Goal: Transaction & Acquisition: Purchase product/service

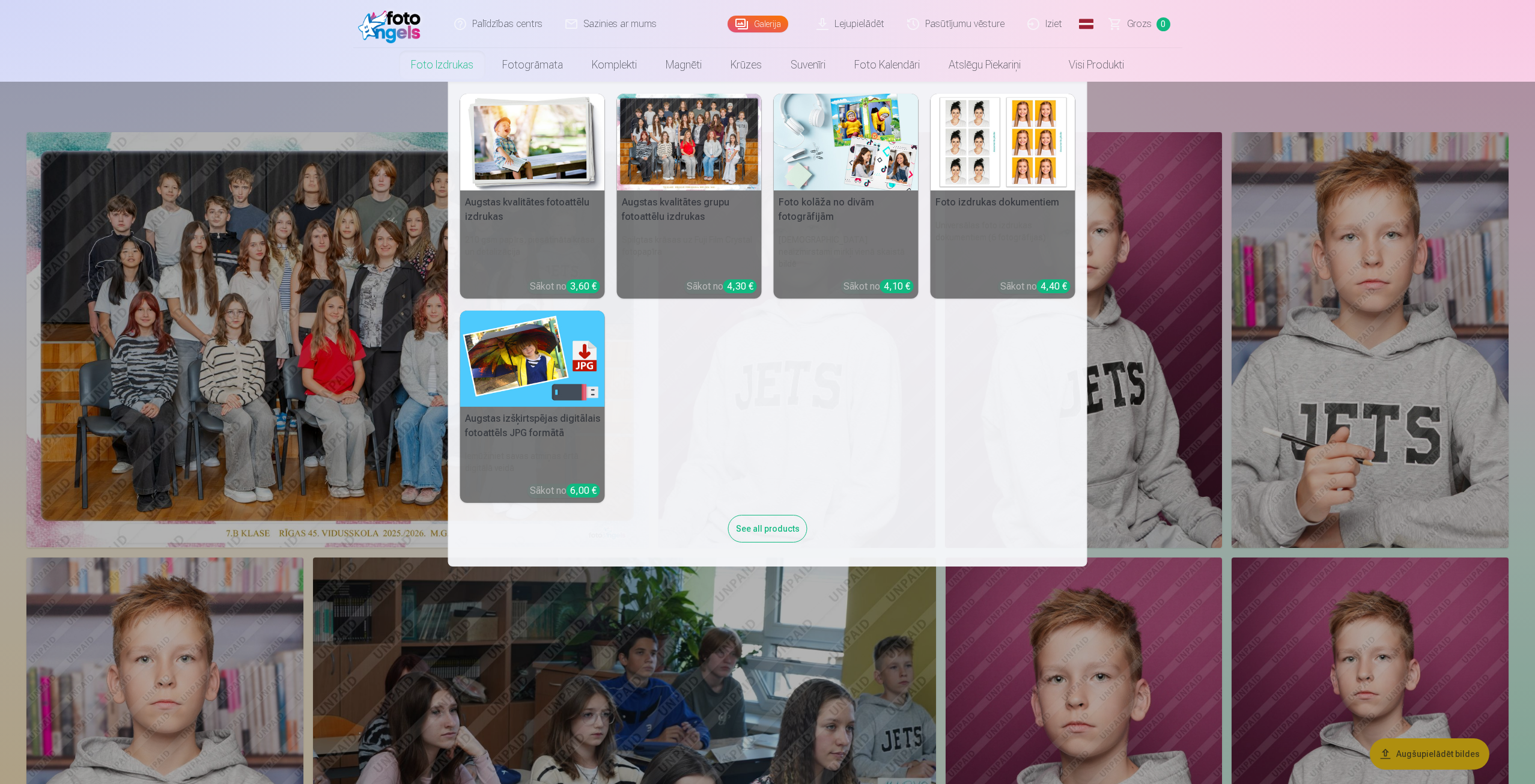
click at [433, 66] on link "Foto izdrukas" at bounding box center [442, 64] width 91 height 34
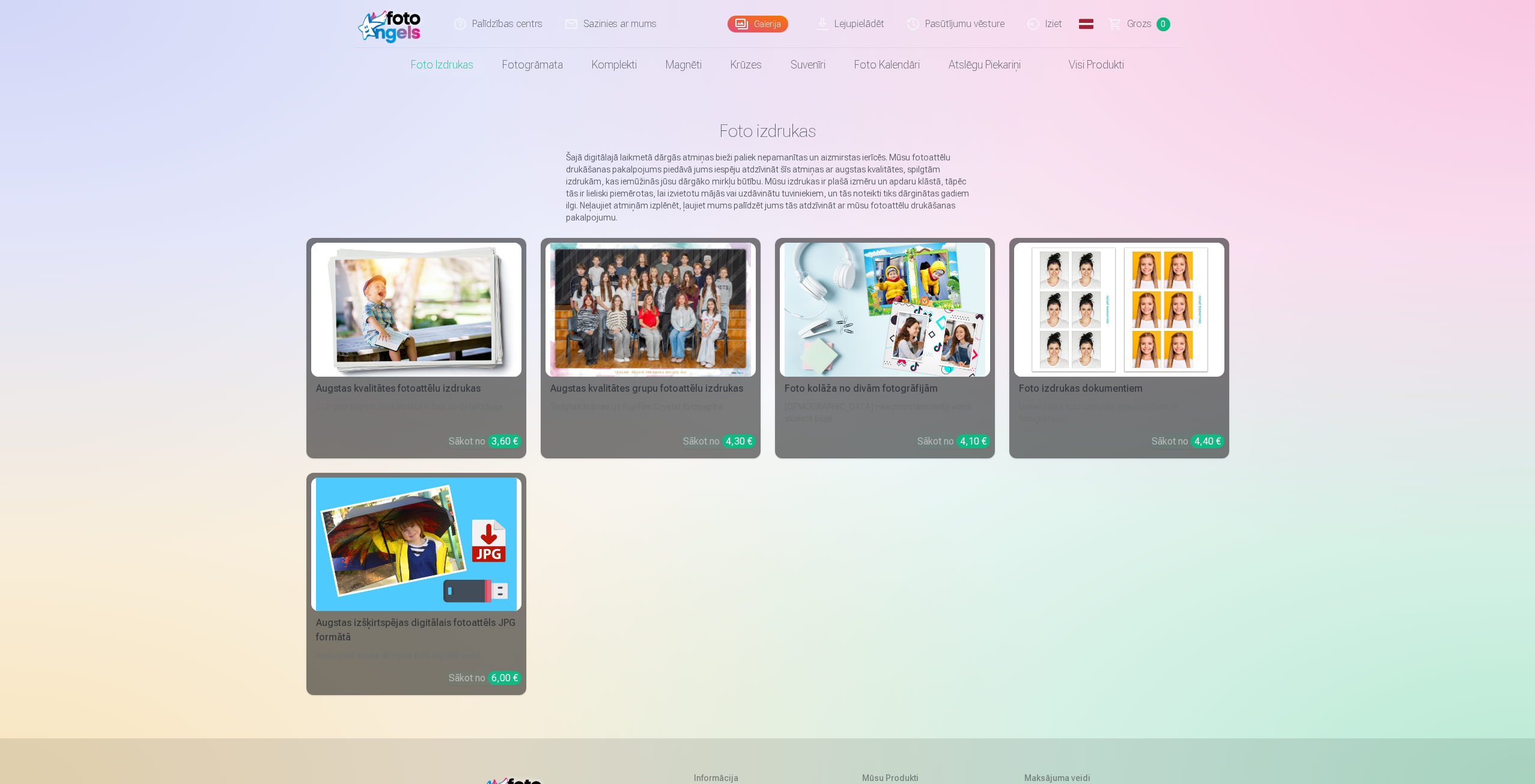
click at [667, 323] on div at bounding box center [651, 310] width 200 height 134
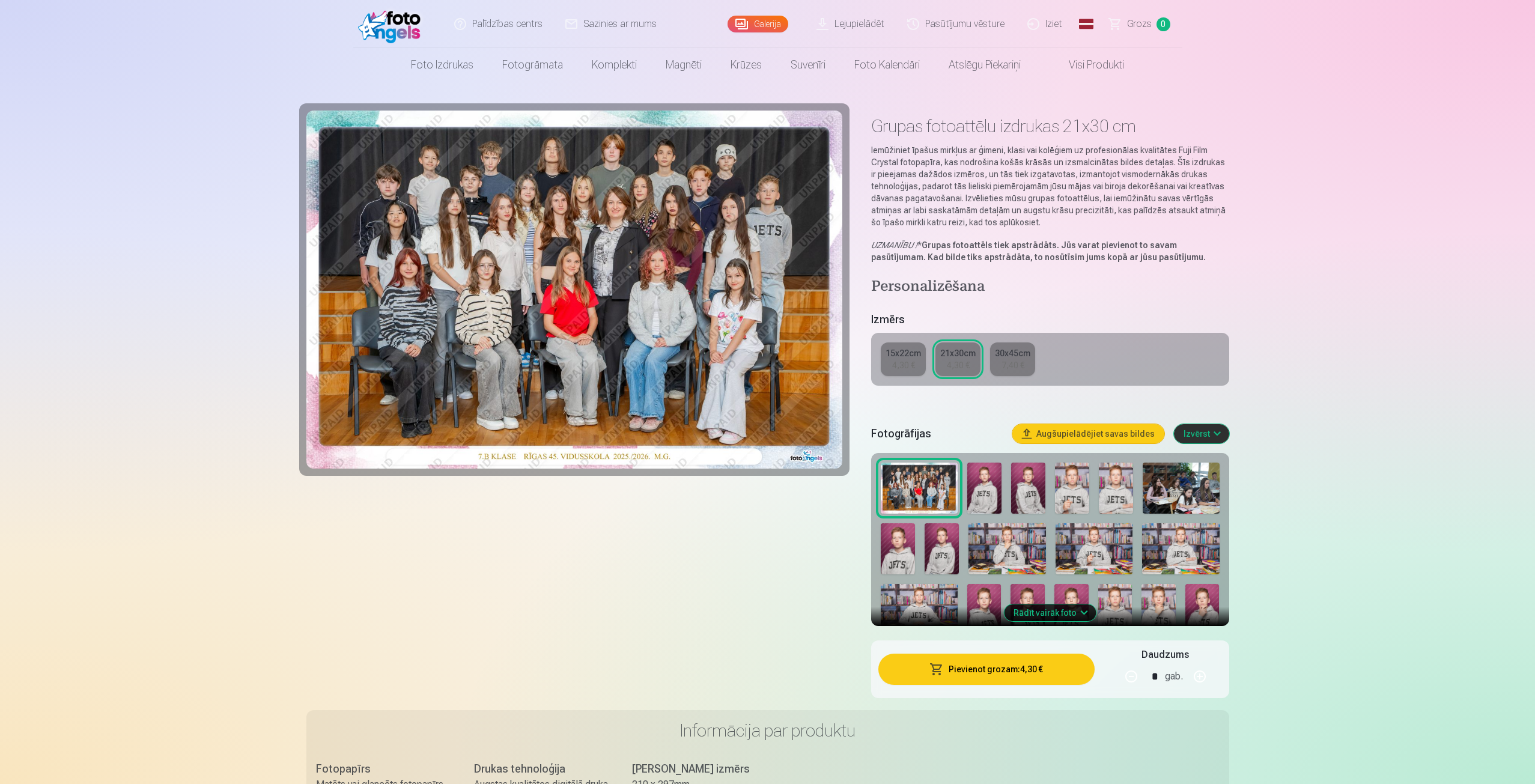
click at [730, 242] on img at bounding box center [575, 289] width 536 height 358
click at [639, 261] on img at bounding box center [575, 289] width 536 height 358
click at [1004, 666] on button "Pievienot grozam : 4,30 €" at bounding box center [987, 669] width 216 height 31
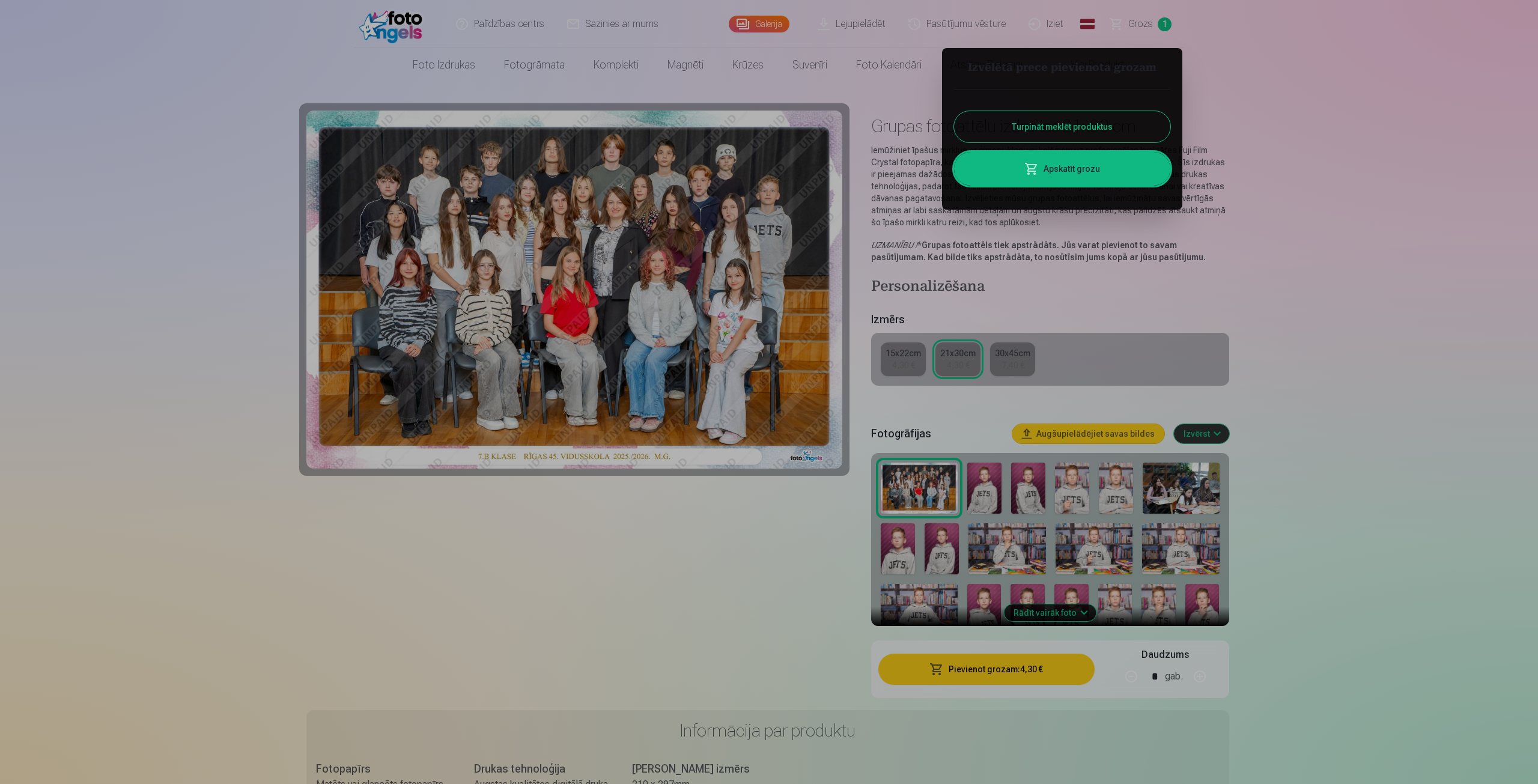
click at [1089, 129] on button "Turpināt meklēt produktus" at bounding box center [1062, 126] width 216 height 31
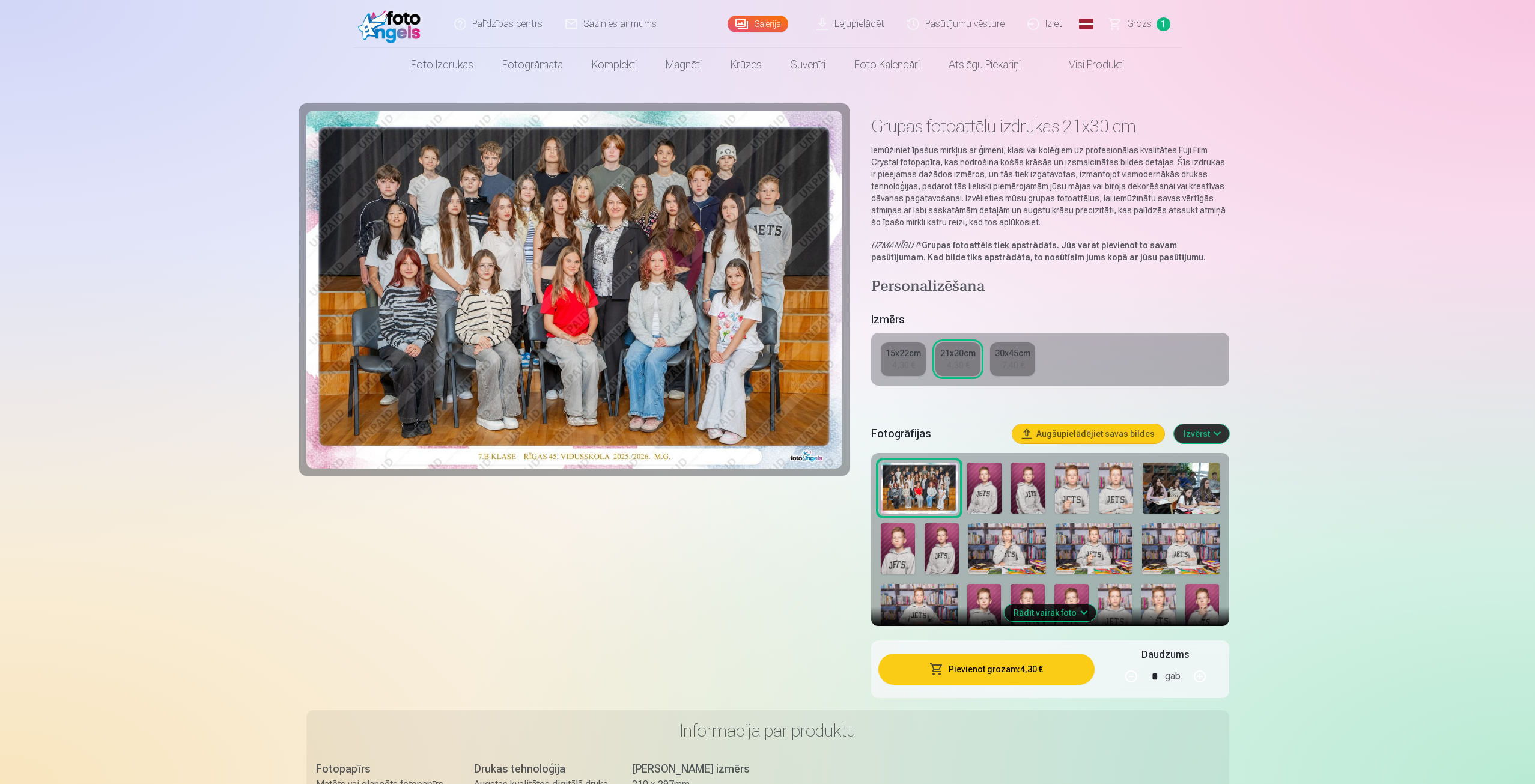
click at [1008, 495] on div at bounding box center [1050, 578] width 348 height 240
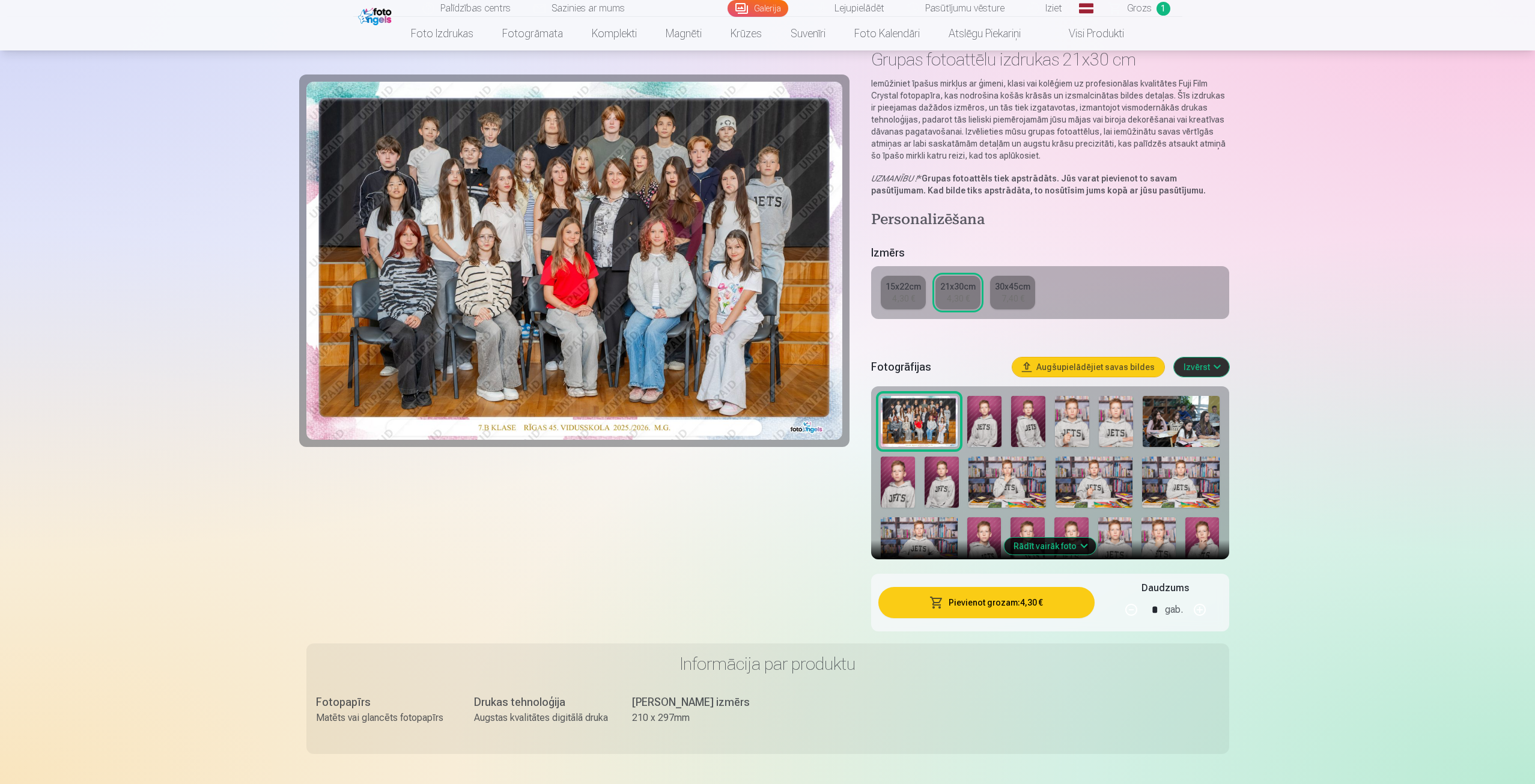
scroll to position [120, 0]
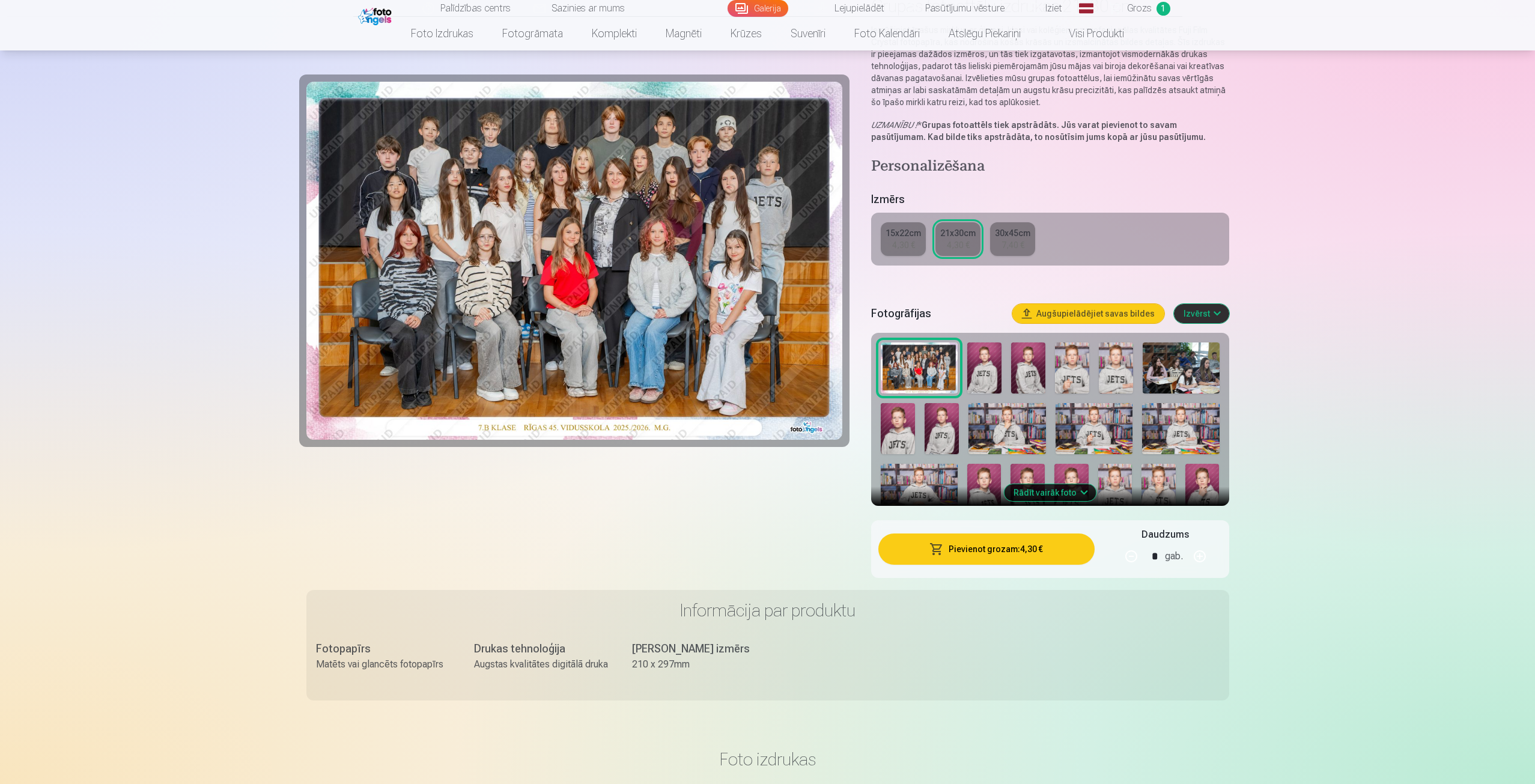
click at [994, 375] on img at bounding box center [985, 368] width 34 height 51
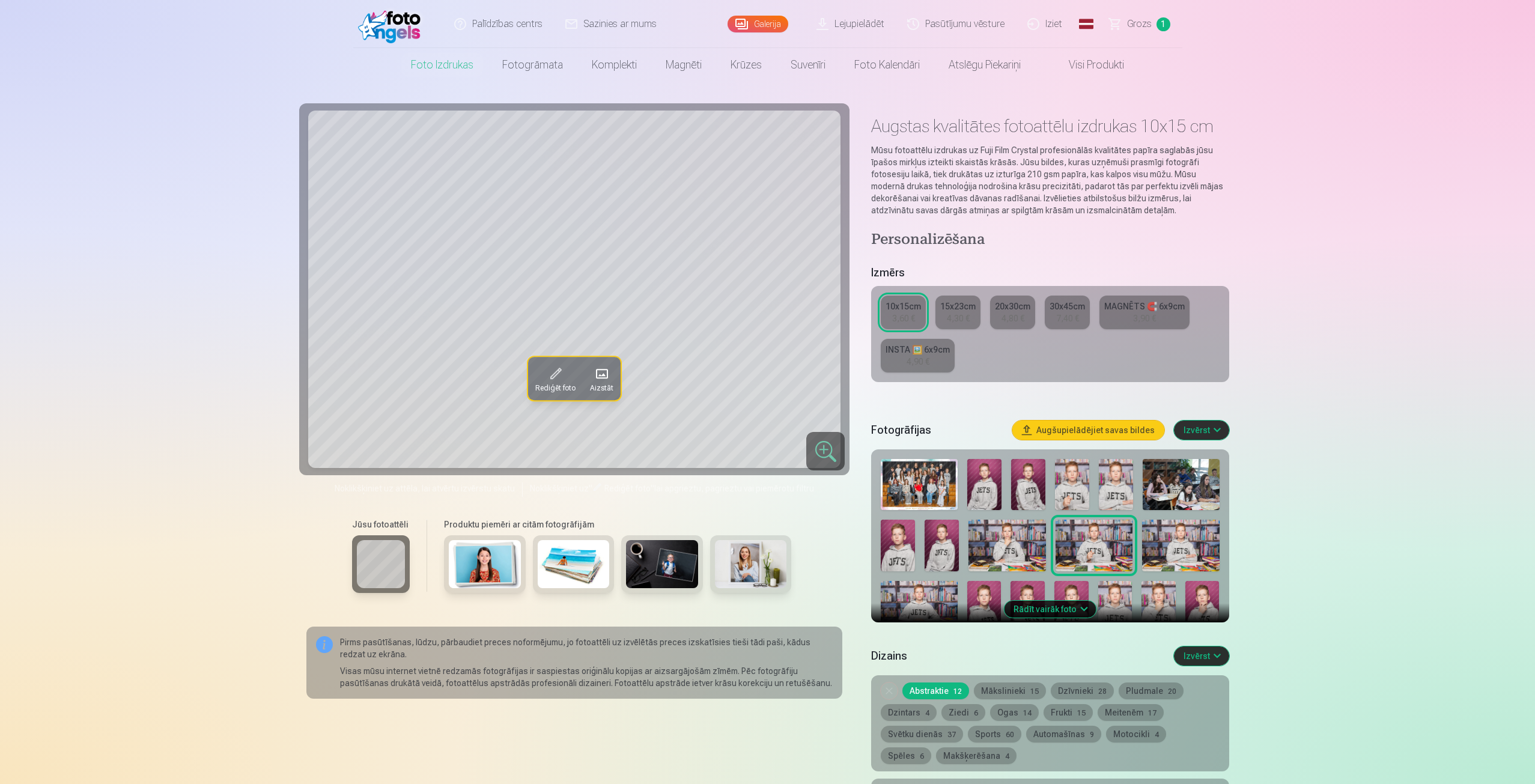
click at [1071, 479] on img at bounding box center [1072, 485] width 34 height 51
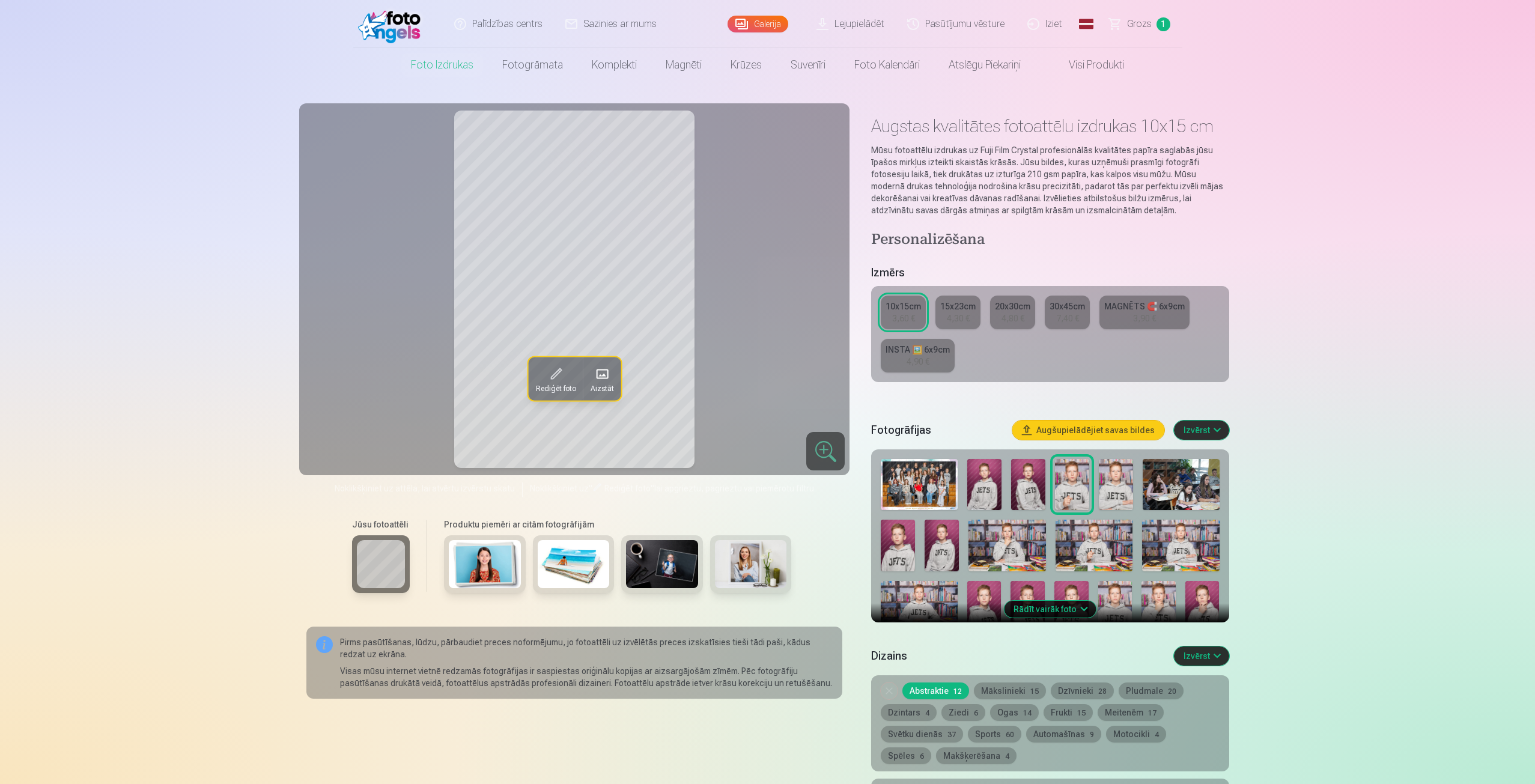
click at [1128, 483] on img at bounding box center [1116, 485] width 34 height 51
click at [1077, 479] on img at bounding box center [1072, 485] width 34 height 51
click at [891, 541] on img at bounding box center [898, 545] width 34 height 52
click at [956, 540] on img at bounding box center [942, 545] width 34 height 52
click at [1025, 544] on img at bounding box center [1007, 545] width 77 height 52
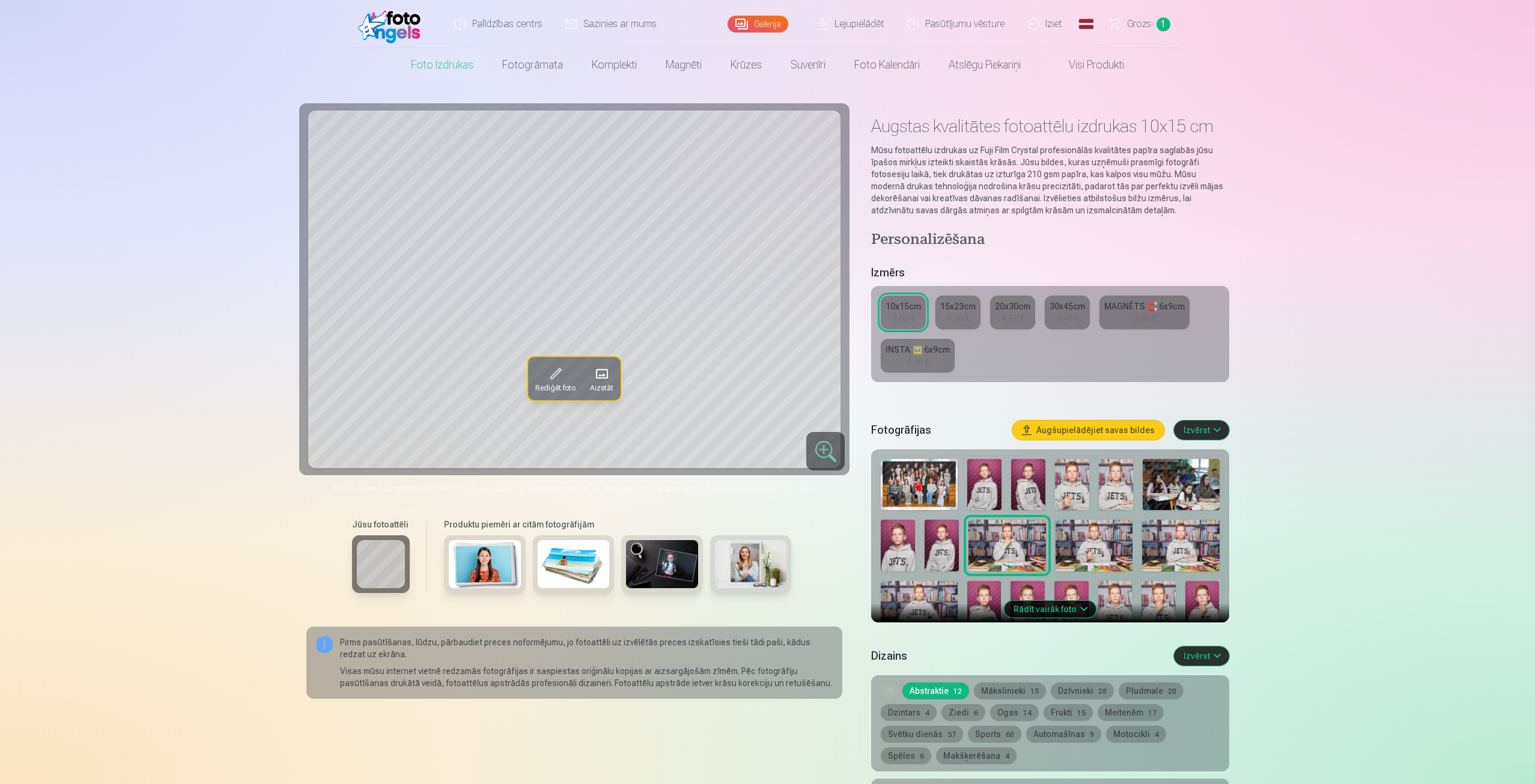
click at [1103, 548] on img at bounding box center [1094, 545] width 77 height 52
click at [1185, 554] on img at bounding box center [1181, 545] width 77 height 52
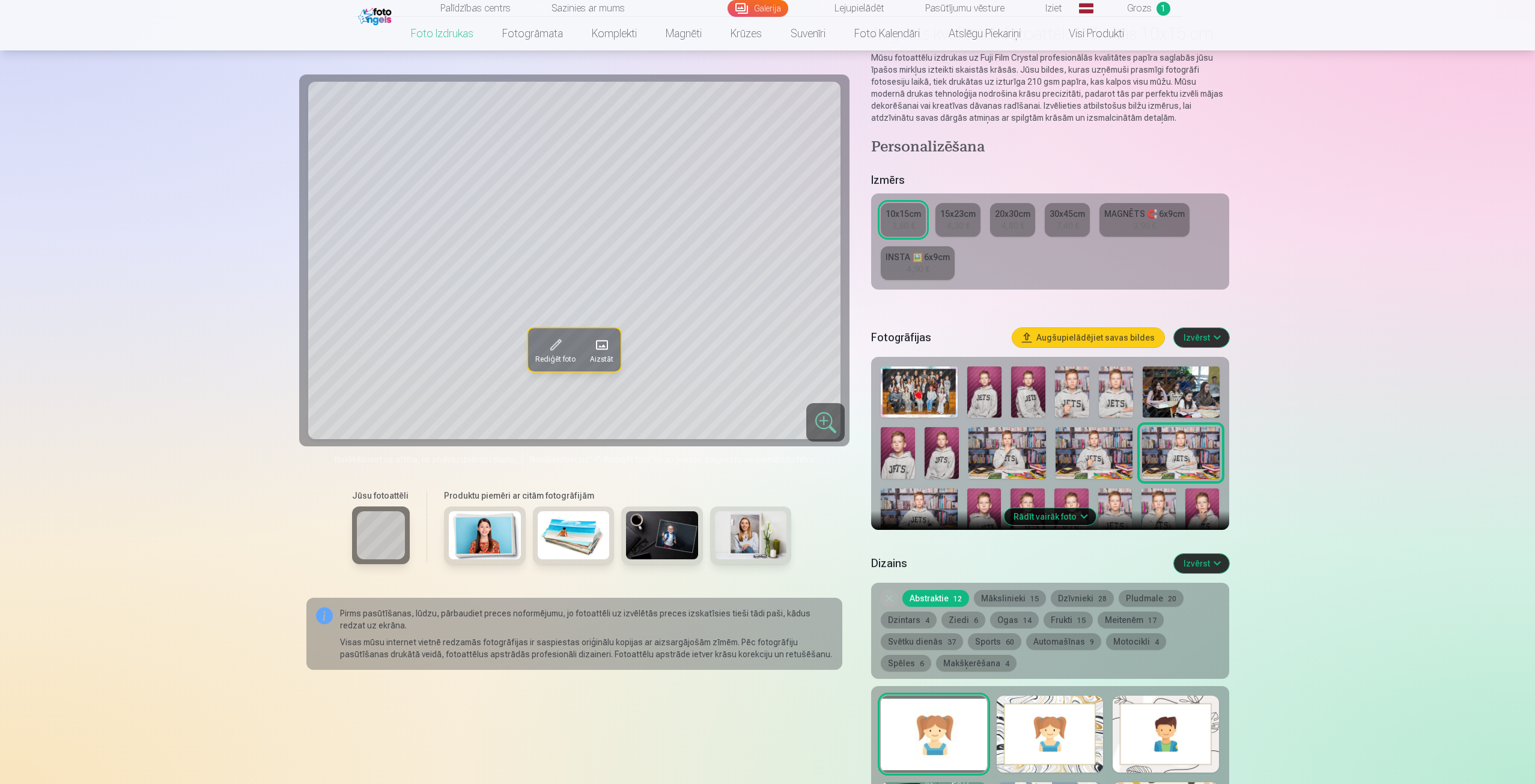
scroll to position [120, 0]
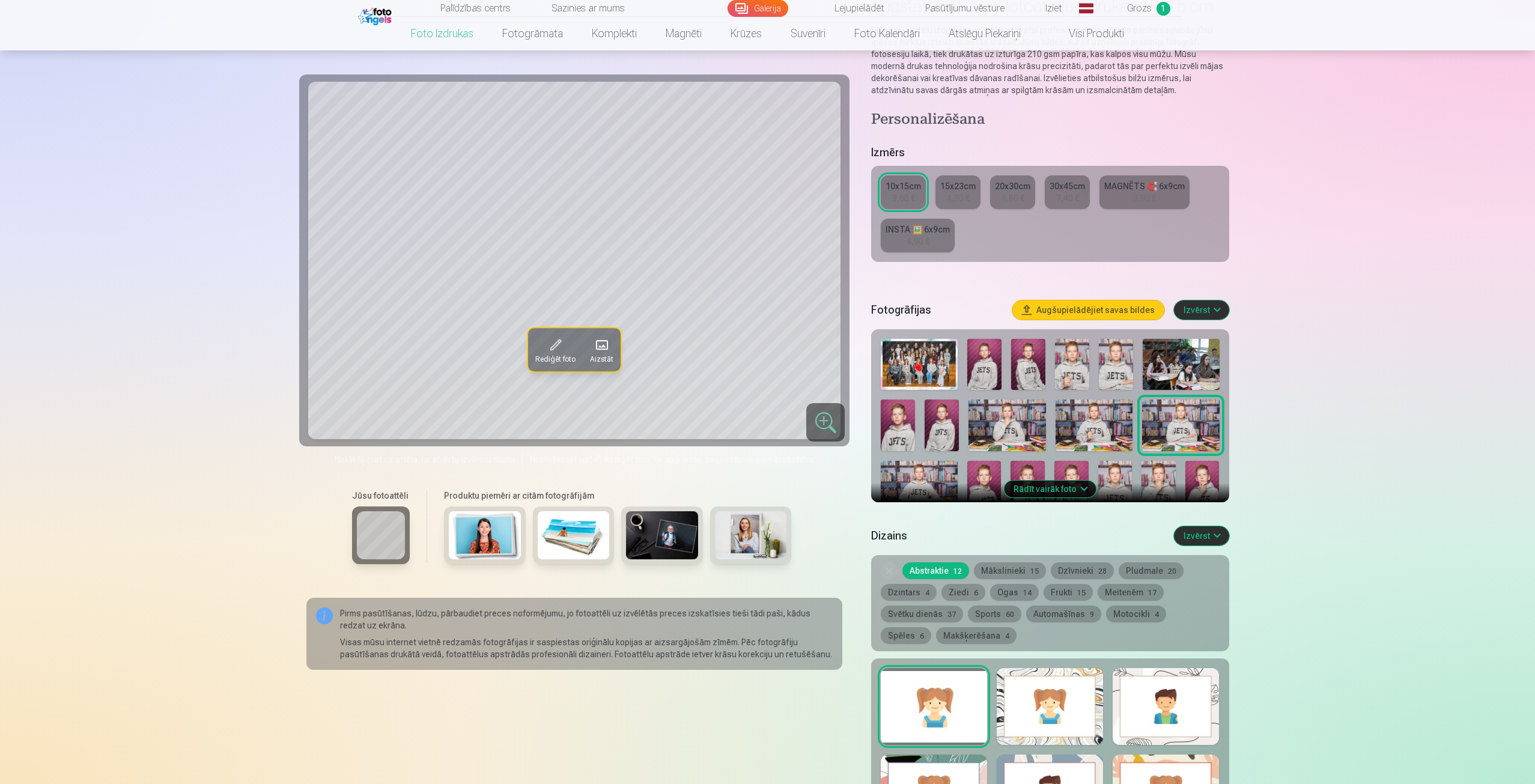
click at [935, 474] on img at bounding box center [918, 486] width 76 height 51
click at [1060, 475] on img at bounding box center [1071, 486] width 34 height 51
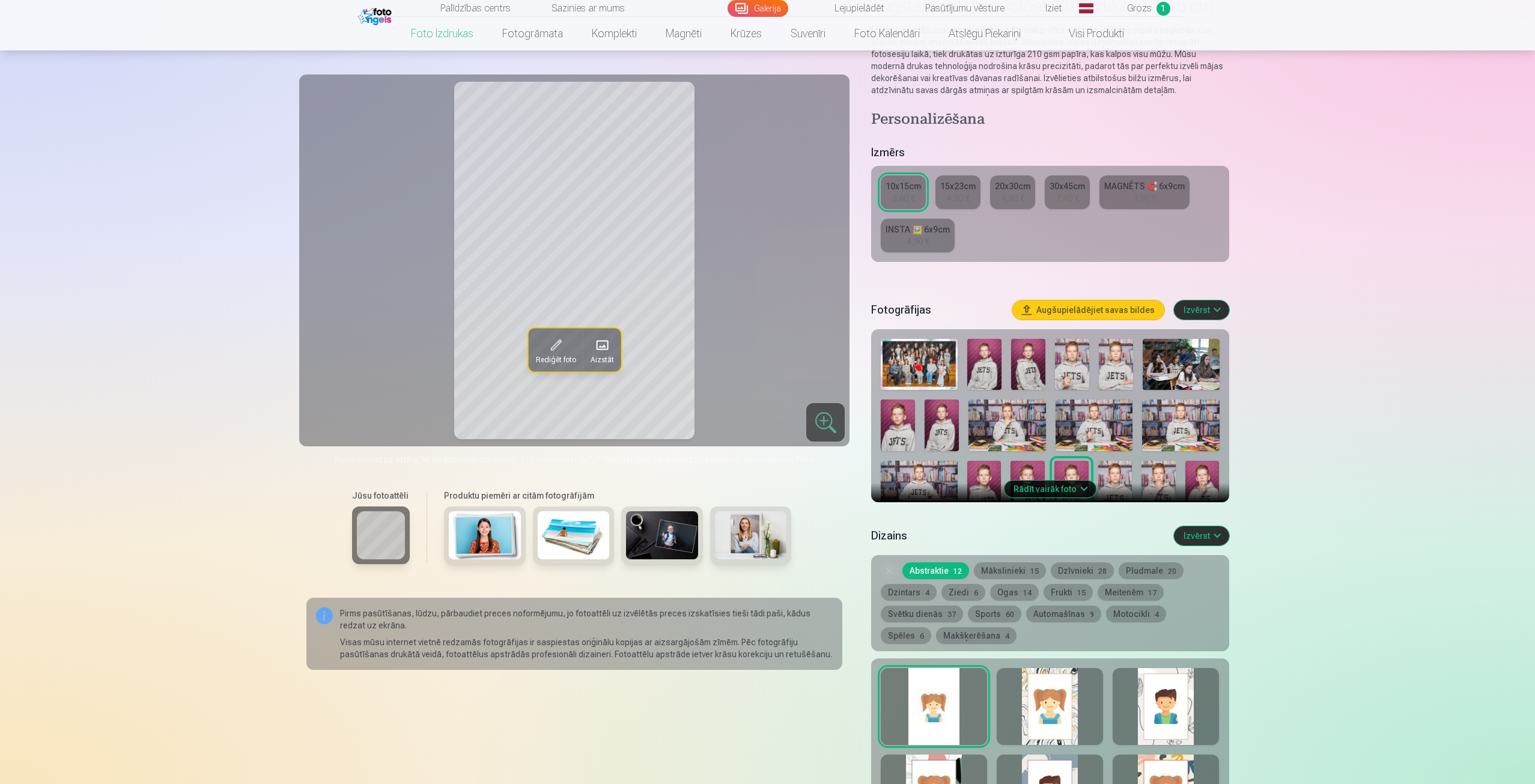
click at [1057, 484] on button "Rādīt vairāk foto" at bounding box center [1050, 489] width 92 height 17
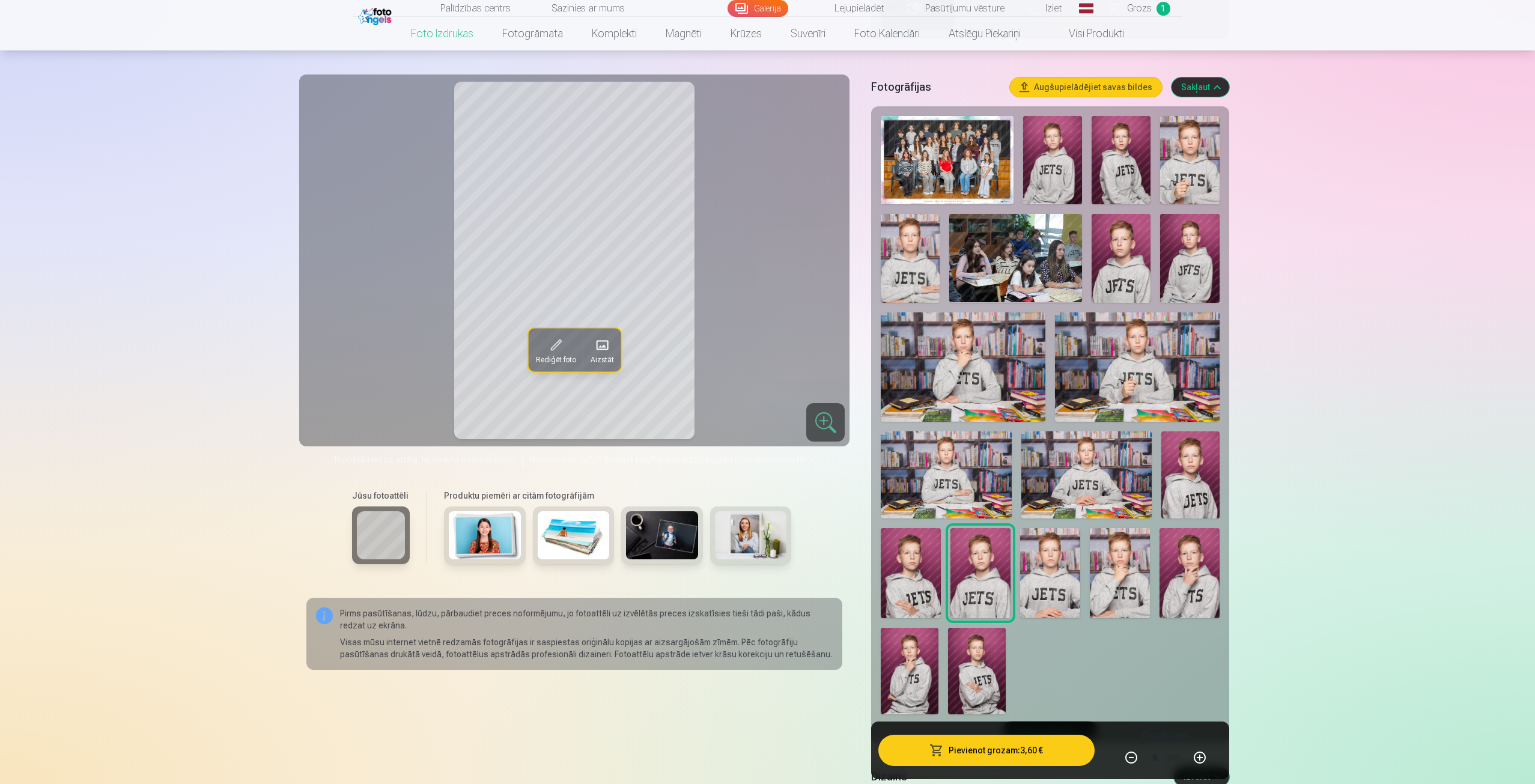
scroll to position [361, 0]
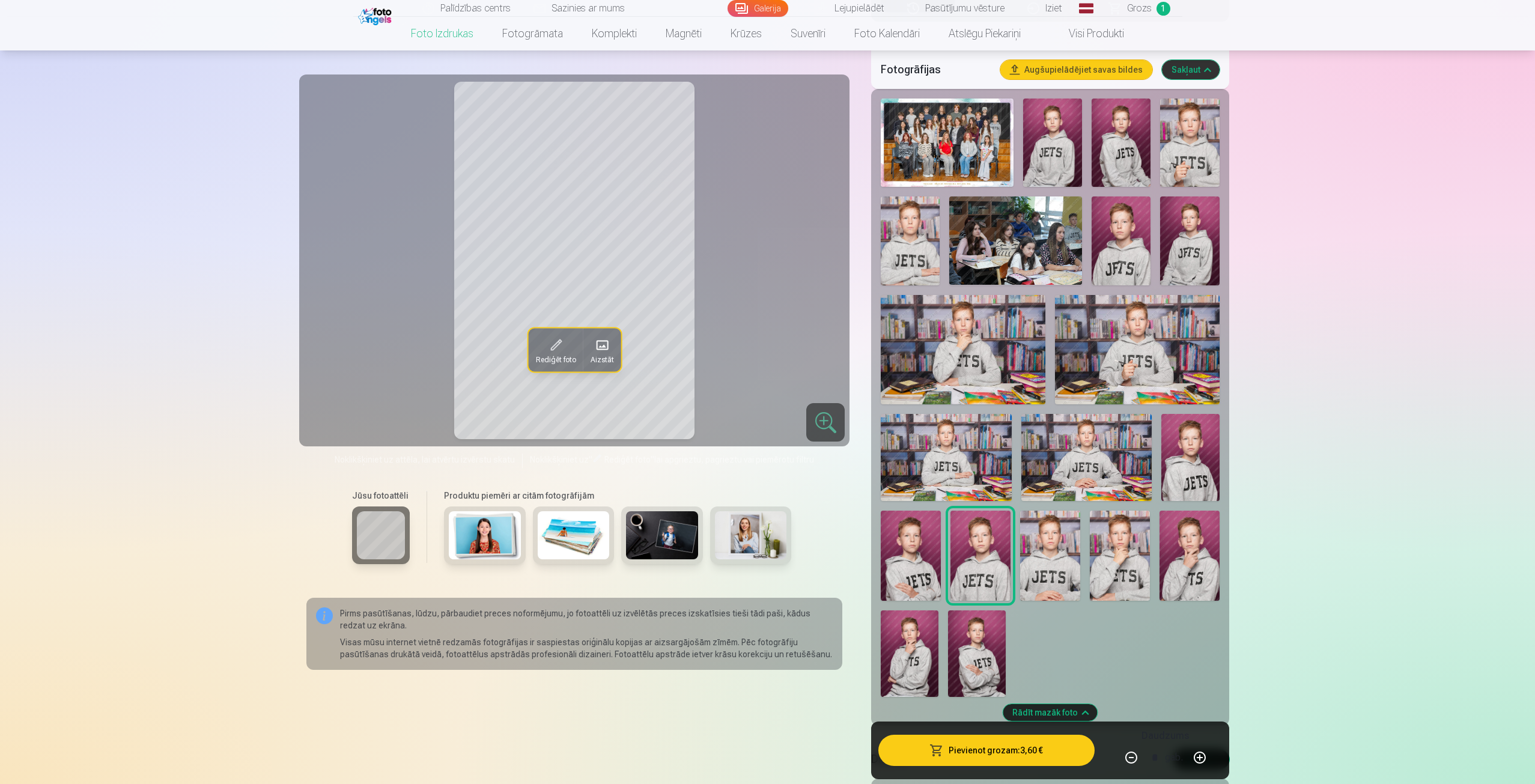
click at [913, 657] on img at bounding box center [909, 653] width 57 height 86
click at [964, 652] on img at bounding box center [977, 653] width 57 height 86
click at [900, 646] on img at bounding box center [909, 653] width 57 height 86
click at [911, 541] on img at bounding box center [911, 555] width 60 height 90
click at [977, 565] on img at bounding box center [981, 555] width 60 height 90
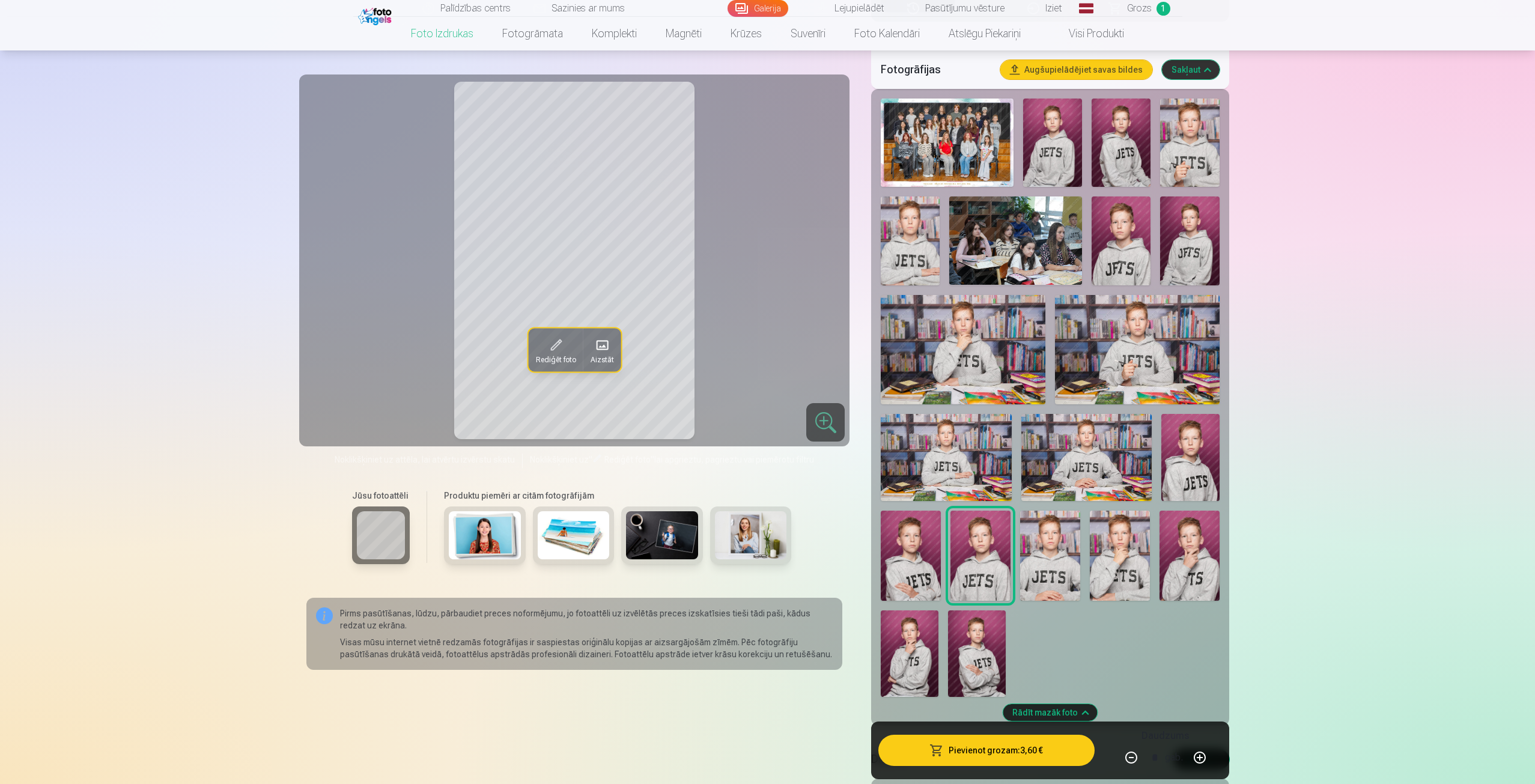
click at [921, 574] on img at bounding box center [911, 555] width 60 height 90
click at [1055, 576] on img at bounding box center [1050, 555] width 60 height 90
click at [1142, 568] on img at bounding box center [1120, 555] width 60 height 90
click at [1211, 566] on img at bounding box center [1190, 555] width 60 height 90
click at [1207, 474] on img at bounding box center [1190, 457] width 58 height 87
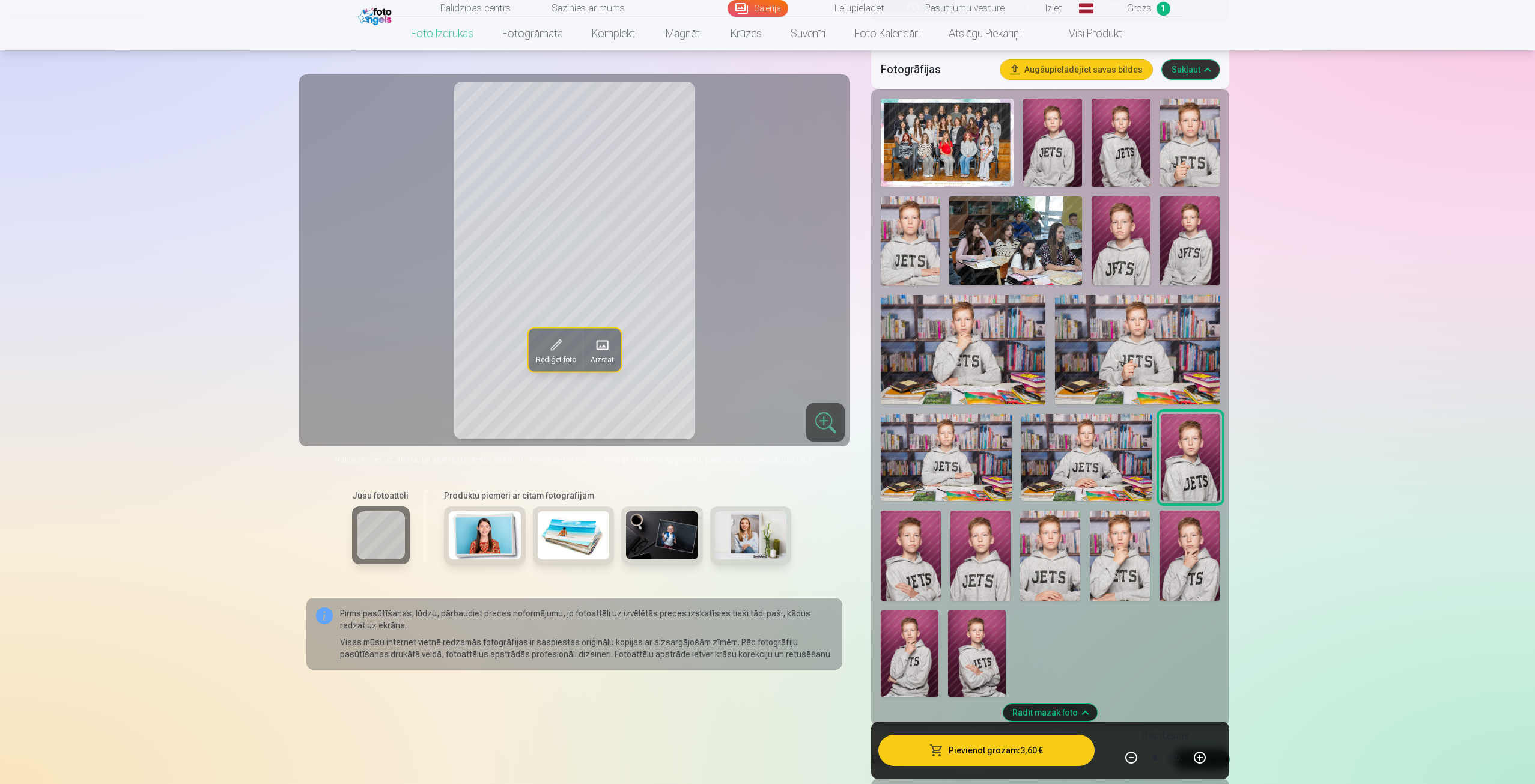
click at [1072, 494] on img at bounding box center [1087, 457] width 130 height 87
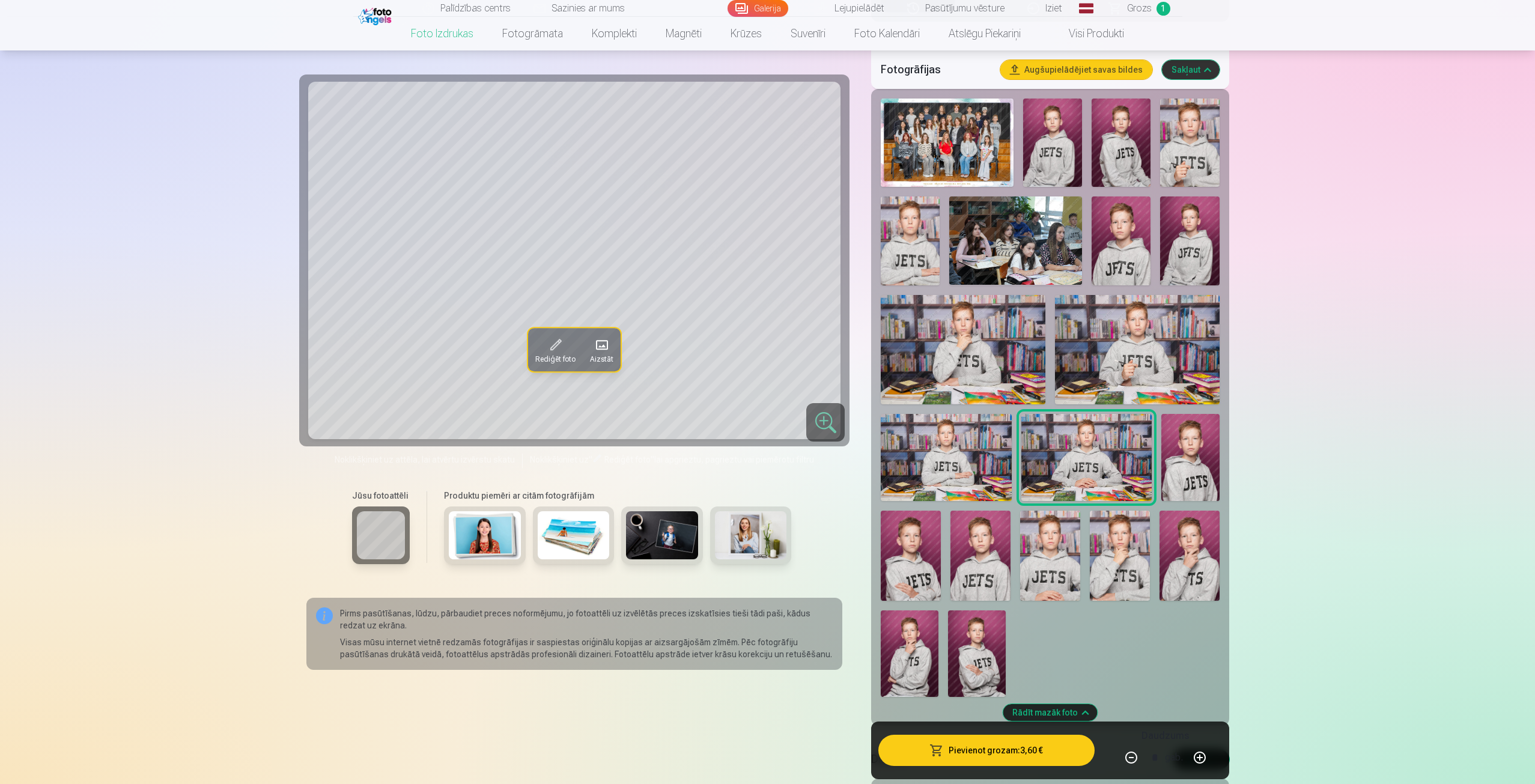
click at [1123, 259] on img at bounding box center [1121, 241] width 59 height 88
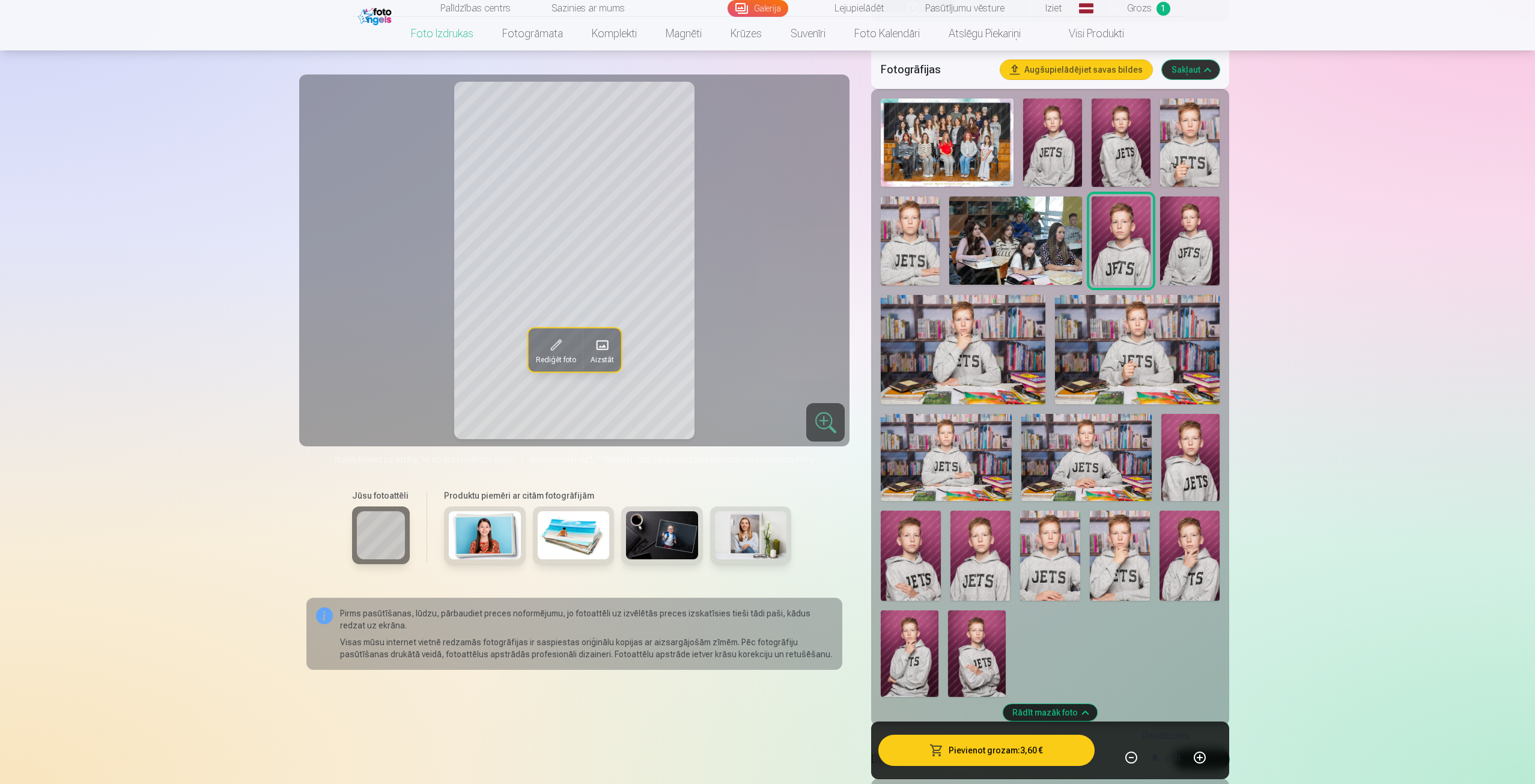
click at [1183, 140] on img at bounding box center [1190, 142] width 59 height 88
click at [921, 569] on img at bounding box center [911, 555] width 60 height 90
click at [1190, 151] on img at bounding box center [1190, 142] width 59 height 88
click at [876, 278] on div at bounding box center [1050, 398] width 348 height 608
click at [1051, 147] on img at bounding box center [1052, 142] width 59 height 88
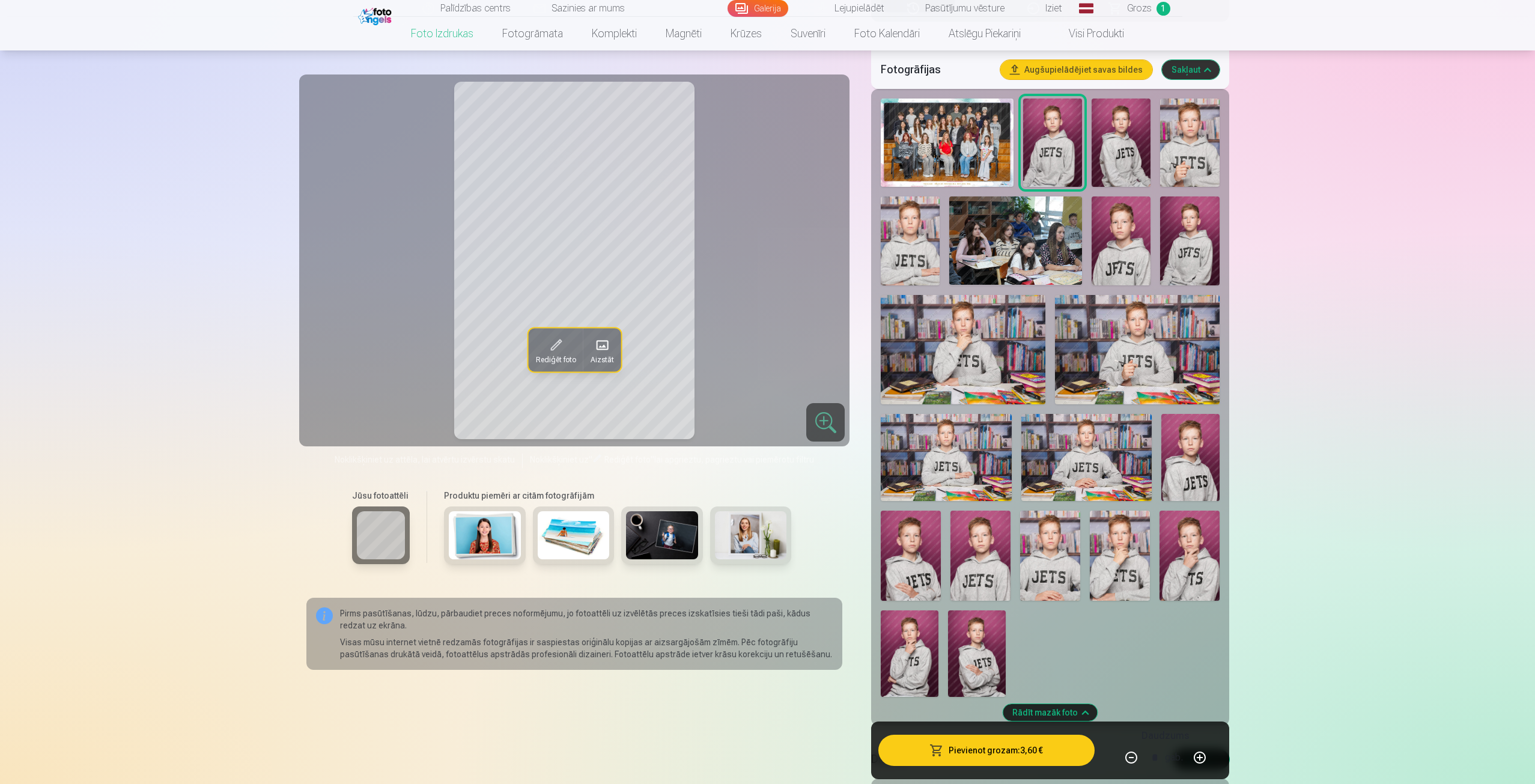
click at [1108, 151] on img at bounding box center [1121, 142] width 59 height 88
click at [1059, 158] on img at bounding box center [1052, 142] width 59 height 88
click at [1128, 247] on img at bounding box center [1121, 241] width 59 height 88
click at [1177, 243] on img at bounding box center [1190, 241] width 59 height 88
click at [994, 339] on img at bounding box center [963, 349] width 165 height 109
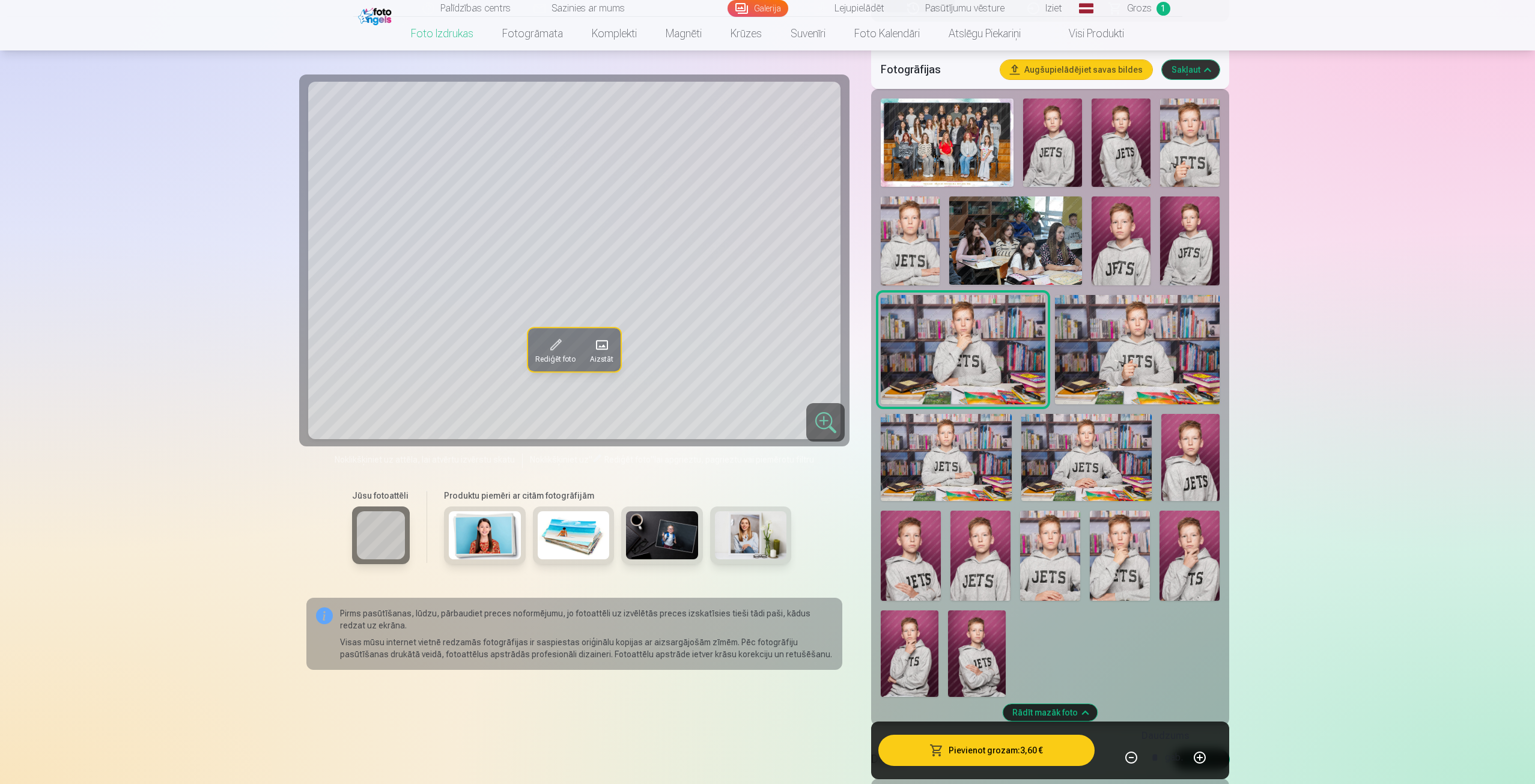
click at [1148, 351] on img at bounding box center [1137, 349] width 165 height 109
click at [964, 459] on img at bounding box center [946, 457] width 130 height 87
click at [1091, 453] on img at bounding box center [1087, 457] width 130 height 87
click at [1200, 465] on img at bounding box center [1190, 457] width 58 height 87
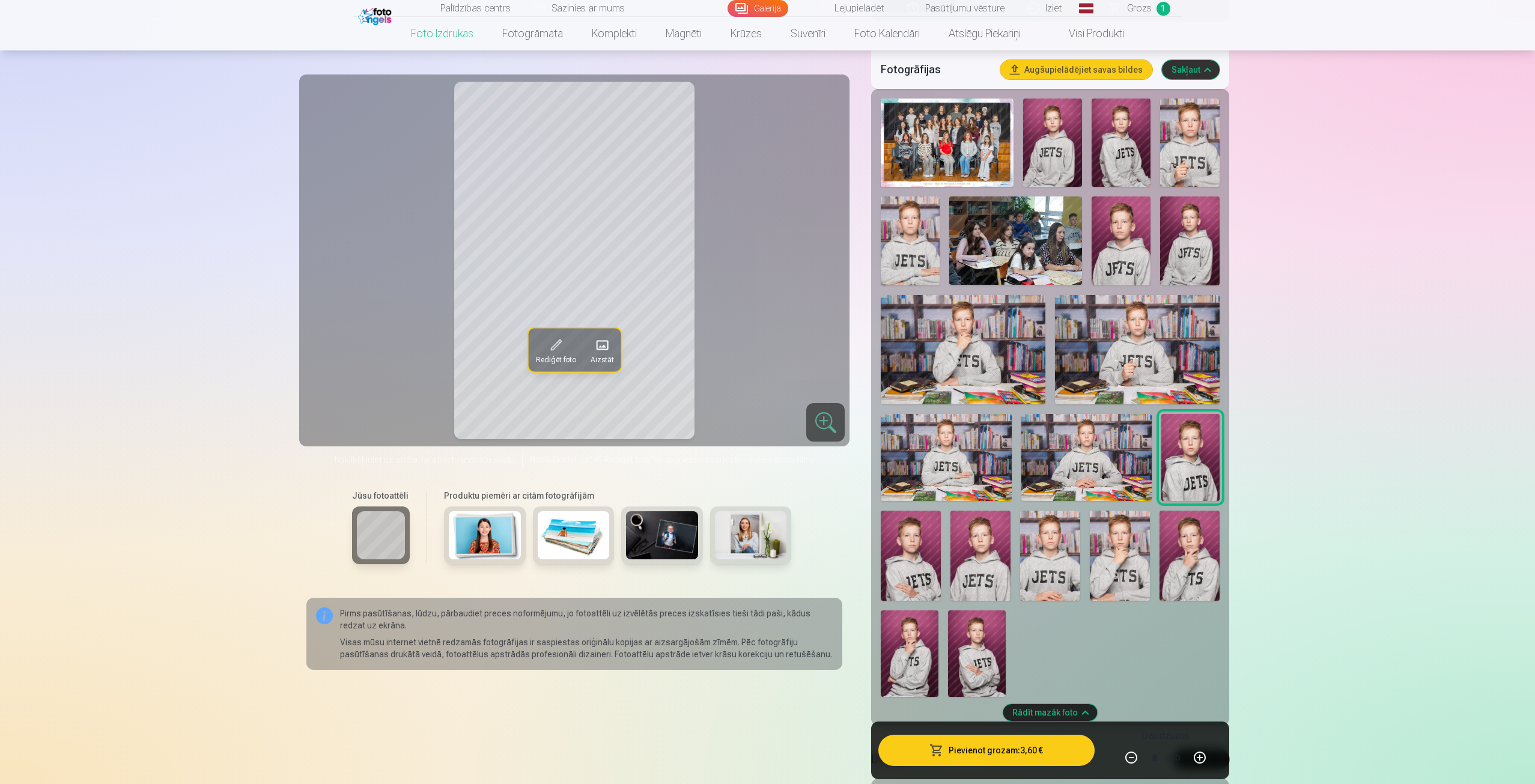
click at [883, 559] on img at bounding box center [911, 555] width 60 height 90
click at [1002, 546] on img at bounding box center [981, 555] width 60 height 90
click at [1050, 566] on img at bounding box center [1050, 555] width 60 height 90
click at [1114, 561] on img at bounding box center [1120, 555] width 60 height 90
click at [921, 655] on img at bounding box center [909, 653] width 57 height 86
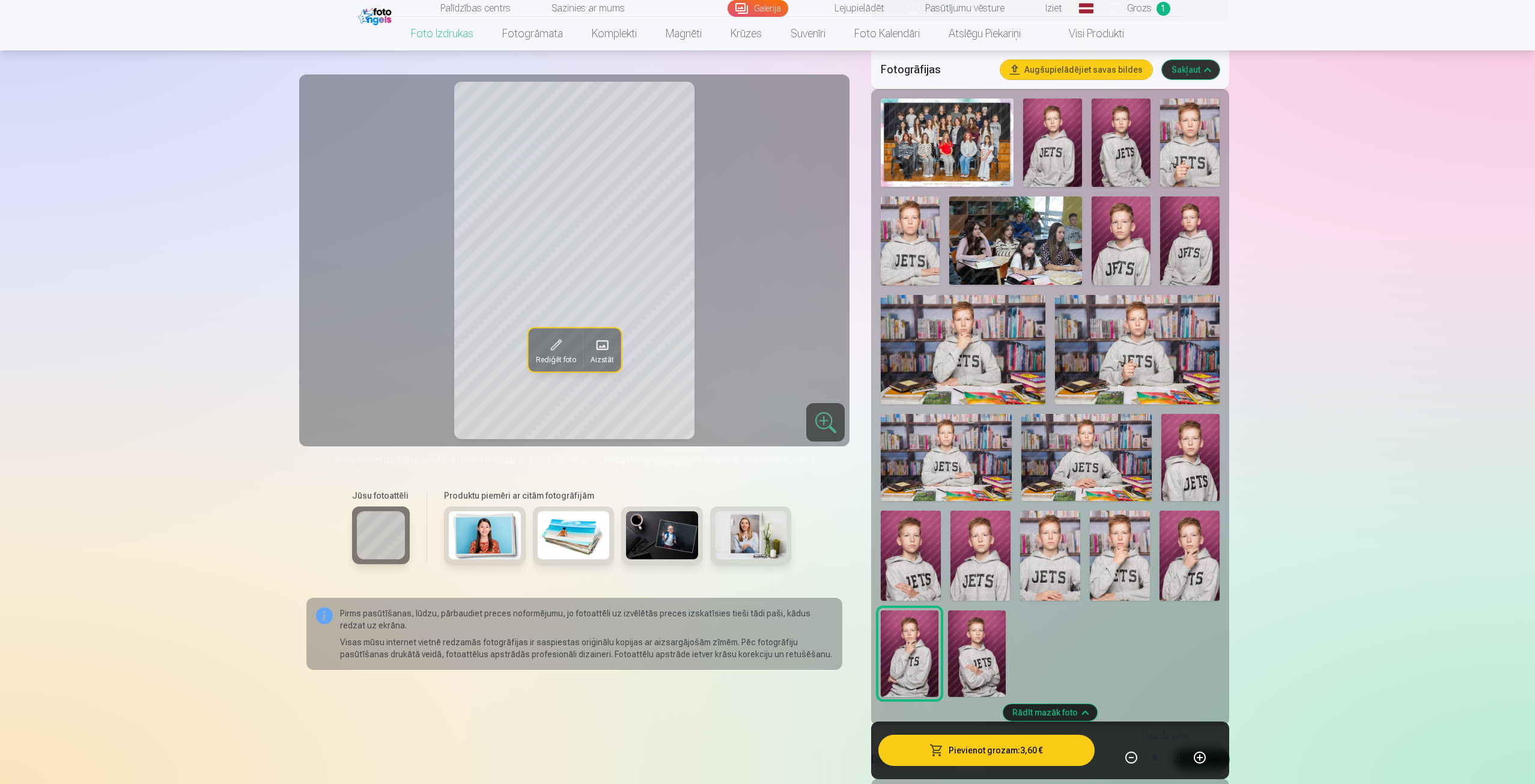
click at [1188, 562] on img at bounding box center [1190, 555] width 60 height 90
click at [925, 573] on img at bounding box center [911, 555] width 60 height 90
click at [1204, 564] on img at bounding box center [1190, 555] width 60 height 90
click at [881, 555] on div at bounding box center [1050, 398] width 348 height 608
click at [890, 551] on img at bounding box center [911, 555] width 60 height 90
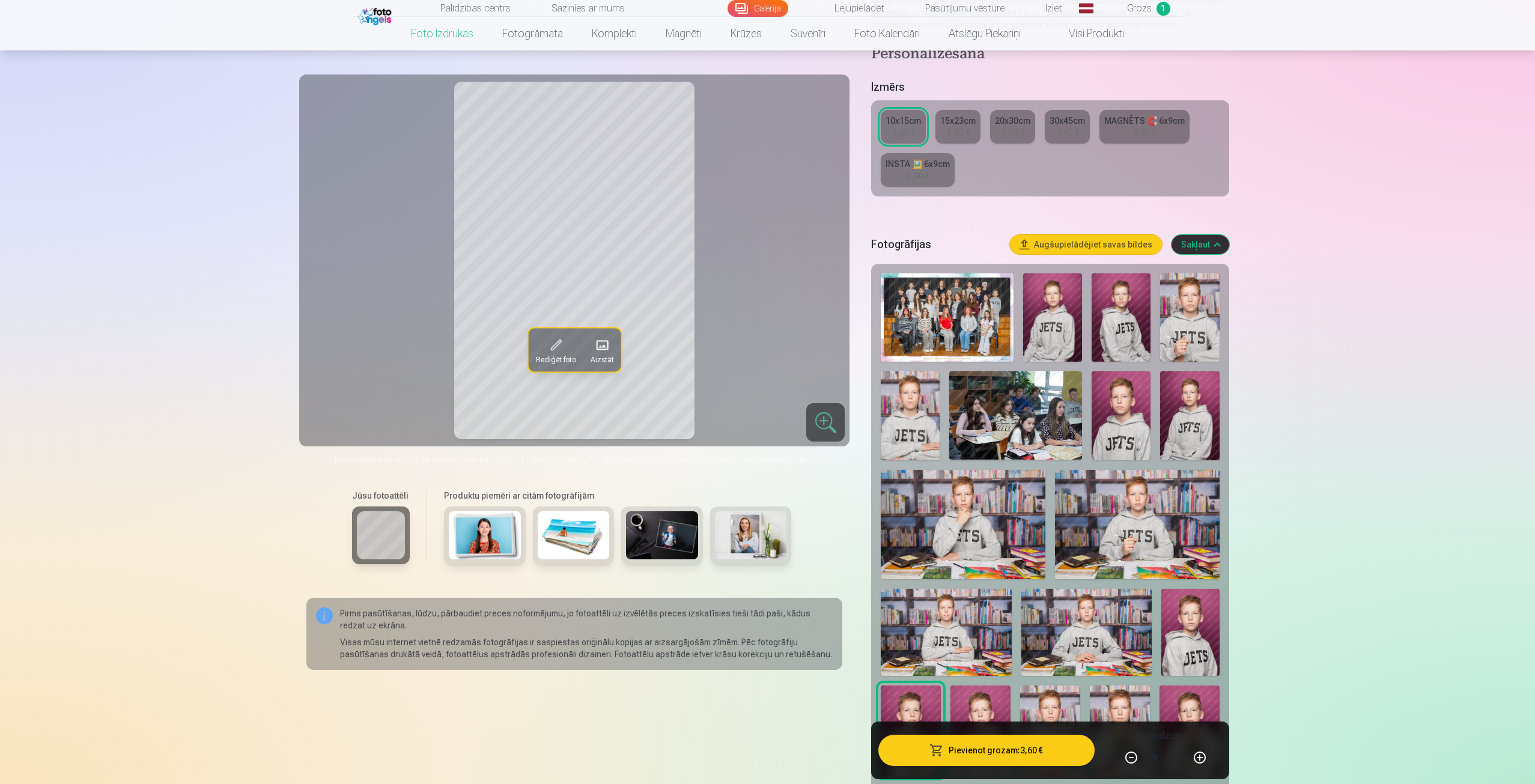
scroll to position [180, 0]
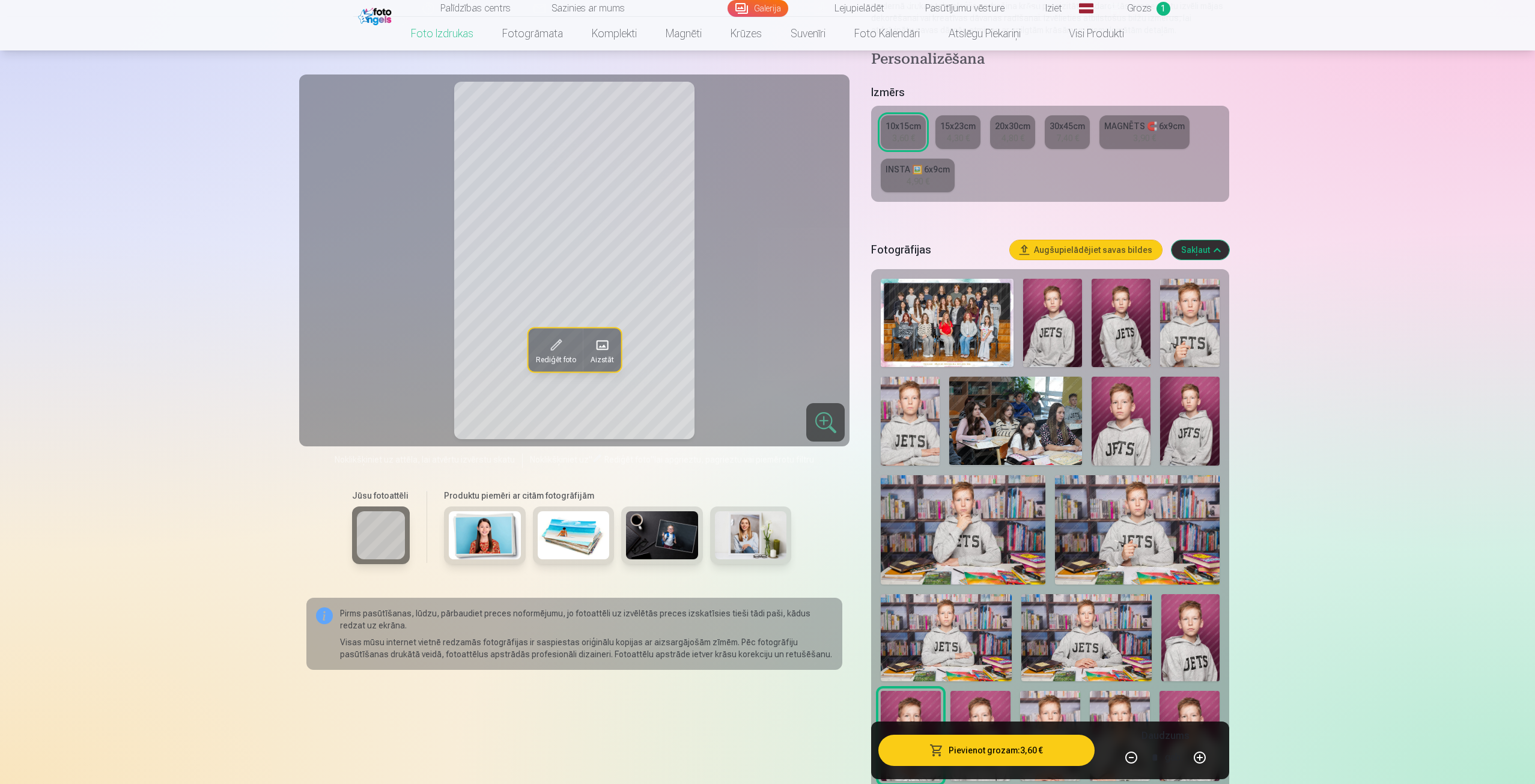
click at [961, 127] on div "15x23cm" at bounding box center [958, 126] width 36 height 12
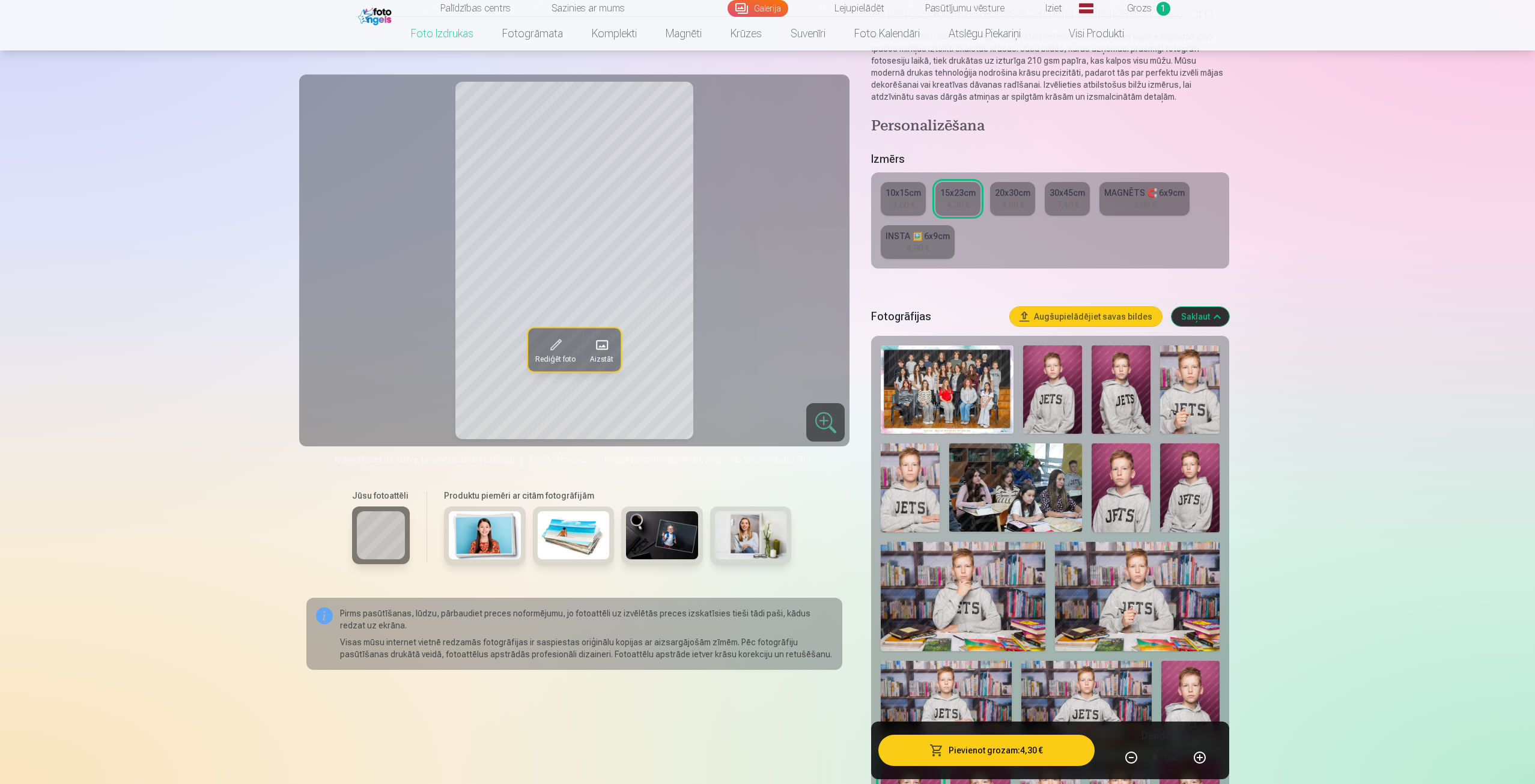
scroll to position [120, 0]
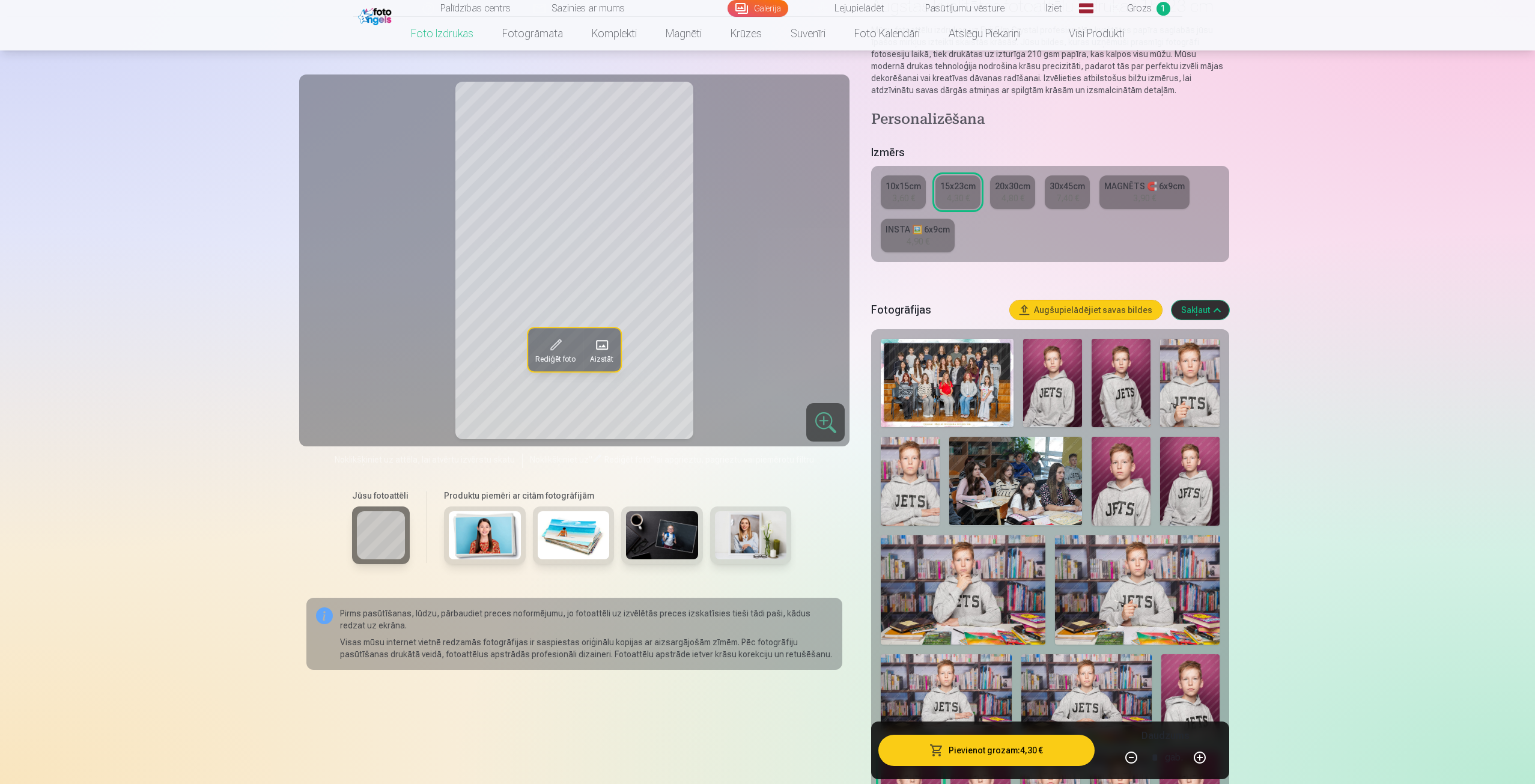
click at [1004, 194] on div "4,80 €" at bounding box center [1013, 198] width 23 height 12
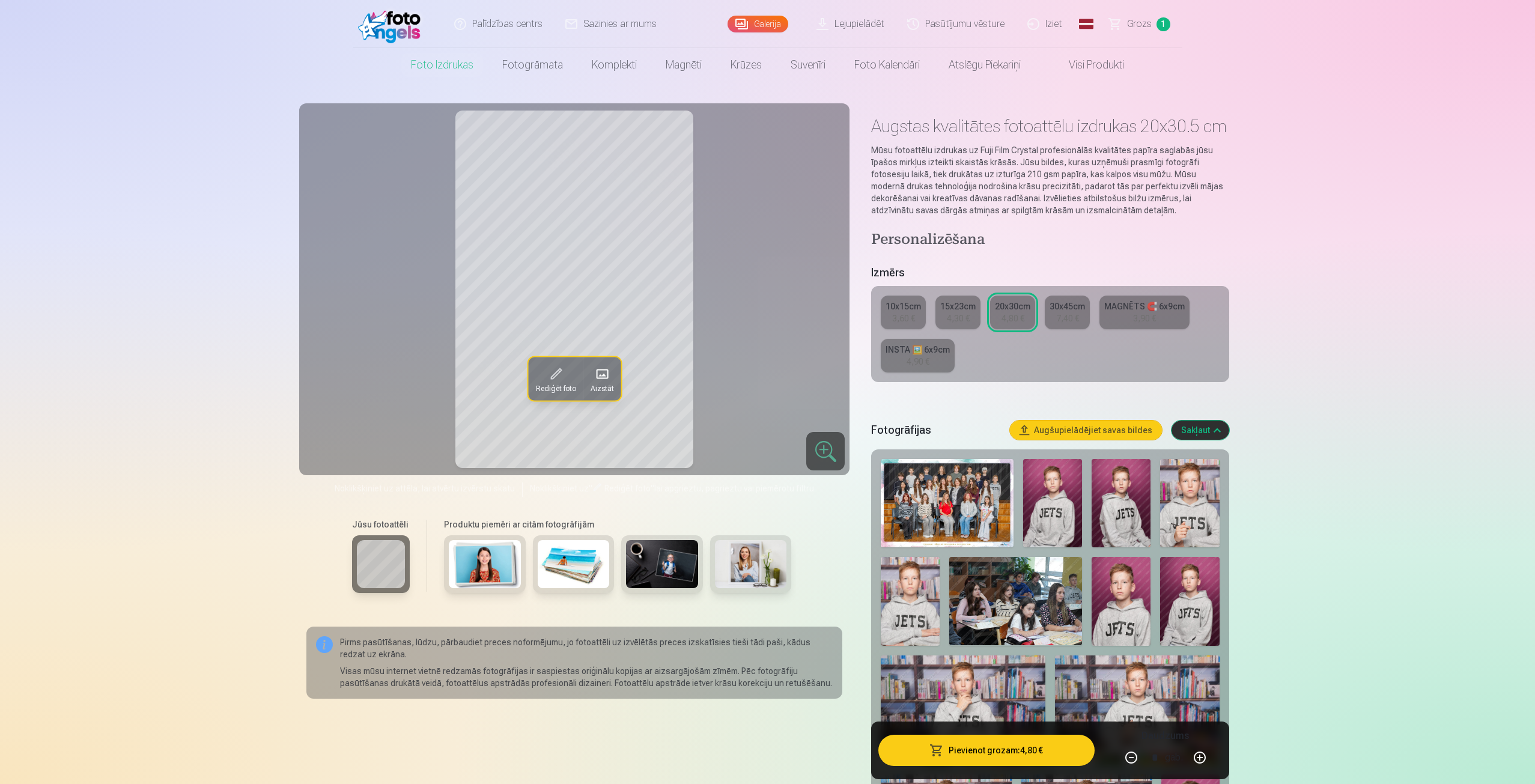
click at [977, 755] on button "Pievienot grozam : 4,80 €" at bounding box center [987, 750] width 216 height 31
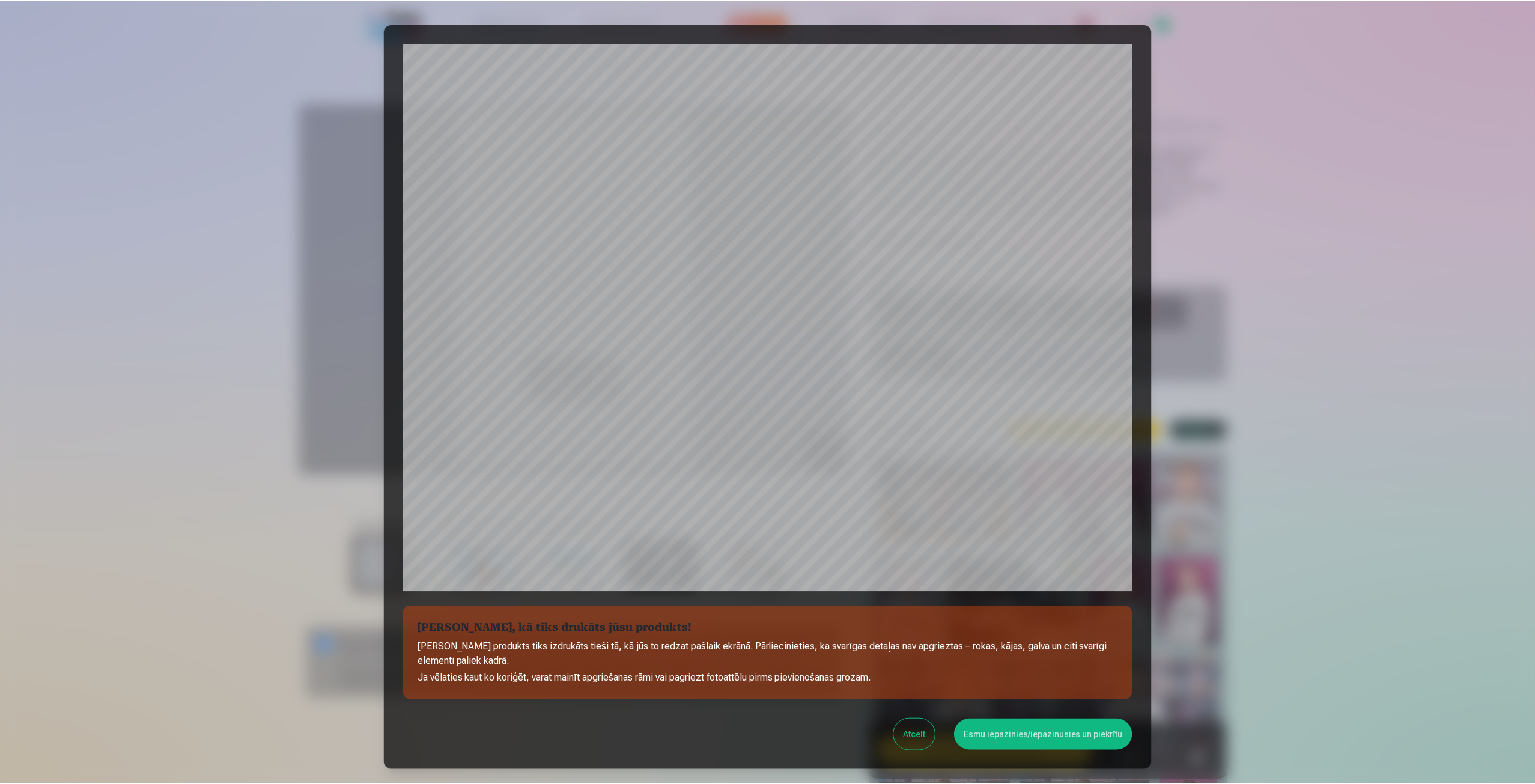
scroll to position [82, 0]
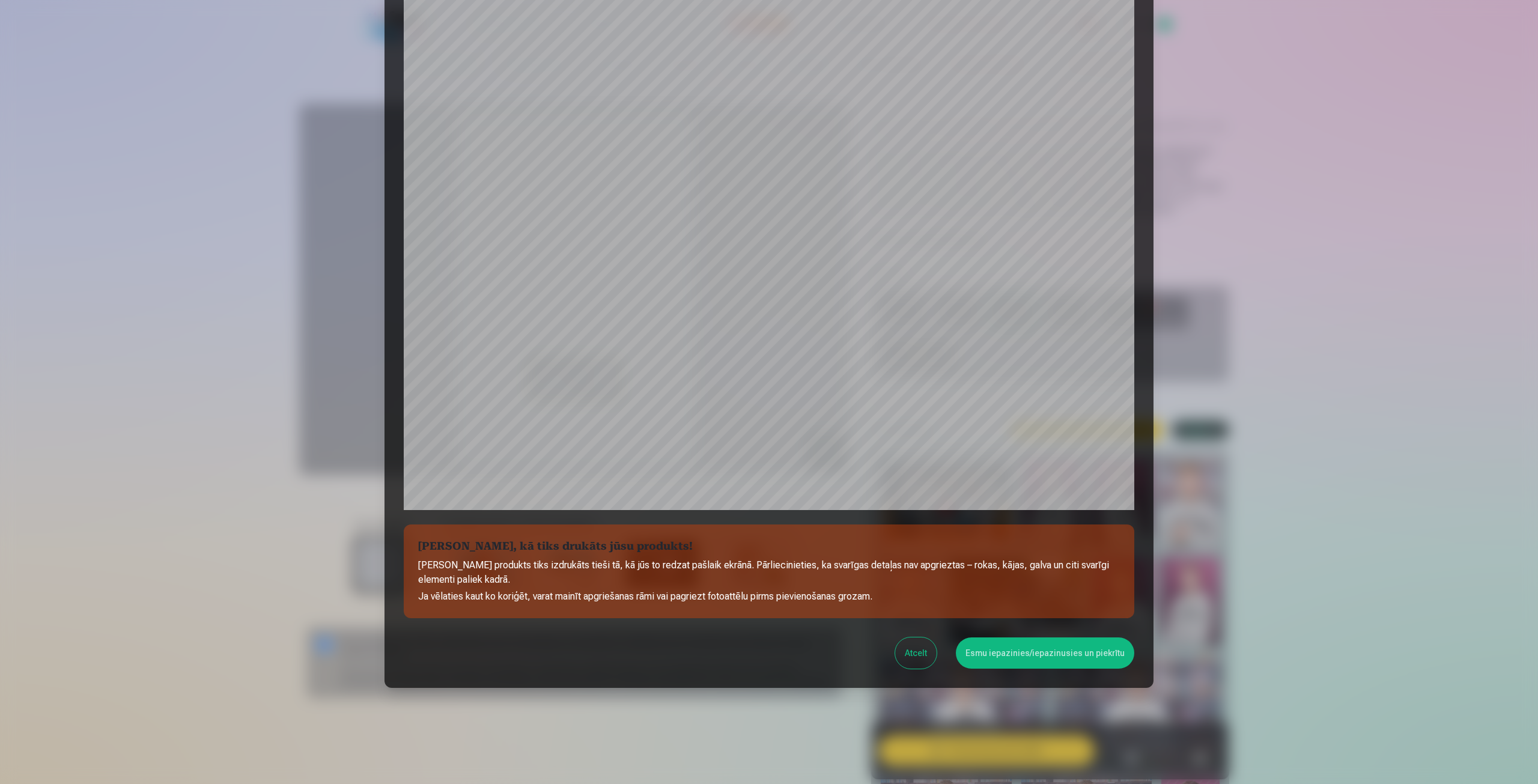
click at [1016, 655] on button "Esmu iepazinies/iepazinusies un piekrītu" at bounding box center [1044, 652] width 178 height 31
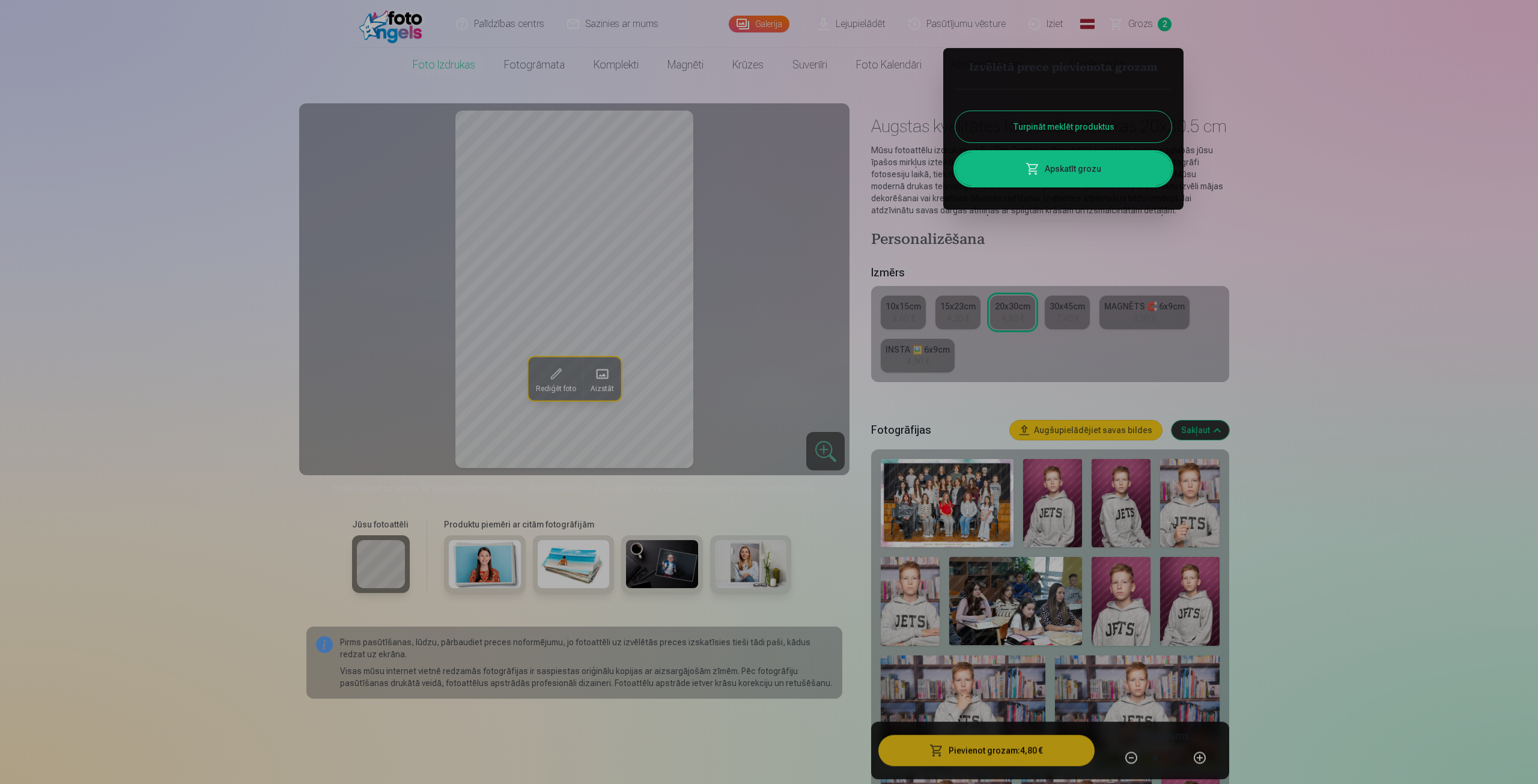
click at [1037, 114] on button "Turpināt meklēt produktus" at bounding box center [1063, 126] width 216 height 31
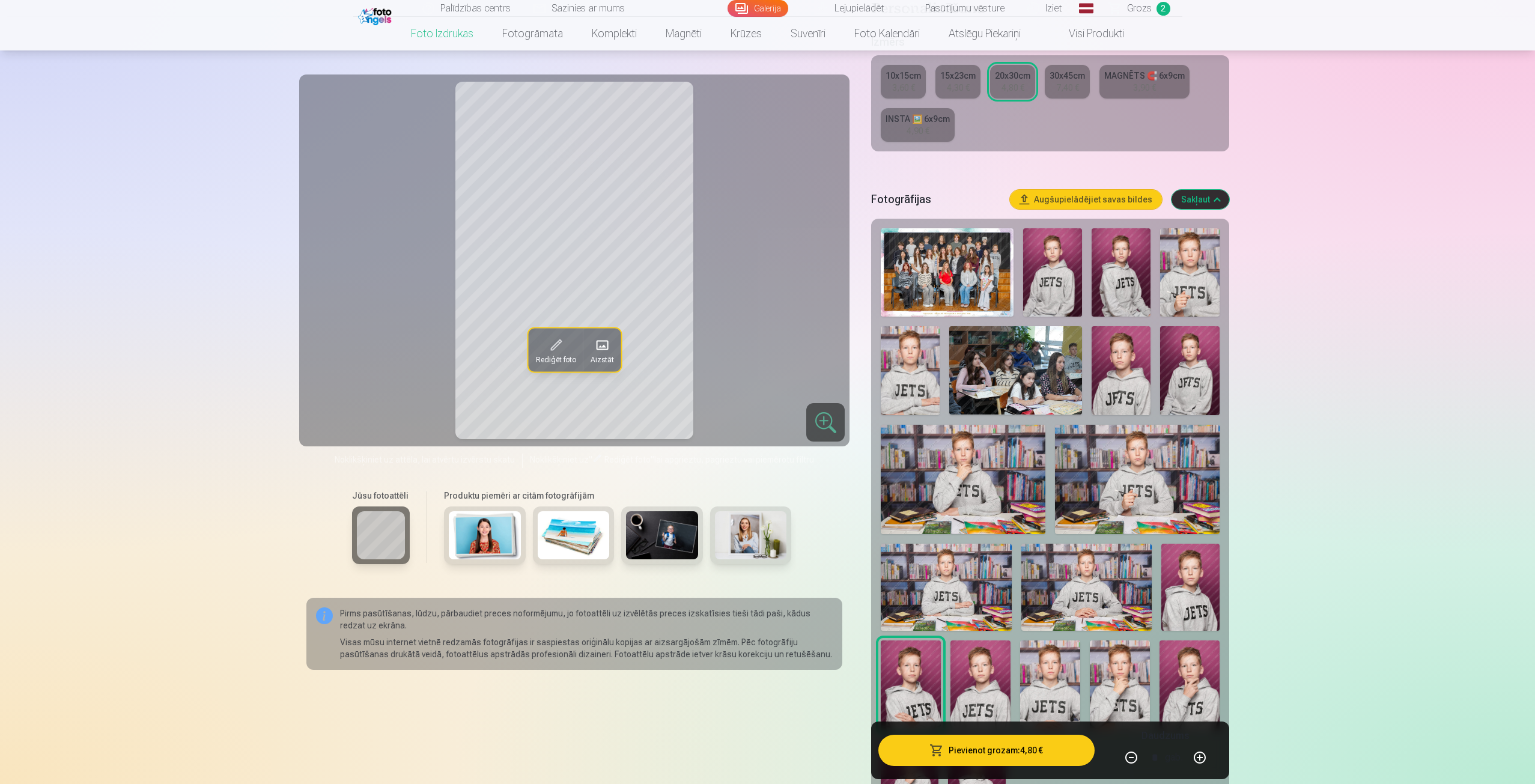
scroll to position [240, 0]
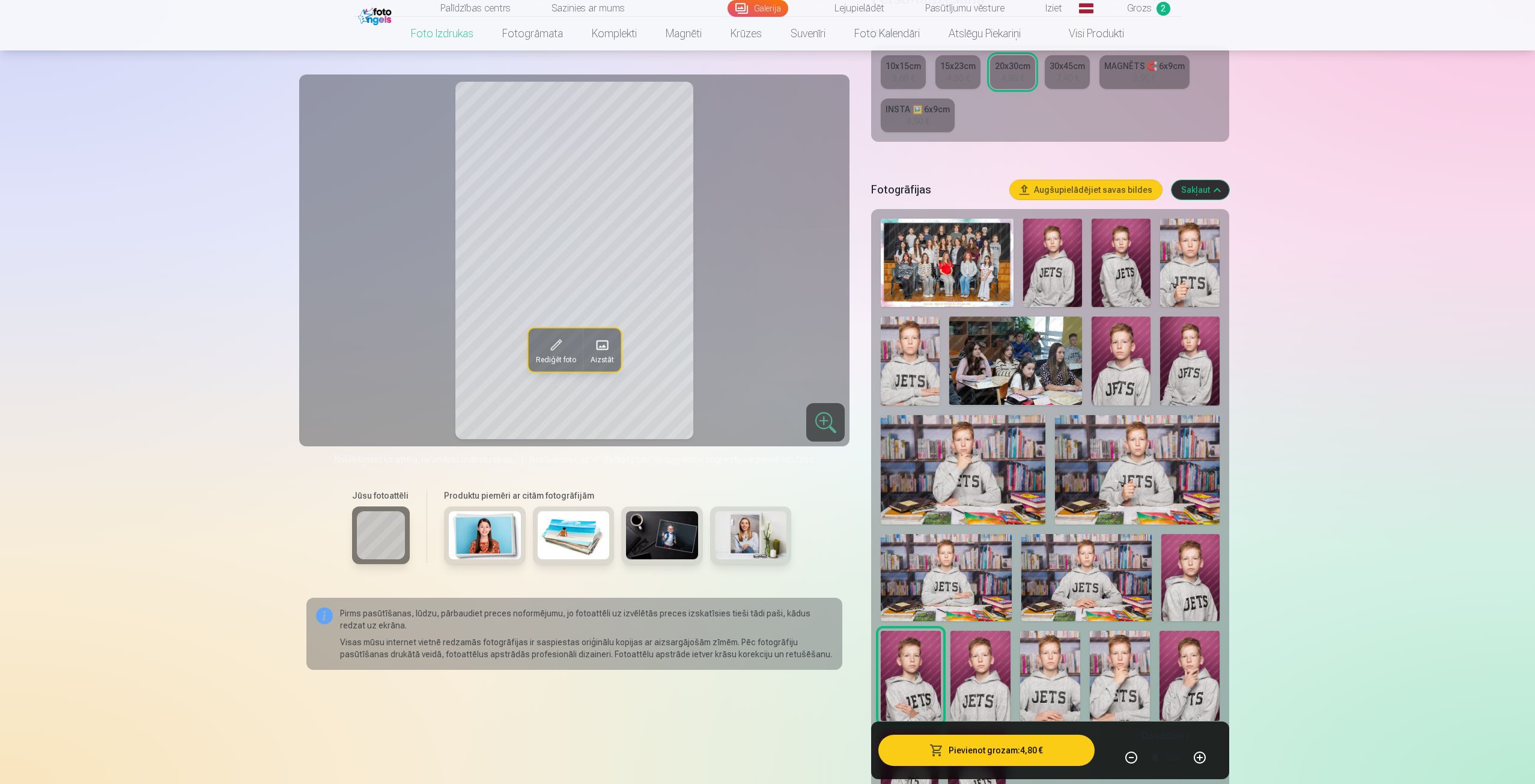
click at [971, 596] on img at bounding box center [946, 577] width 130 height 87
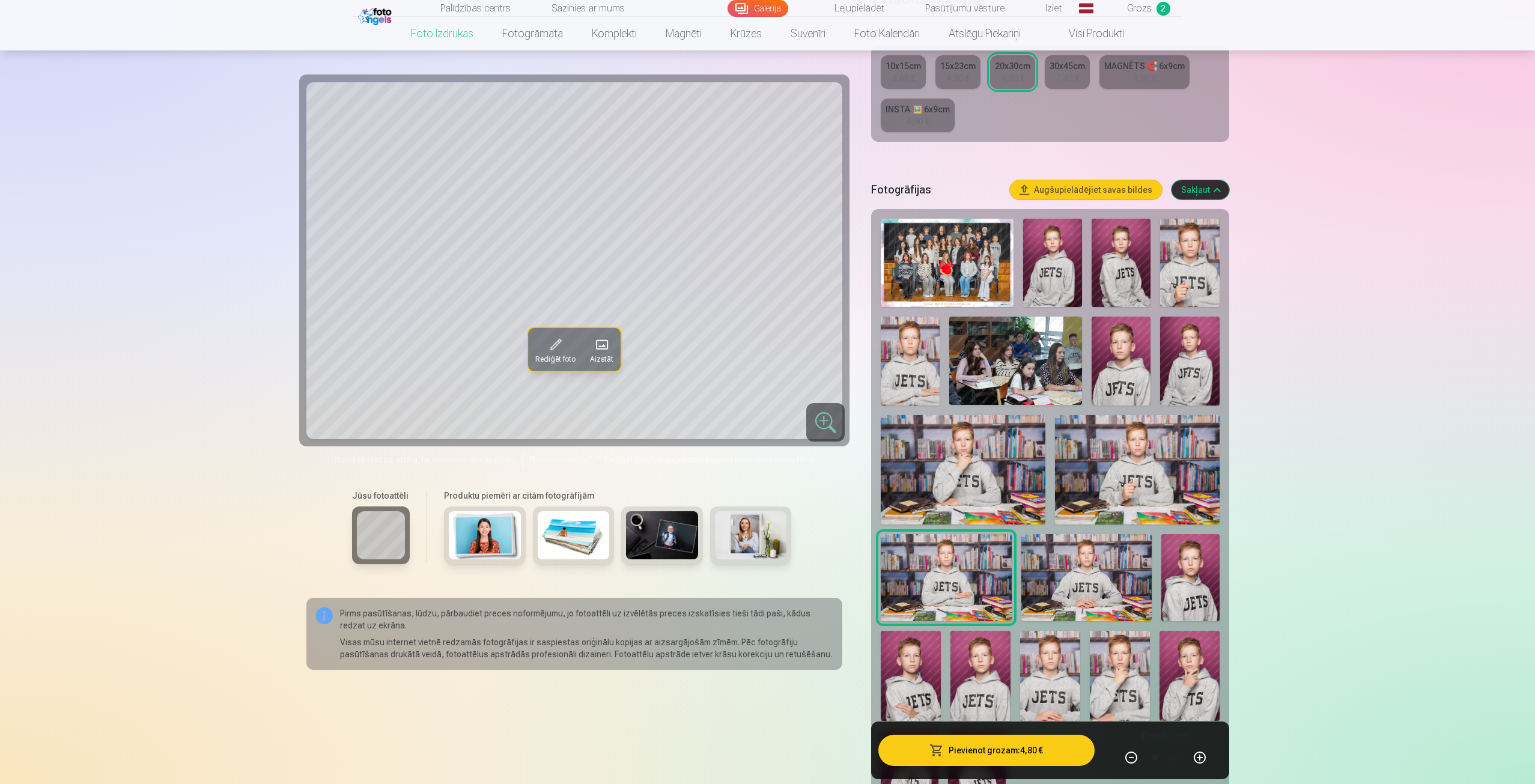
click at [1086, 552] on img at bounding box center [1087, 577] width 130 height 87
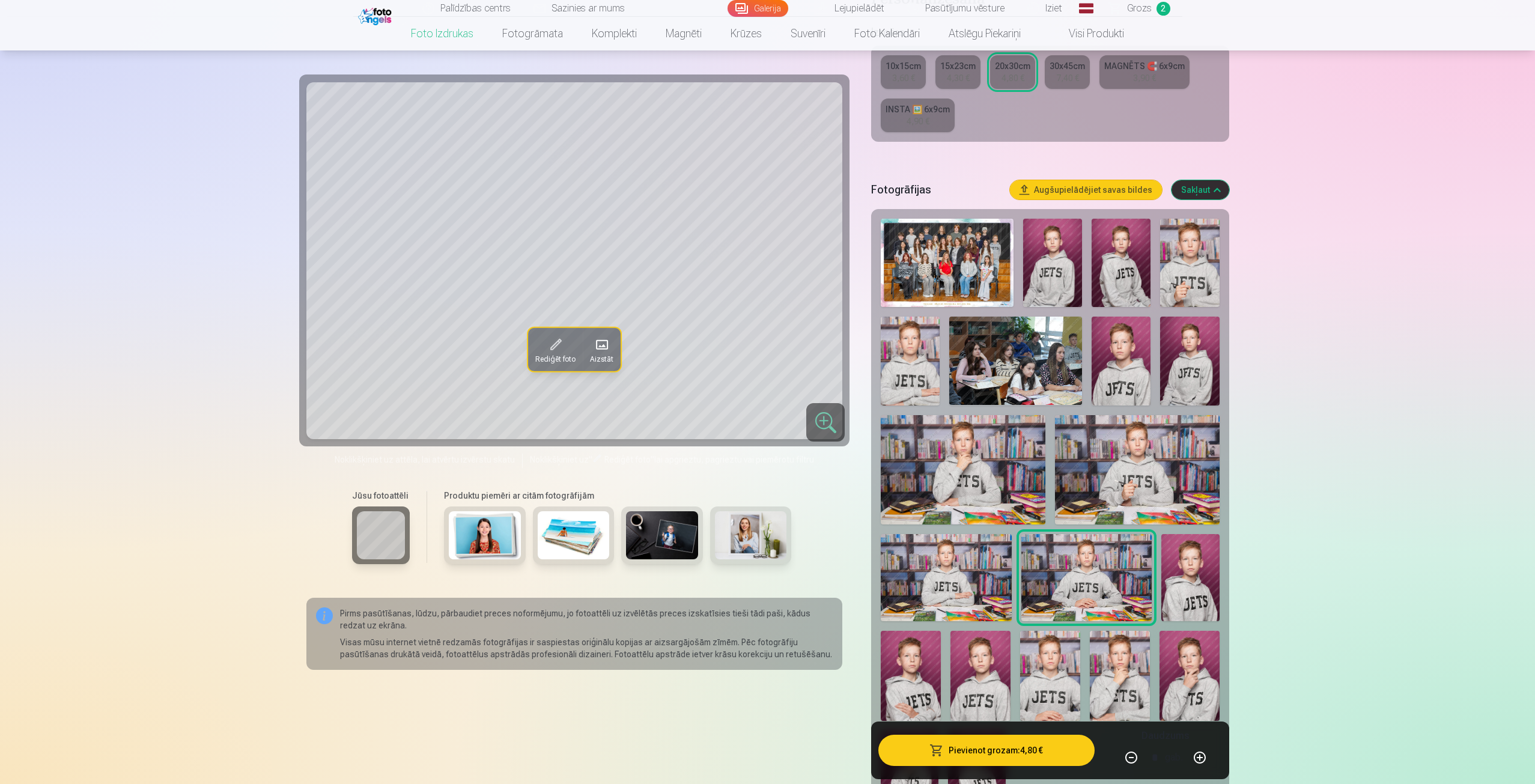
click at [1203, 574] on img at bounding box center [1190, 577] width 58 height 87
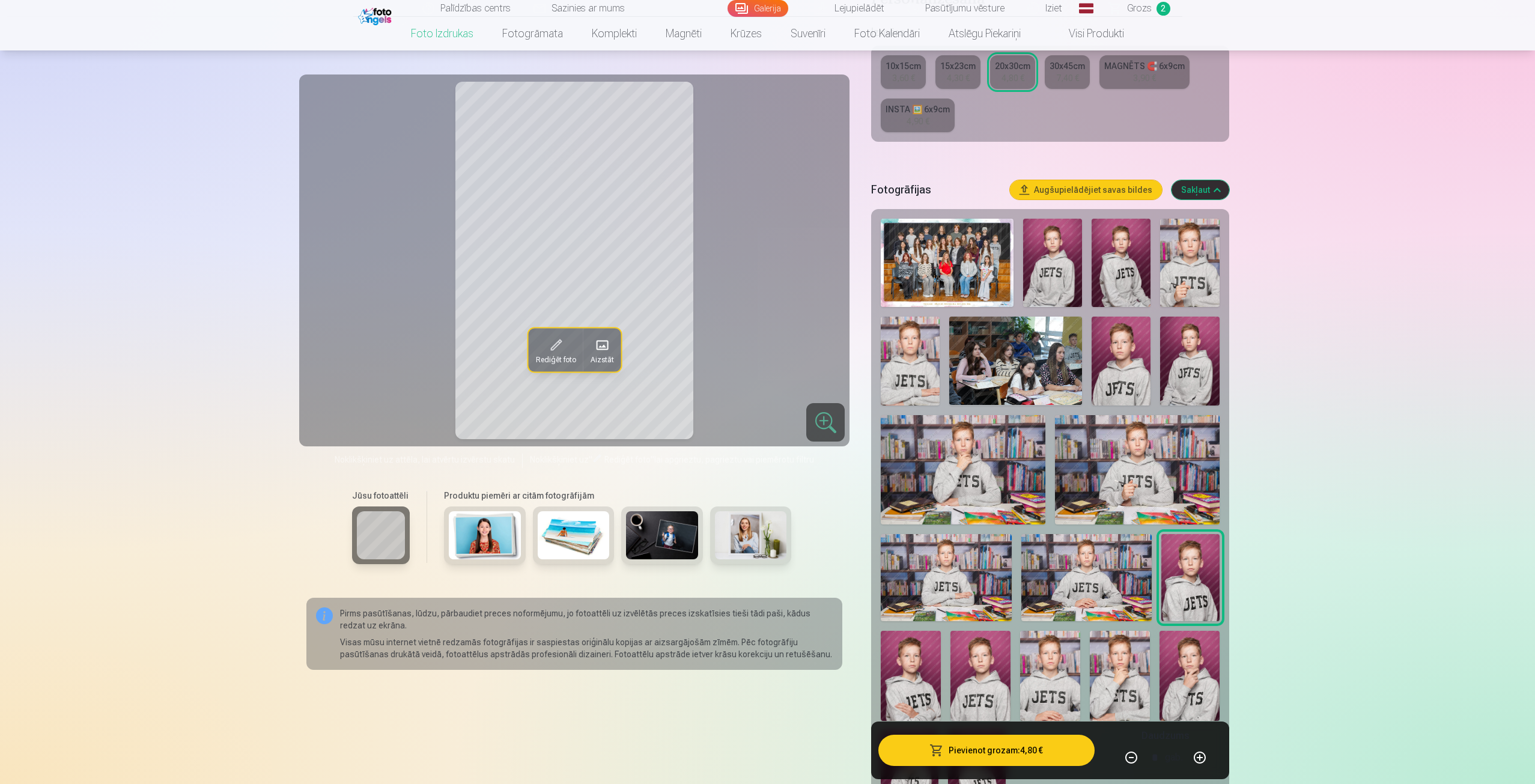
scroll to position [361, 0]
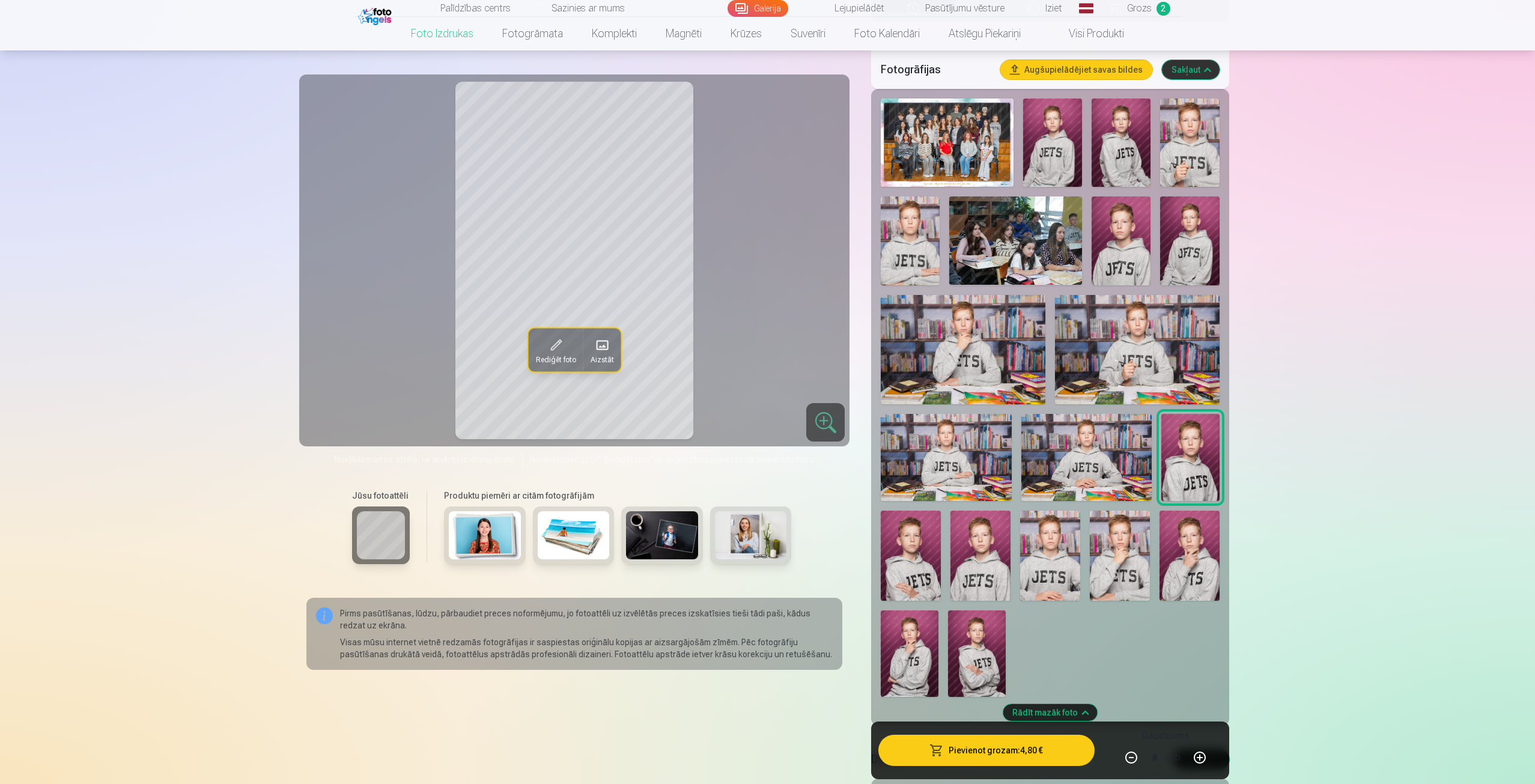
click at [917, 573] on img at bounding box center [911, 555] width 60 height 90
click at [1076, 566] on img at bounding box center [1050, 555] width 60 height 90
click at [1119, 560] on img at bounding box center [1120, 555] width 60 height 90
click at [1191, 153] on img at bounding box center [1190, 142] width 59 height 88
click at [1126, 586] on img at bounding box center [1120, 555] width 60 height 90
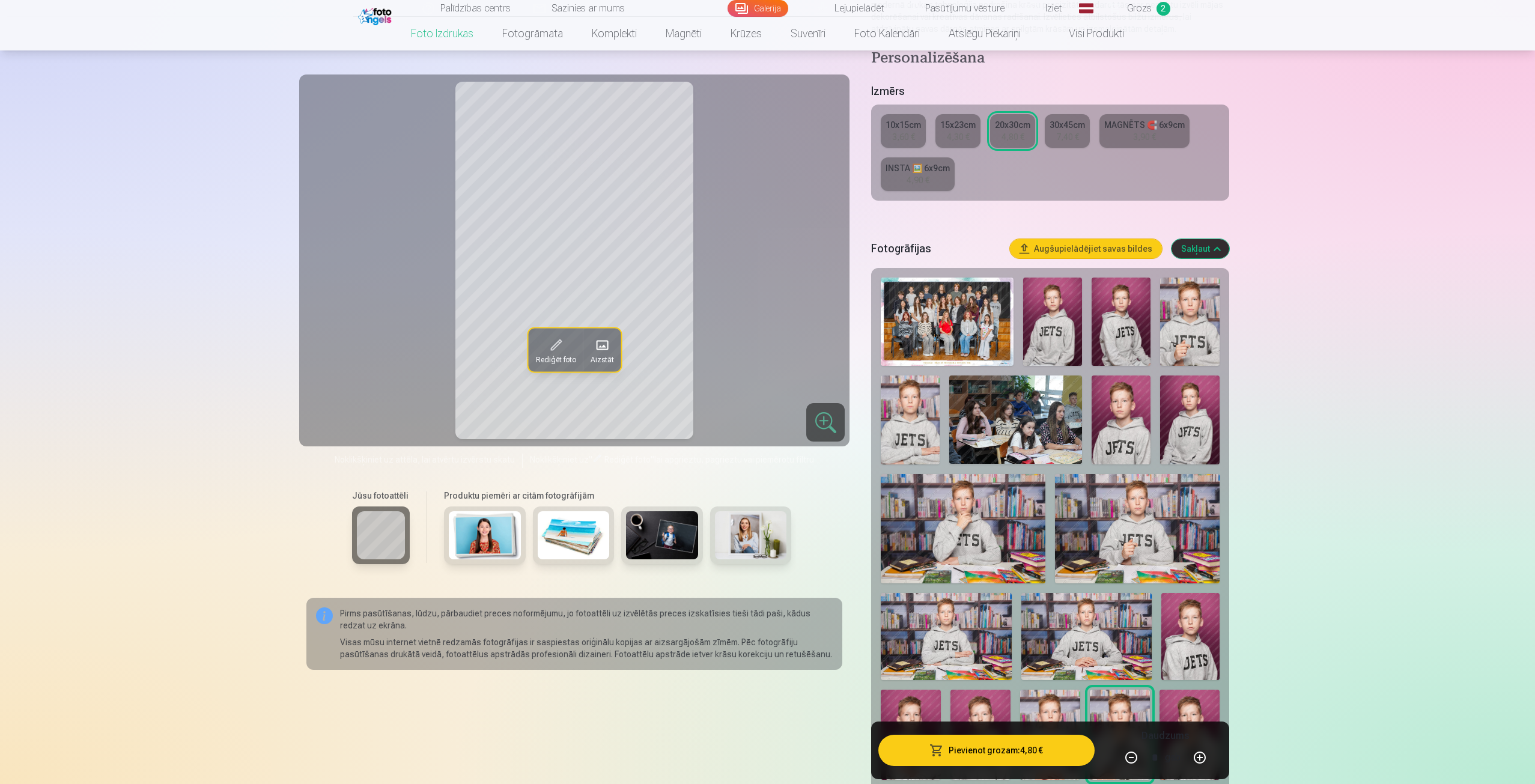
scroll to position [180, 0]
click at [1070, 137] on div "7,40 €" at bounding box center [1068, 138] width 23 height 12
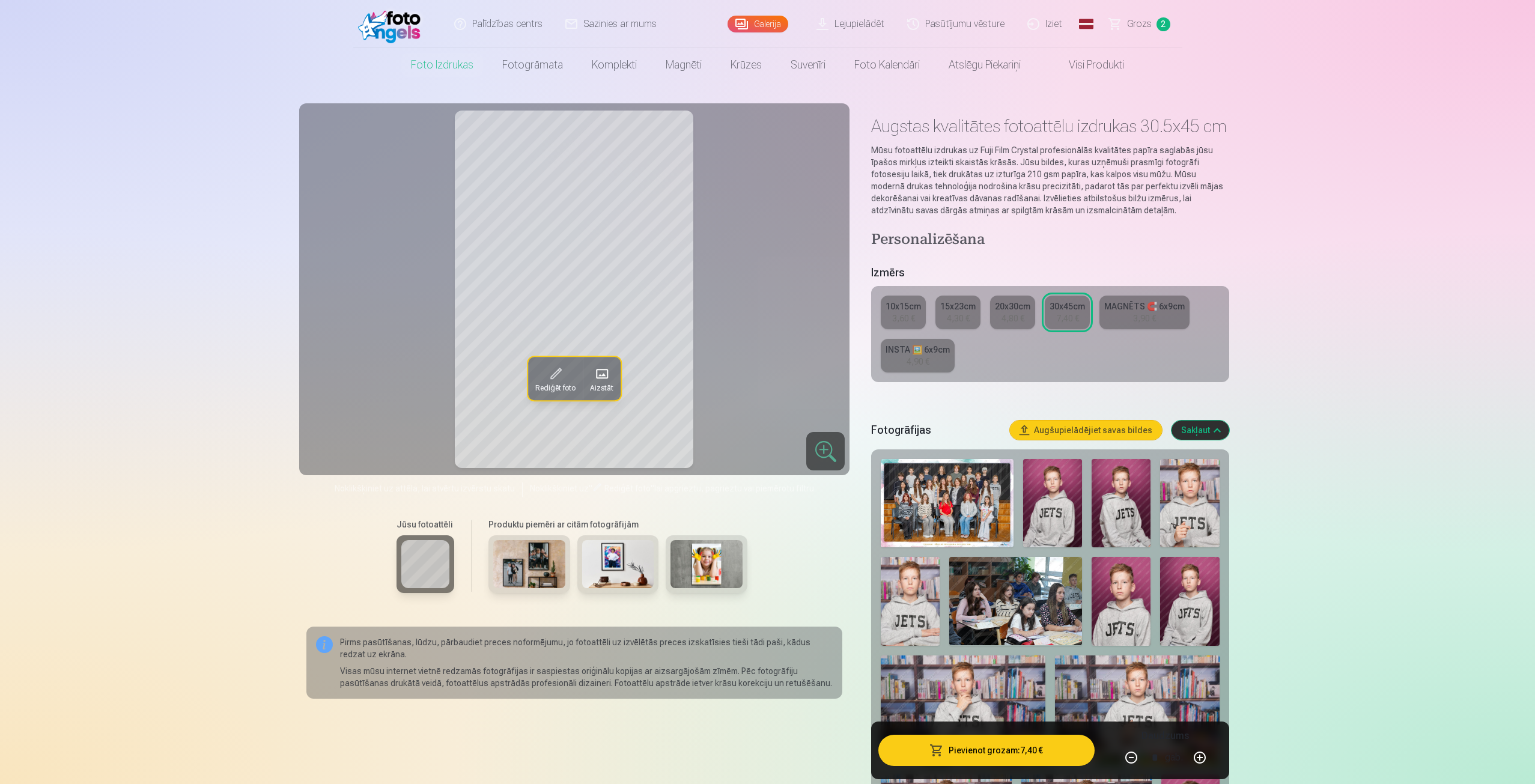
click at [998, 757] on button "Pievienot grozam : 7,40 €" at bounding box center [987, 750] width 216 height 31
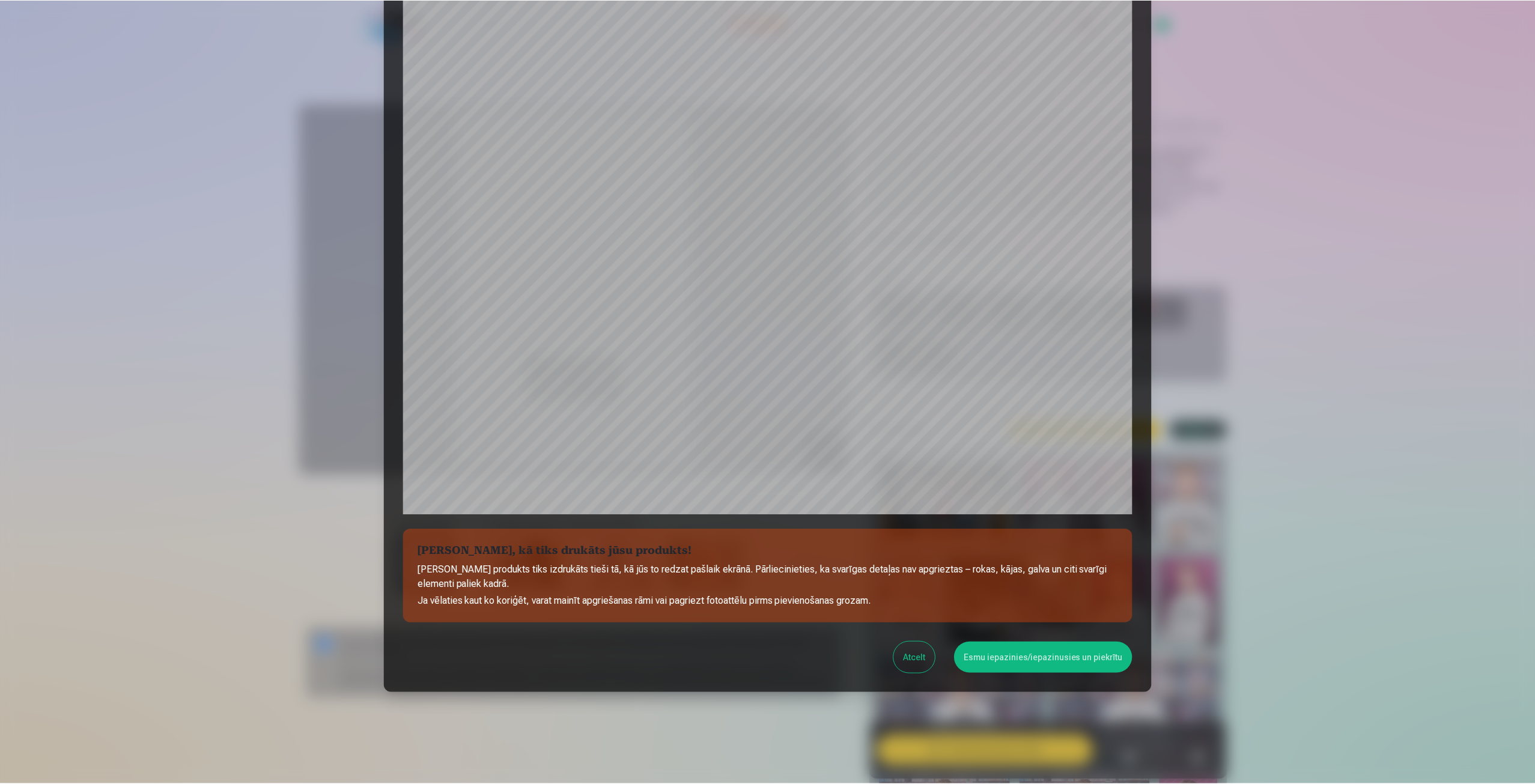
scroll to position [82, 0]
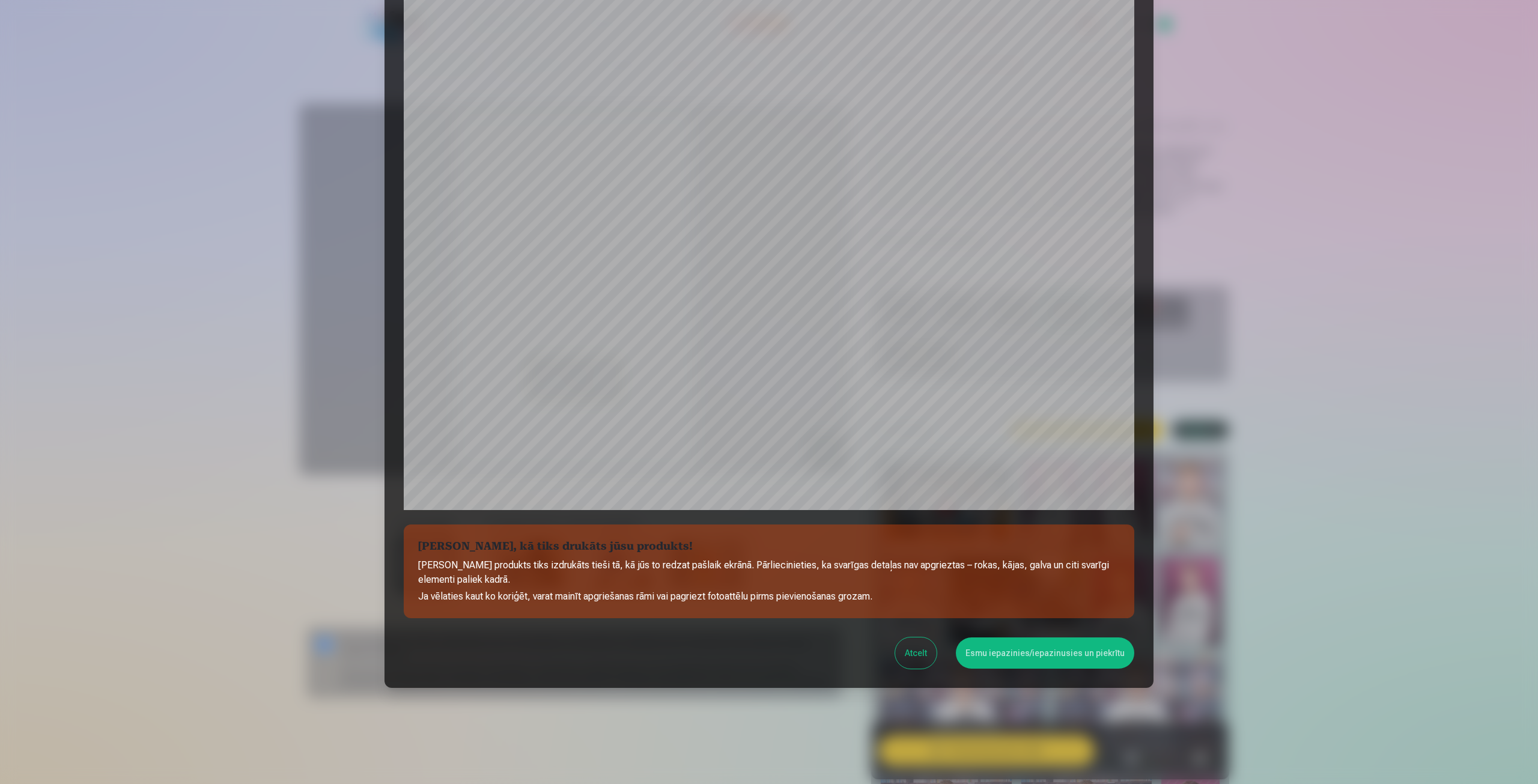
click at [1031, 654] on button "Esmu iepazinies/iepazinusies un piekrītu" at bounding box center [1044, 652] width 178 height 31
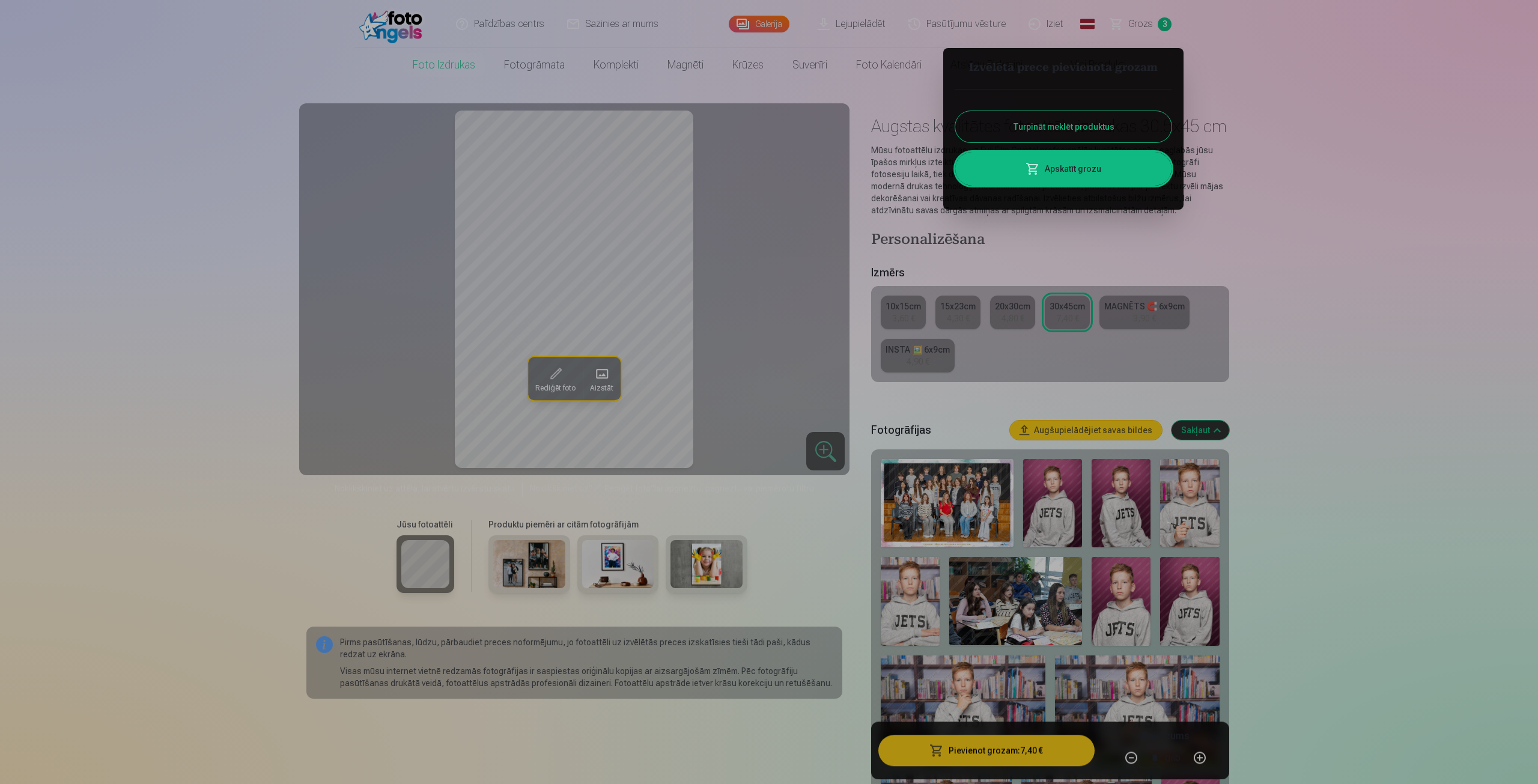
click at [1062, 132] on button "Turpināt meklēt produktus" at bounding box center [1063, 126] width 216 height 31
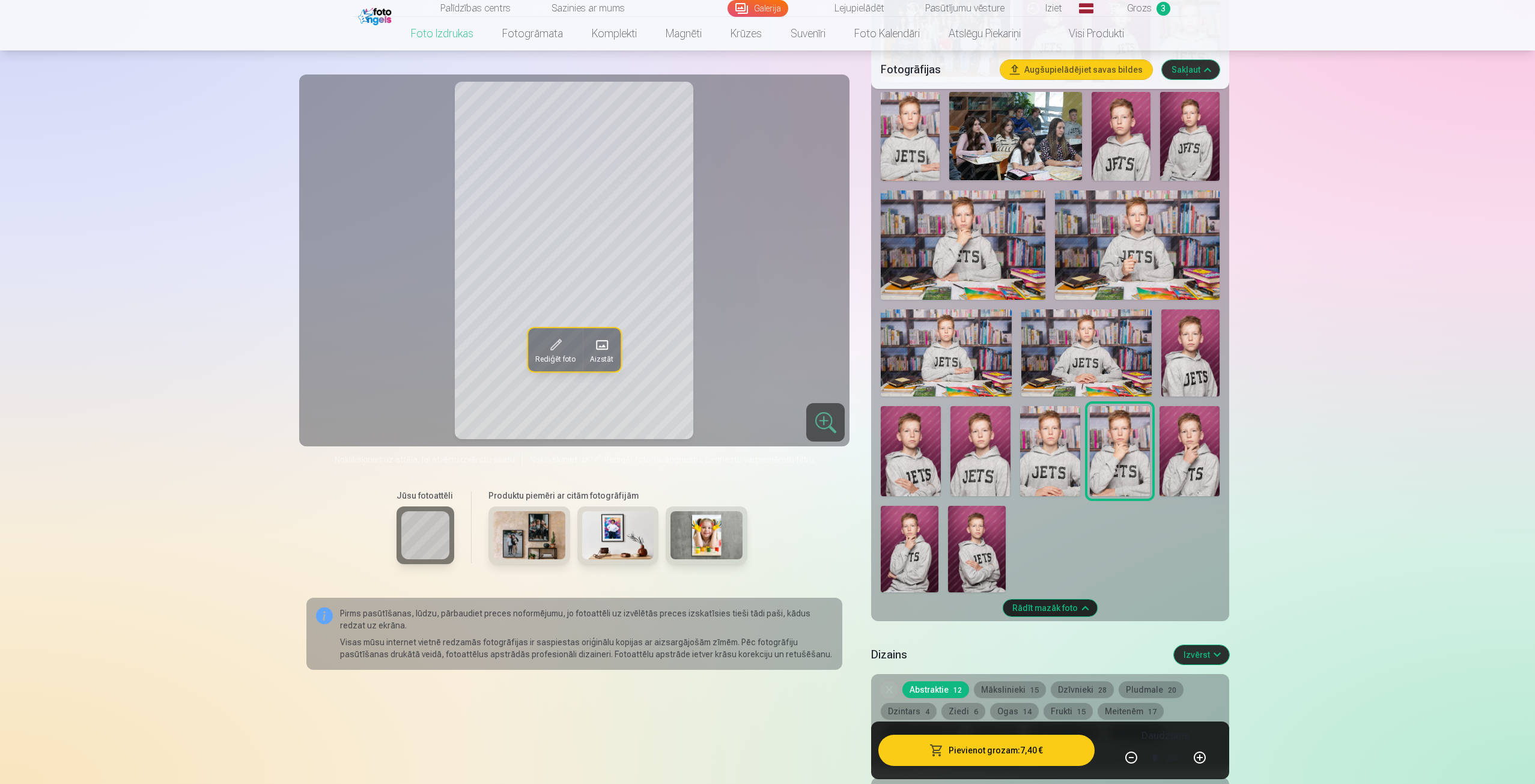
scroll to position [541, 0]
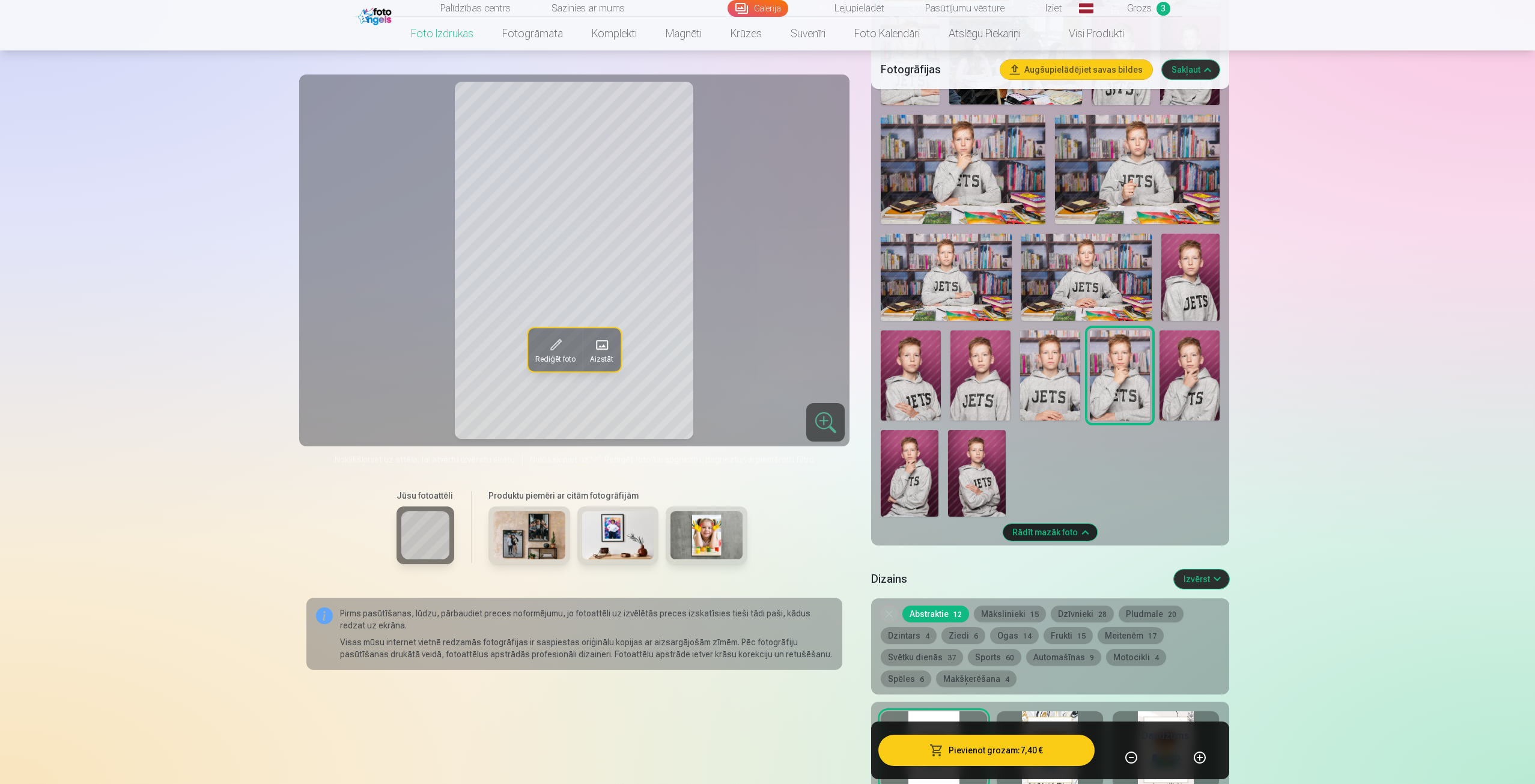
click at [970, 461] on img at bounding box center [977, 473] width 57 height 86
click at [904, 486] on img at bounding box center [909, 473] width 57 height 86
click at [897, 361] on img at bounding box center [911, 375] width 60 height 90
click at [918, 508] on img at bounding box center [909, 473] width 57 height 86
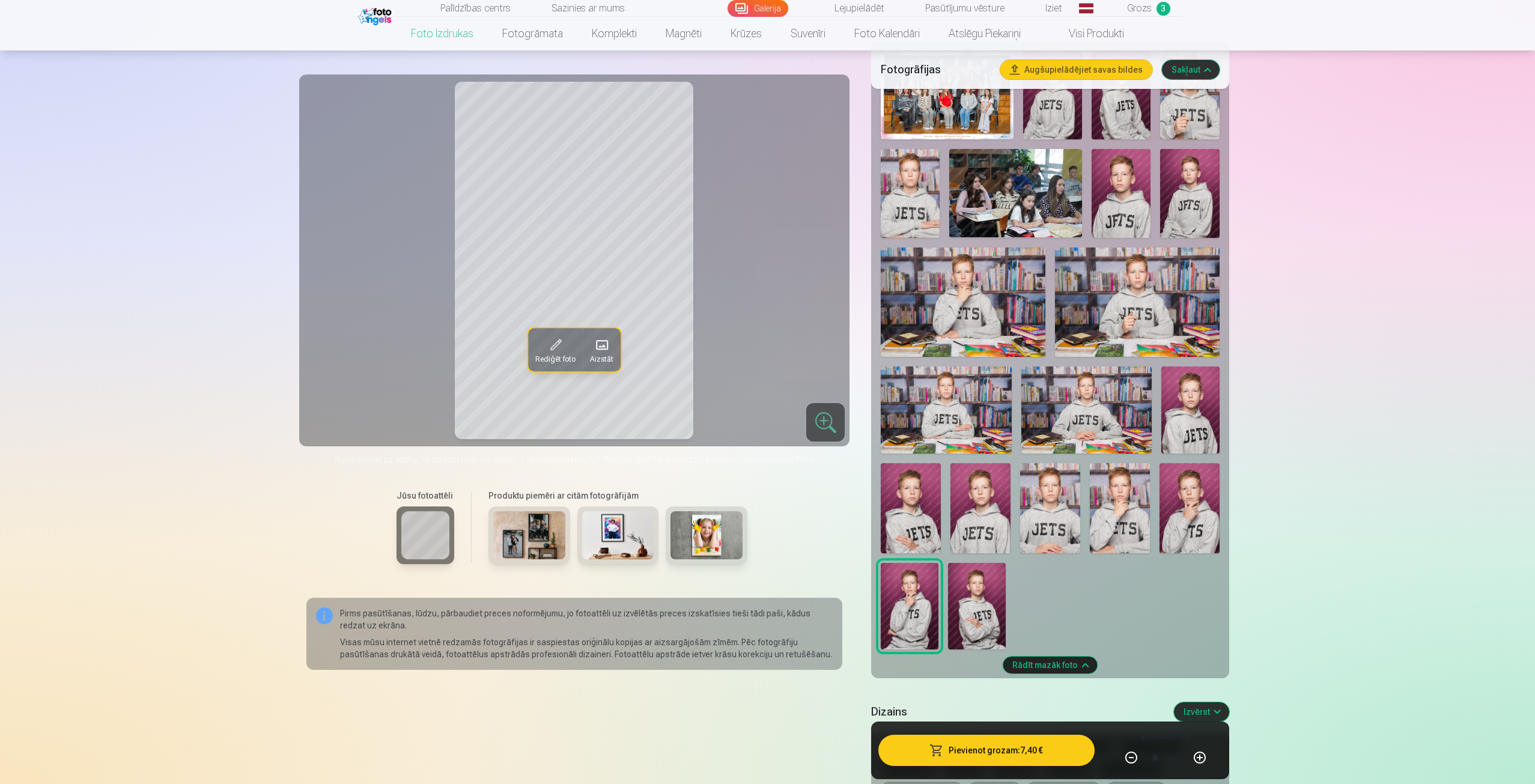
scroll to position [361, 0]
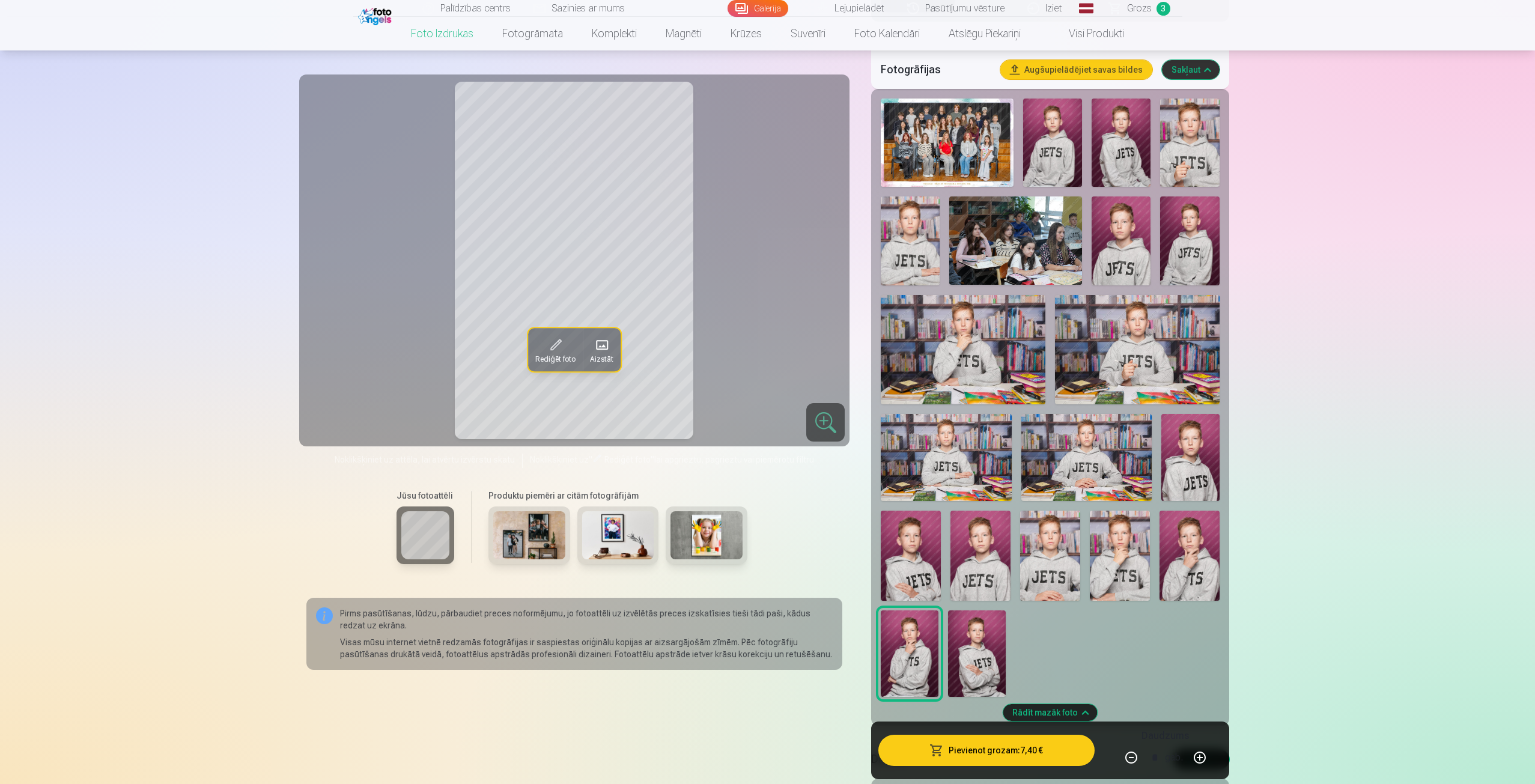
click at [1209, 564] on img at bounding box center [1190, 555] width 60 height 90
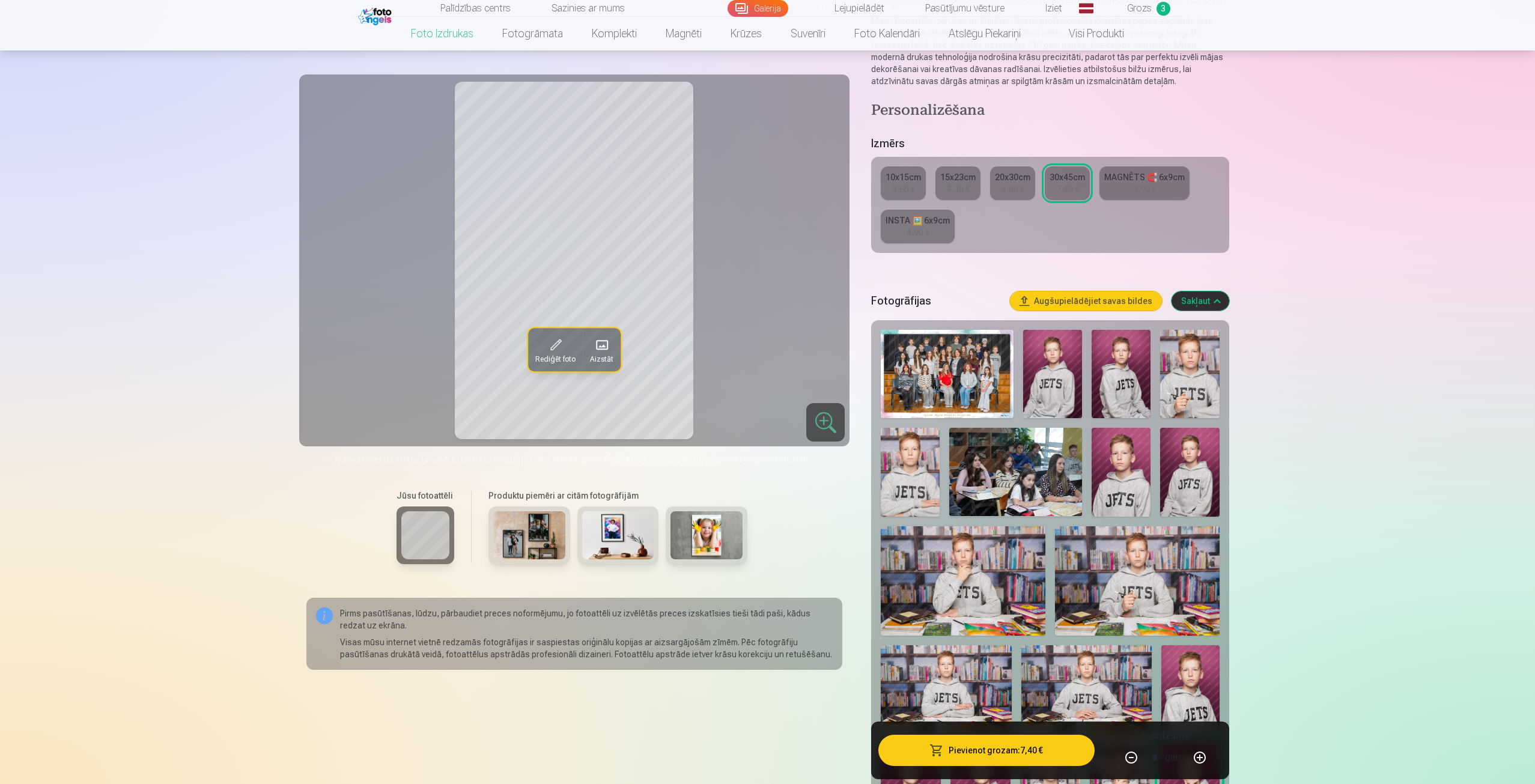
scroll to position [120, 0]
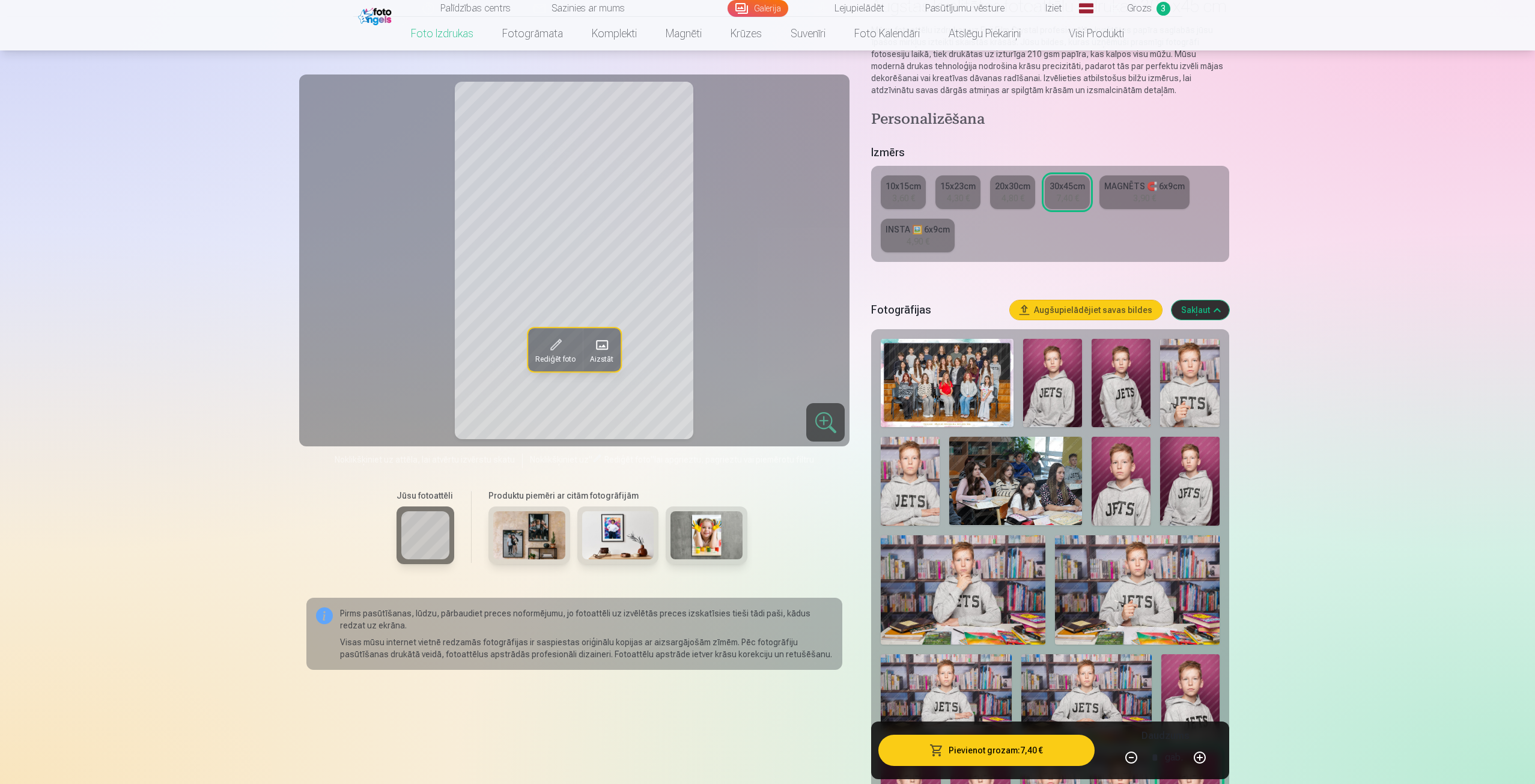
click at [952, 193] on div "4,30 €" at bounding box center [958, 198] width 23 height 12
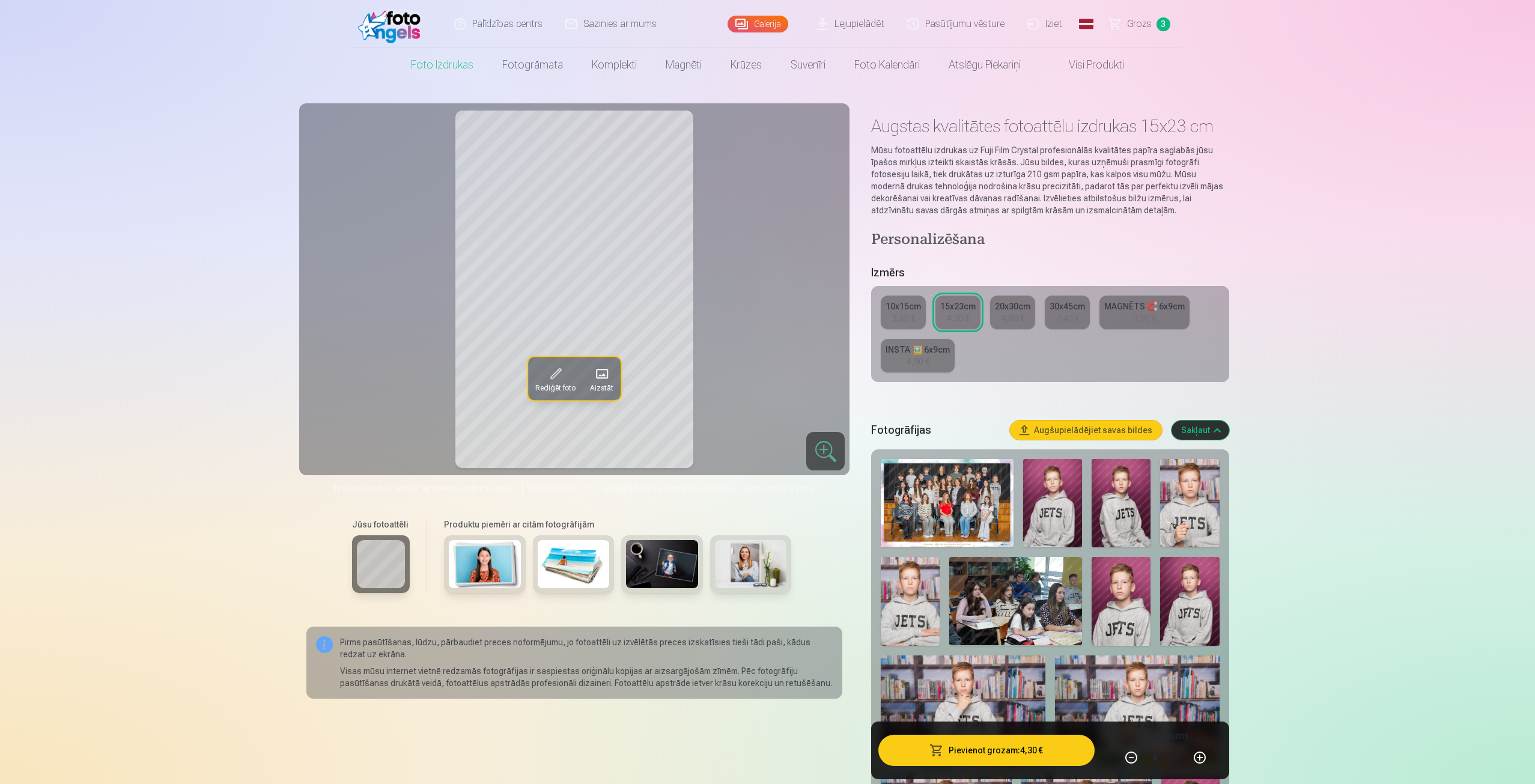
click at [1019, 758] on button "Pievienot grozam : 4,30 €" at bounding box center [987, 750] width 216 height 31
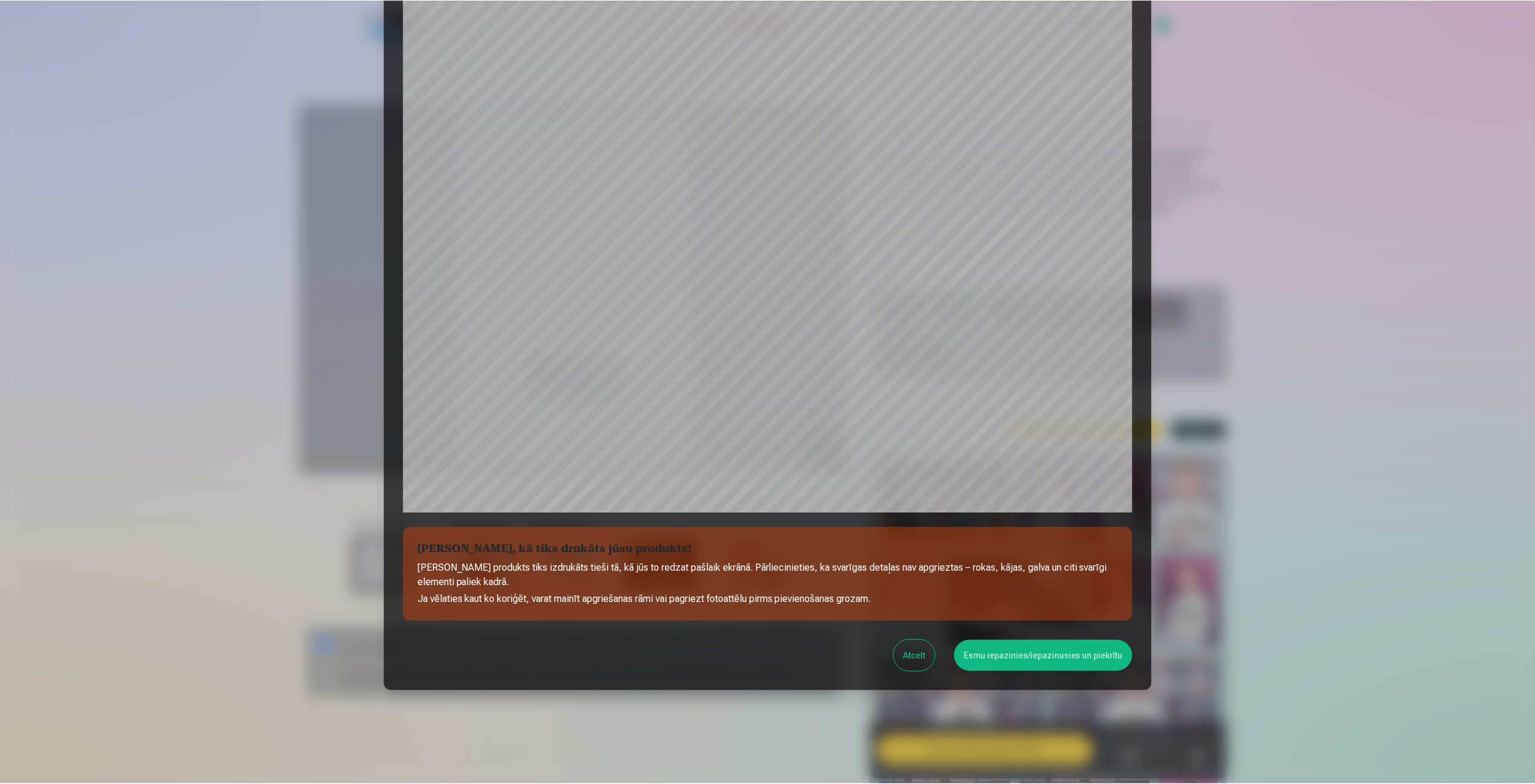
scroll to position [82, 0]
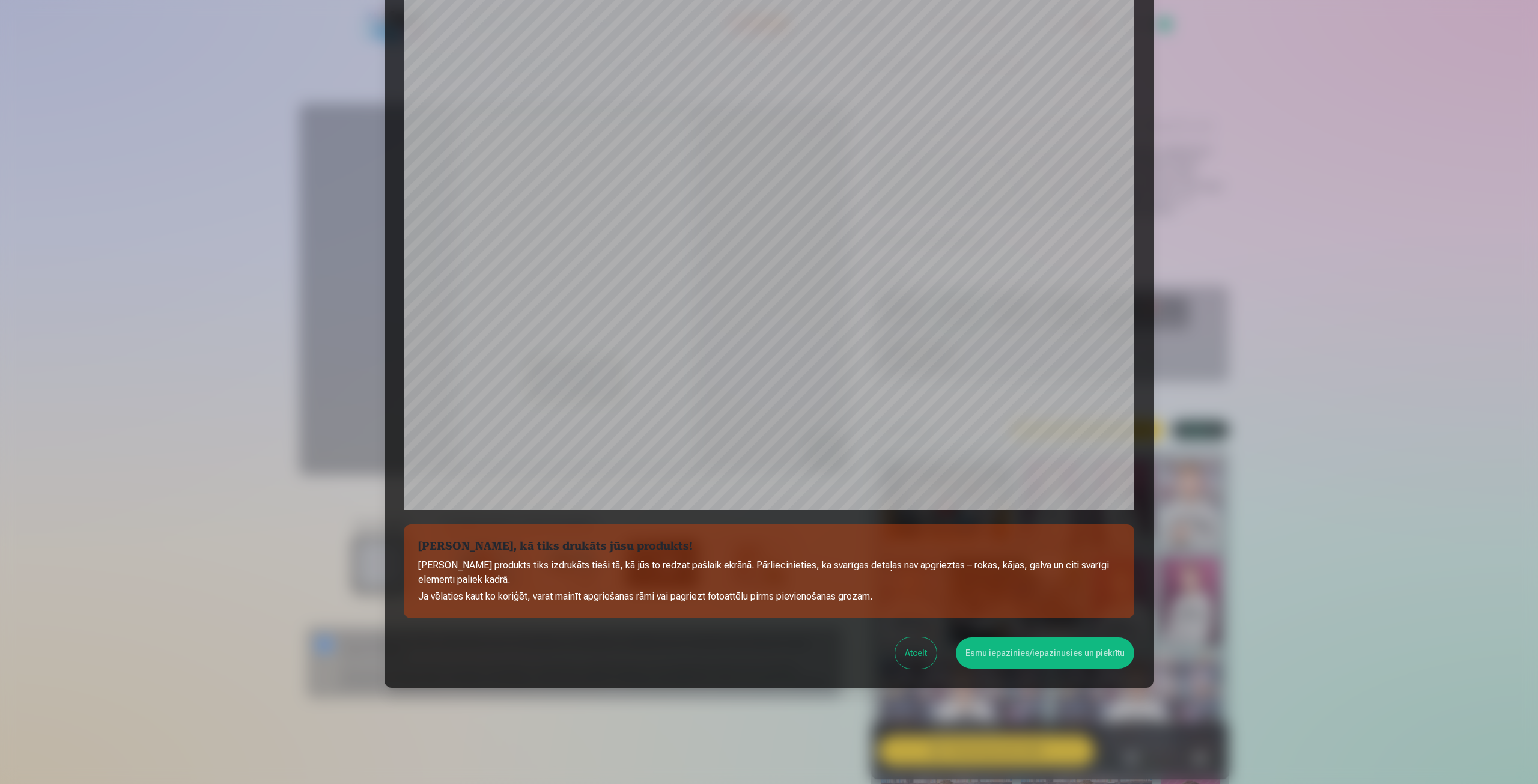
click at [1004, 652] on button "Esmu iepazinies/iepazinusies un piekrītu" at bounding box center [1044, 652] width 178 height 31
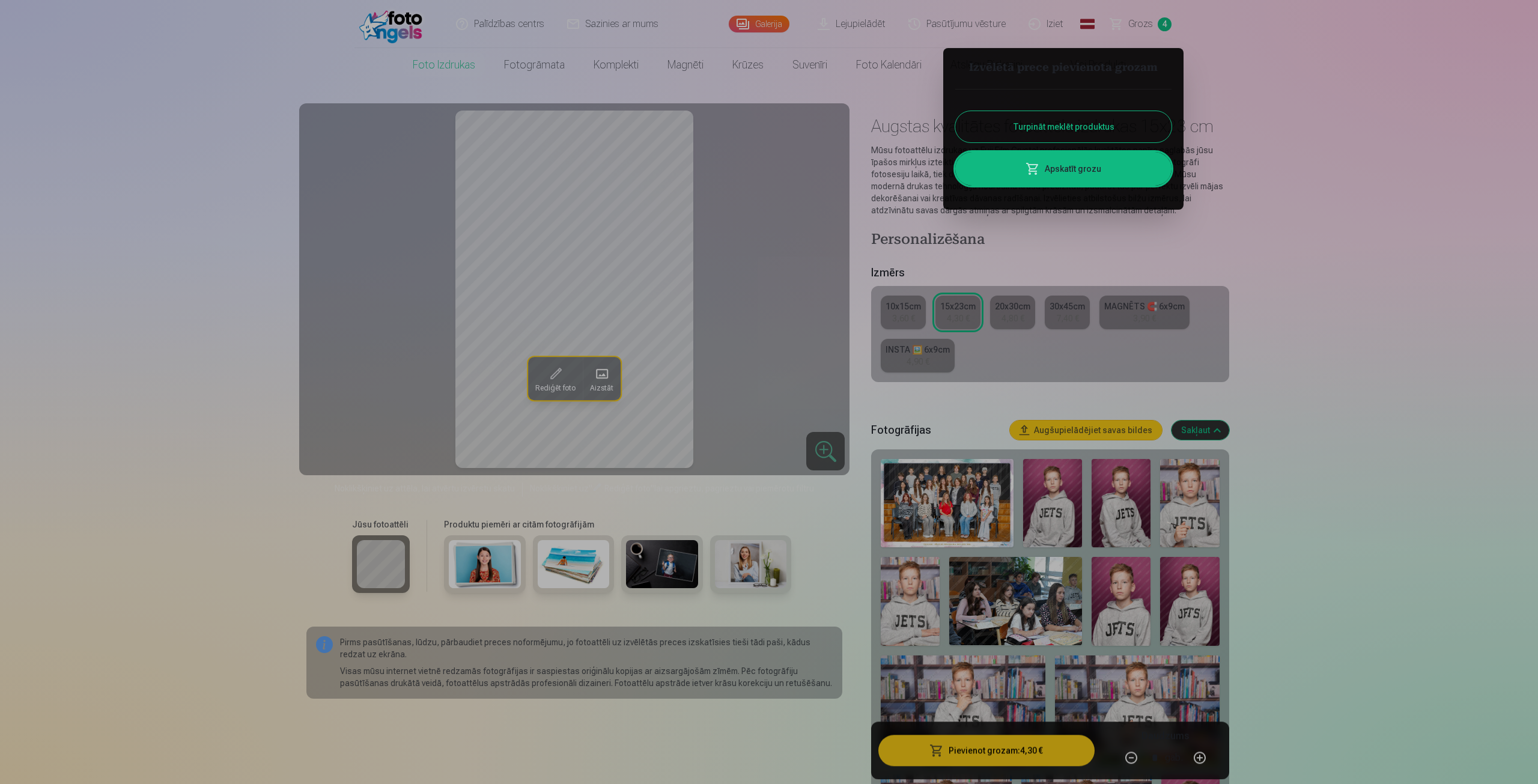
click at [1080, 171] on link "Apskatīt grozu" at bounding box center [1063, 169] width 216 height 34
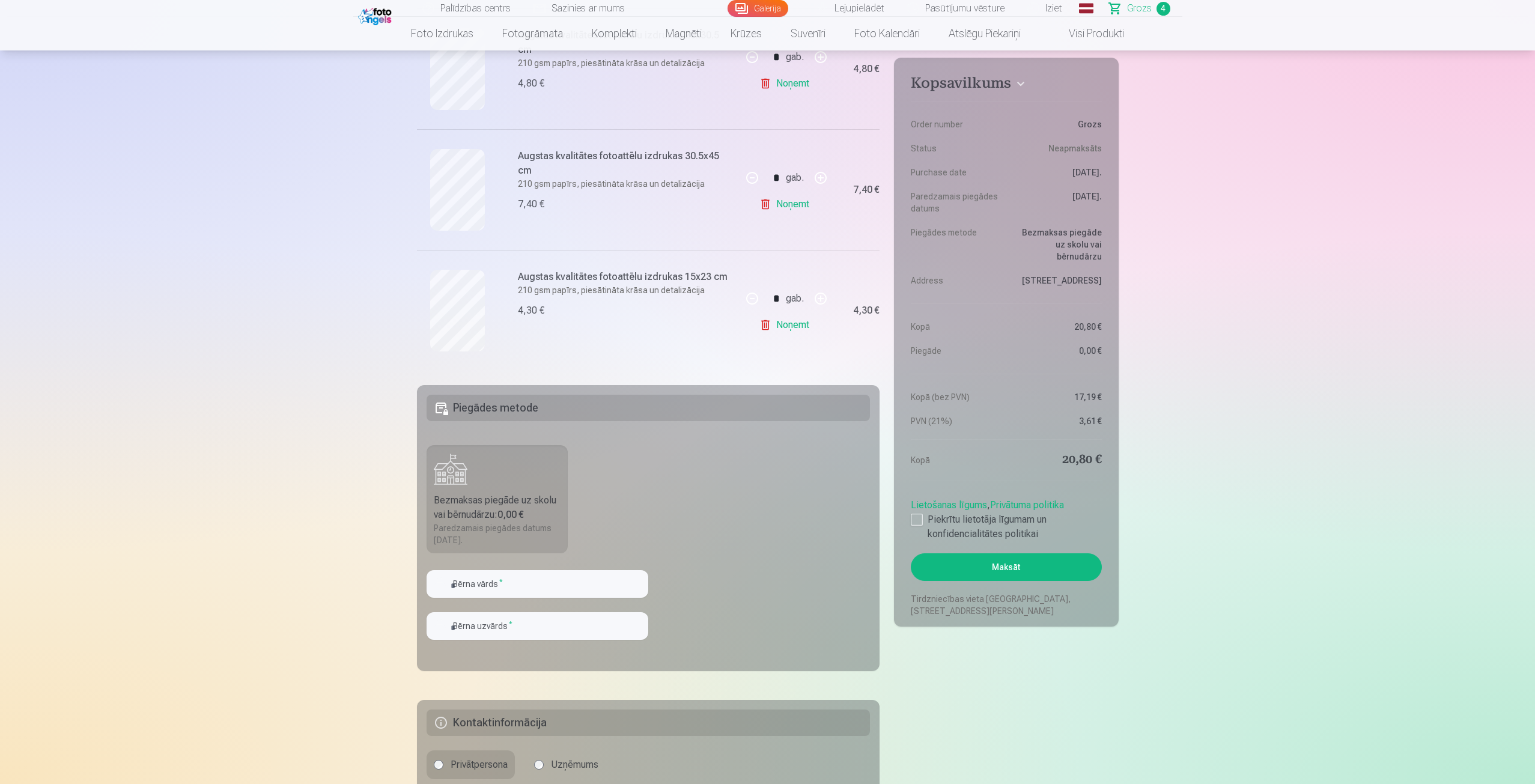
scroll to position [421, 0]
click at [520, 587] on input "text" at bounding box center [537, 583] width 222 height 27
type input "*****"
click at [553, 635] on input "text" at bounding box center [537, 625] width 222 height 27
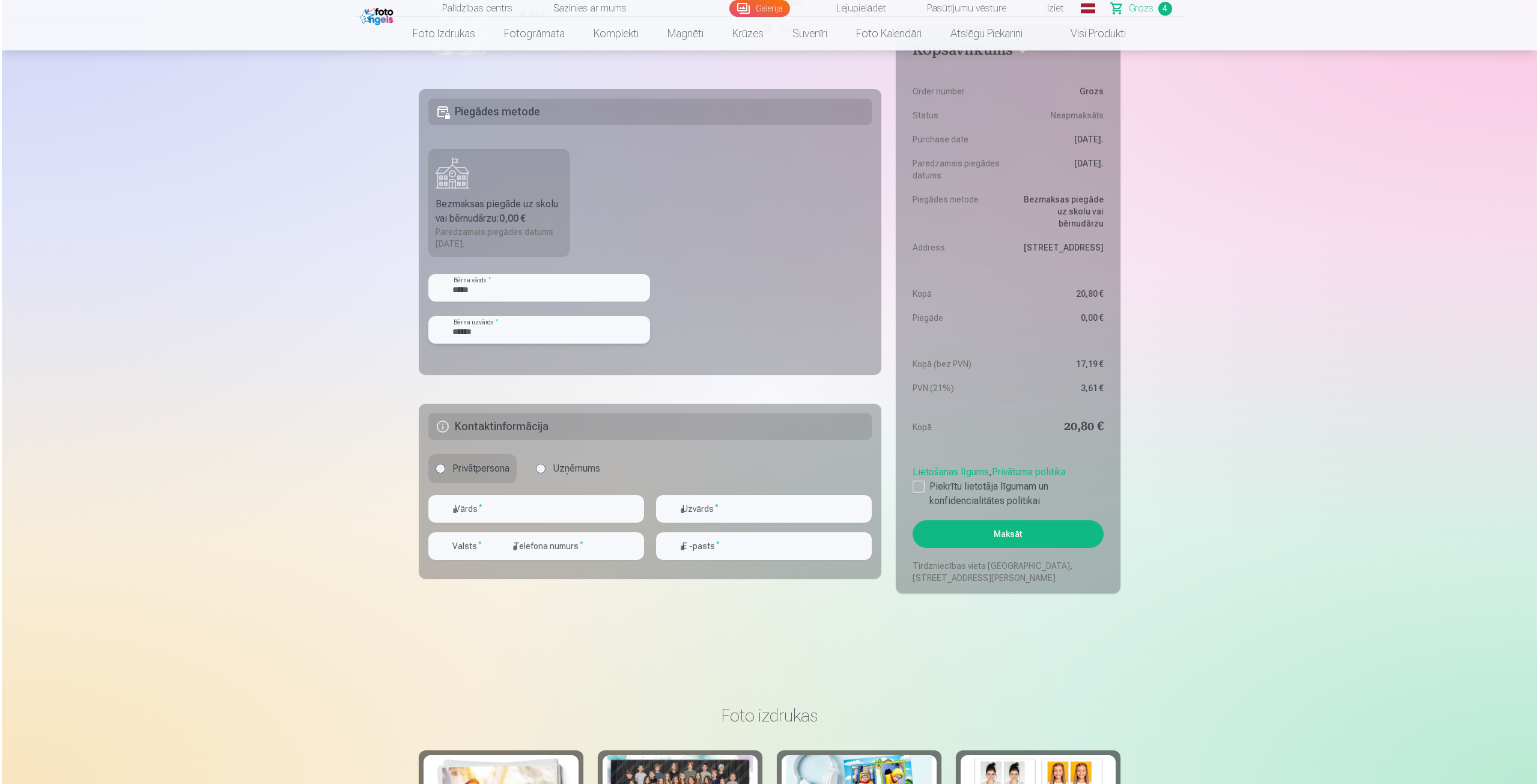
scroll to position [781, 0]
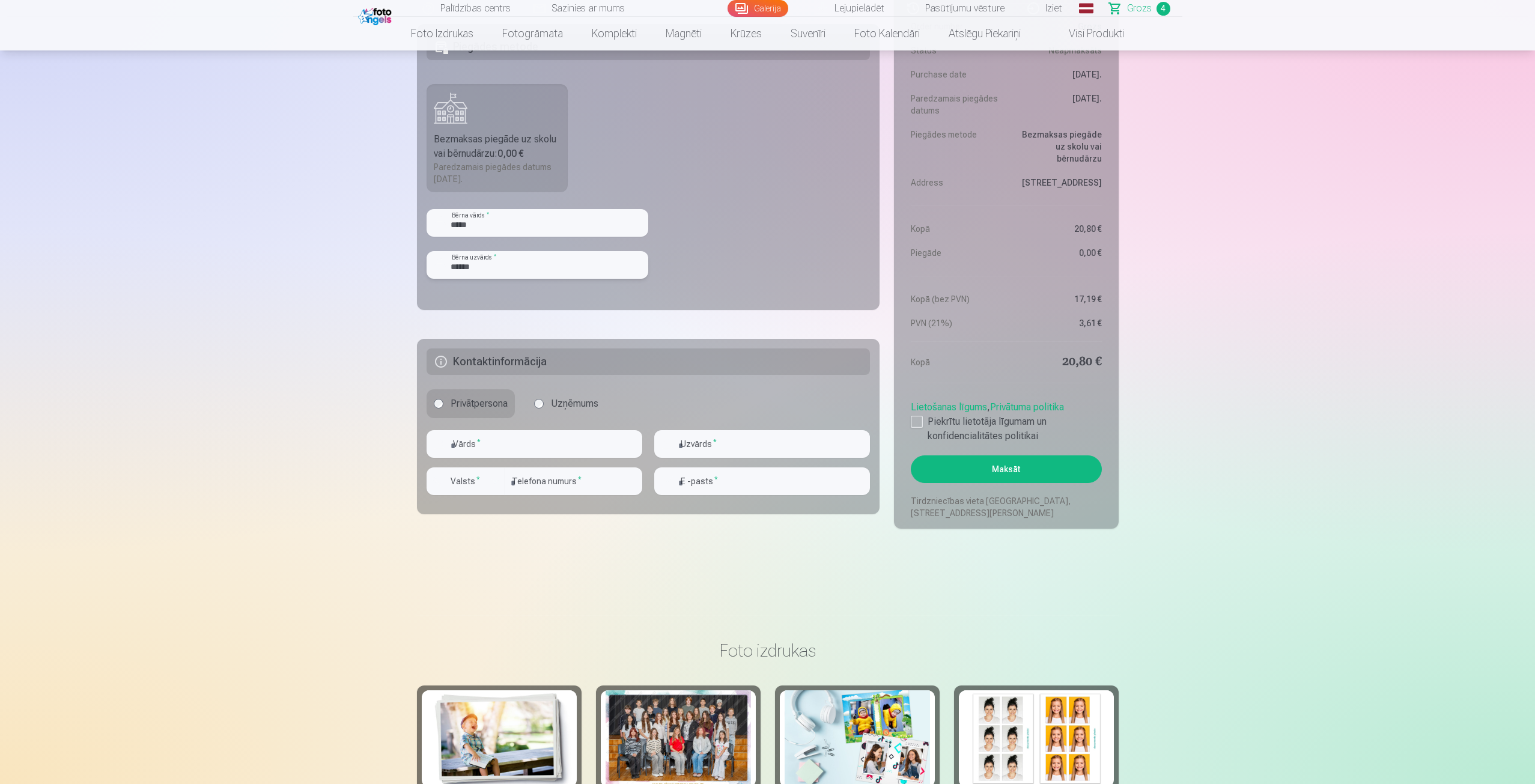
type input "******"
click at [522, 447] on input "text" at bounding box center [534, 444] width 216 height 27
type input "*******"
click at [774, 448] on input "text" at bounding box center [762, 444] width 216 height 27
type input "*****"
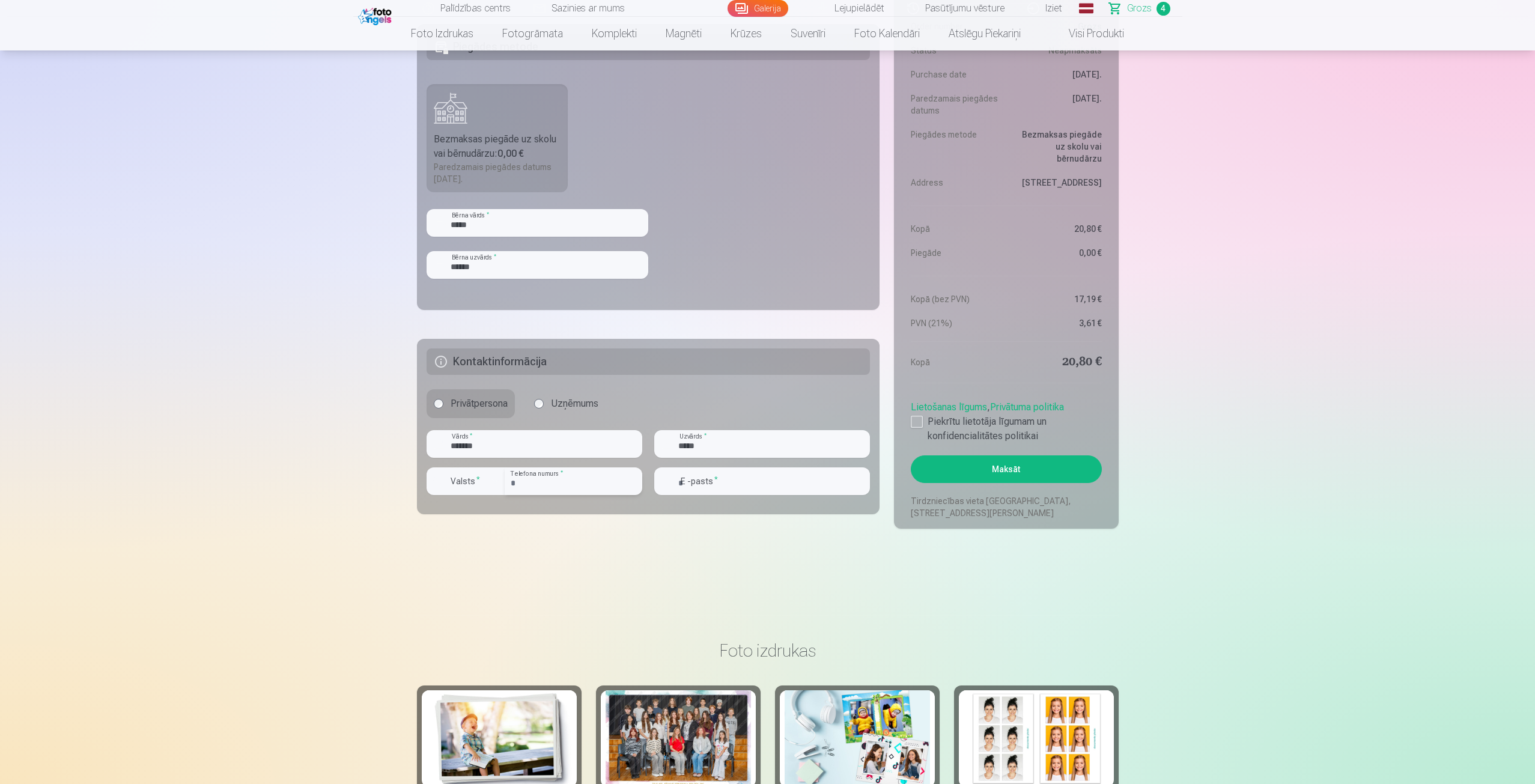
click at [557, 480] on input "number" at bounding box center [573, 481] width 137 height 27
click at [564, 486] on input "number" at bounding box center [573, 481] width 137 height 27
click at [502, 479] on div "button" at bounding box center [495, 481] width 15 height 15
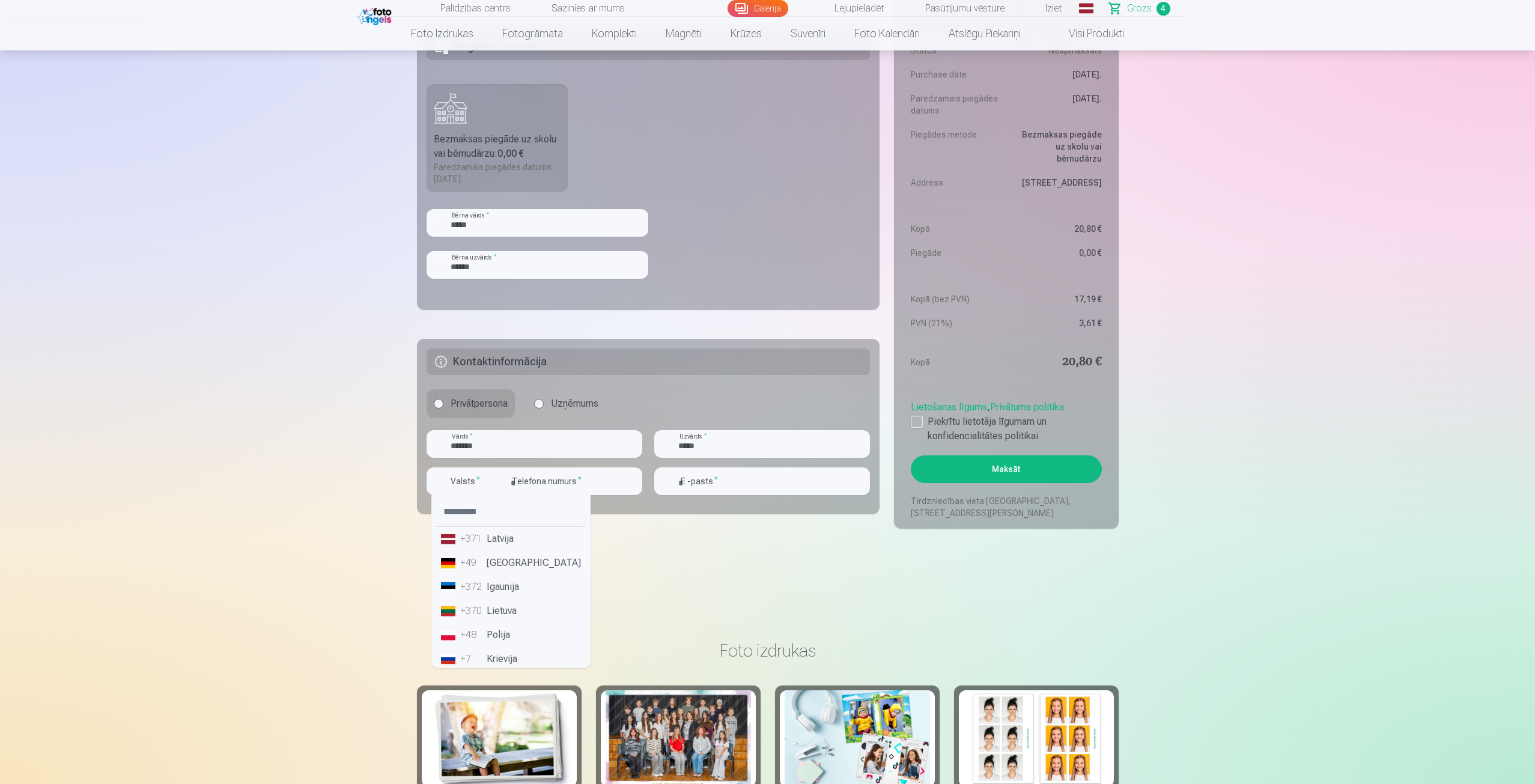
click at [497, 542] on li "+371 Latvija" at bounding box center [511, 539] width 149 height 24
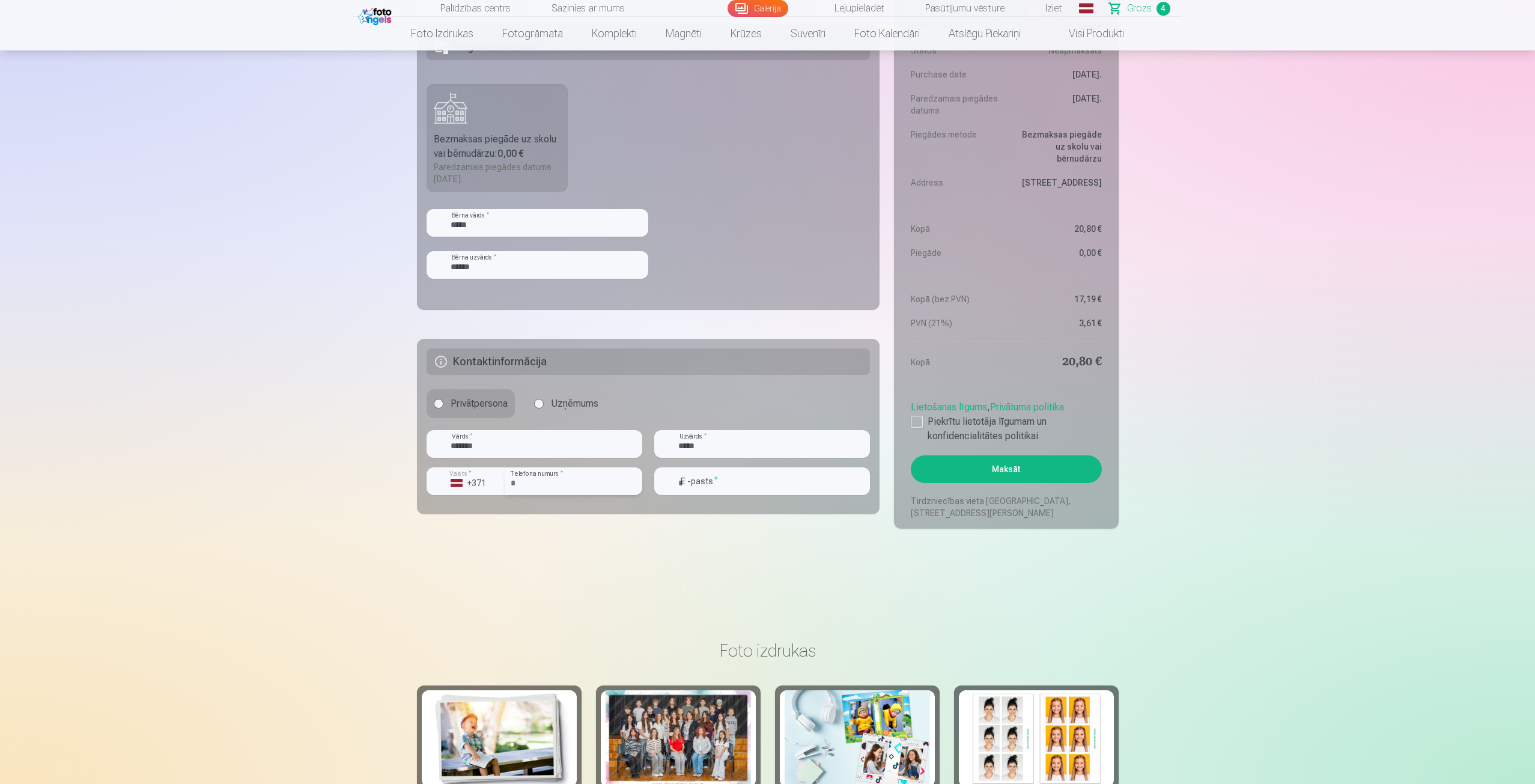
click at [563, 479] on input "number" at bounding box center [573, 481] width 137 height 27
type input "********"
click at [775, 492] on input "email" at bounding box center [762, 481] width 216 height 27
type input "**********"
click at [919, 417] on div at bounding box center [916, 421] width 12 height 12
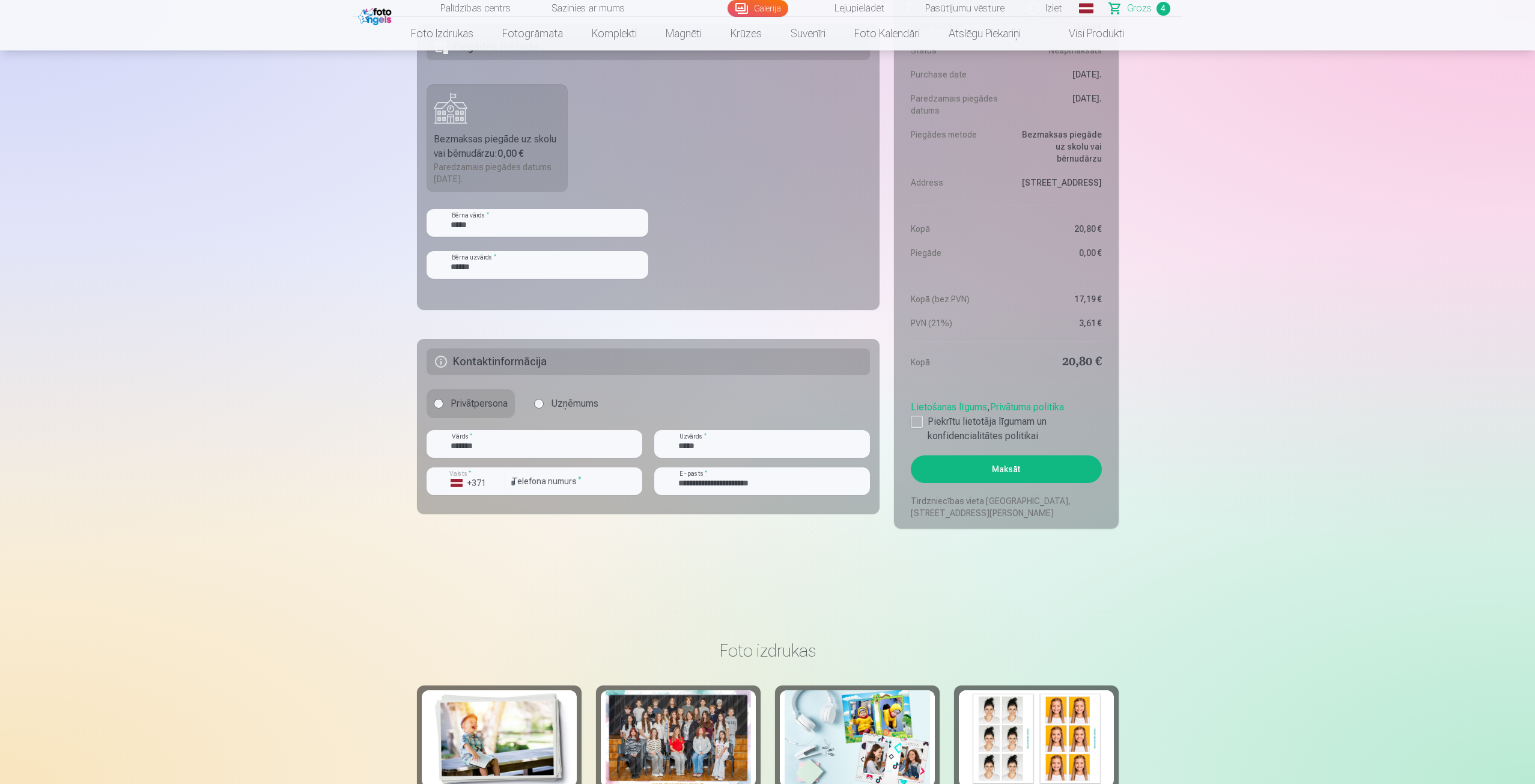
click at [1001, 465] on button "Maksāt" at bounding box center [1006, 469] width 190 height 27
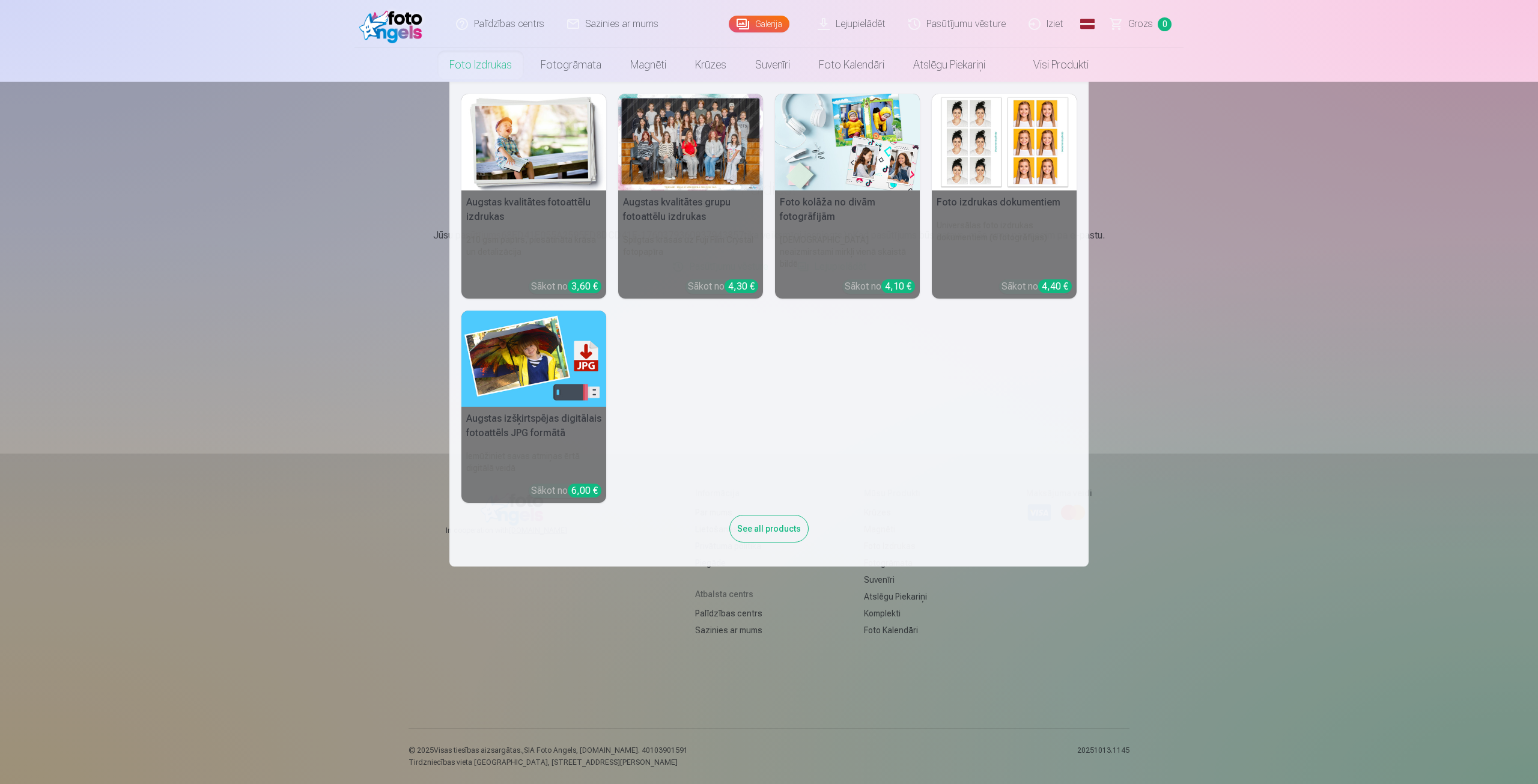
click at [470, 59] on link "Foto izdrukas" at bounding box center [480, 64] width 91 height 34
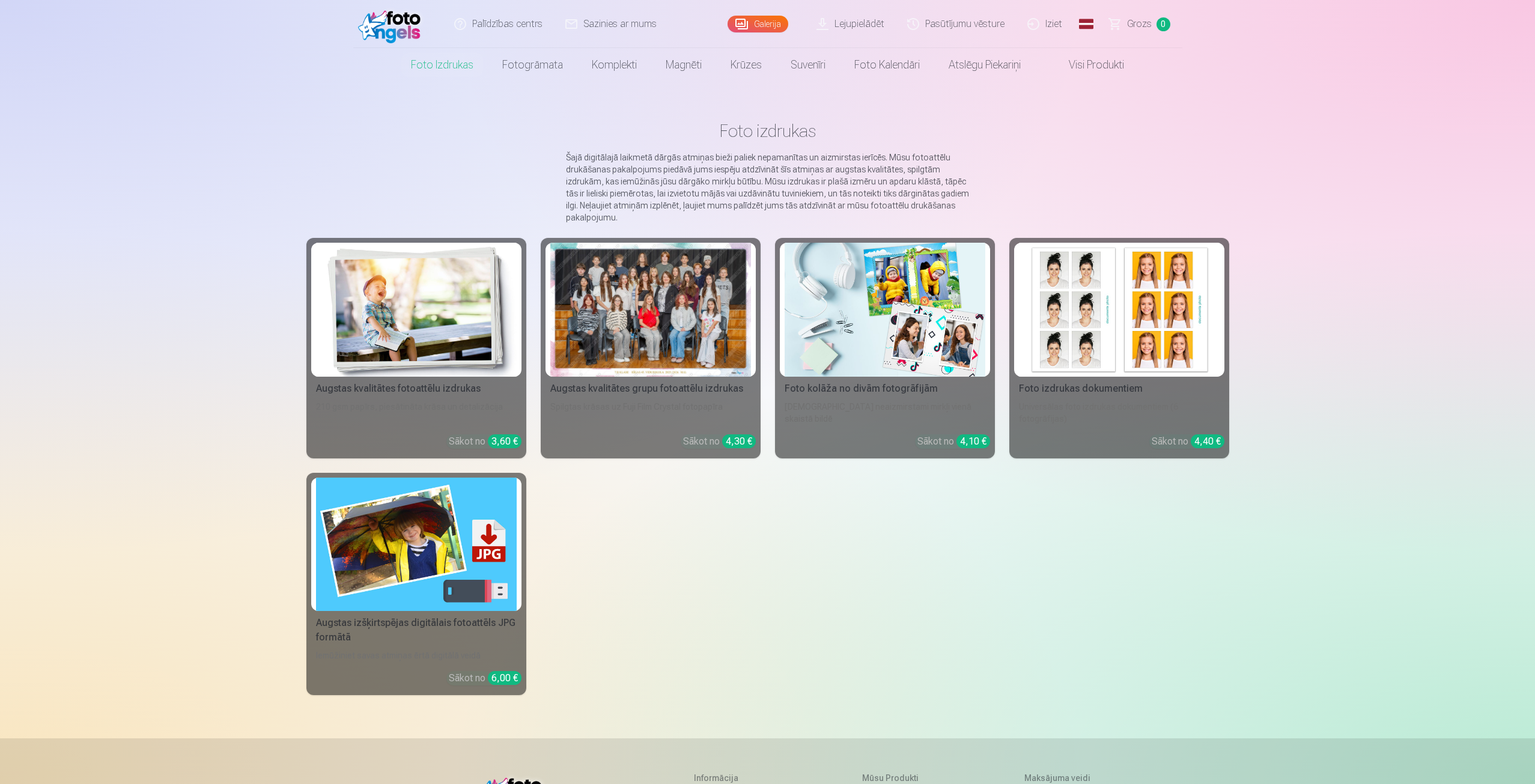
click at [1156, 127] on h1 "Foto izdrukas" at bounding box center [768, 131] width 904 height 22
click at [1040, 20] on link "Iziet" at bounding box center [1045, 24] width 57 height 48
